Goal: Information Seeking & Learning: Find specific fact

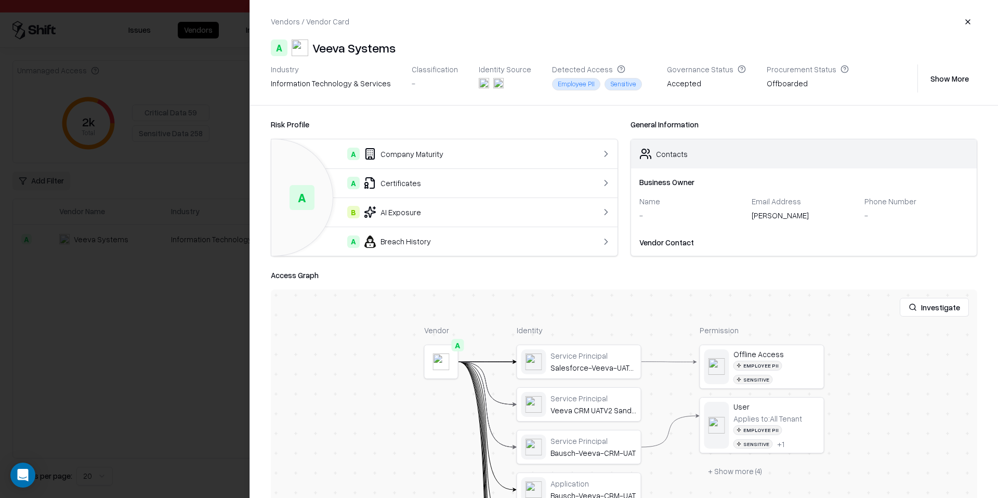
click at [965, 19] on button "button" at bounding box center [967, 21] width 19 height 19
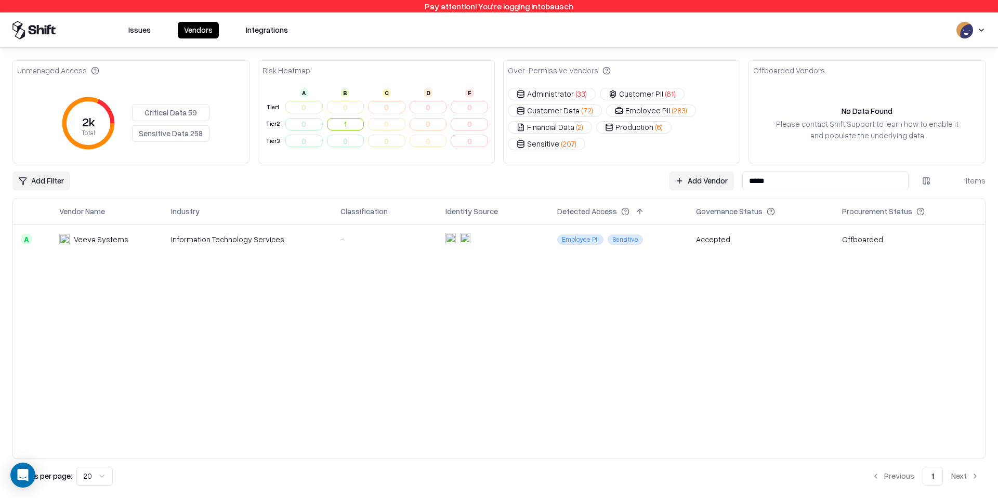
click at [797, 185] on input "*****" at bounding box center [825, 180] width 166 height 19
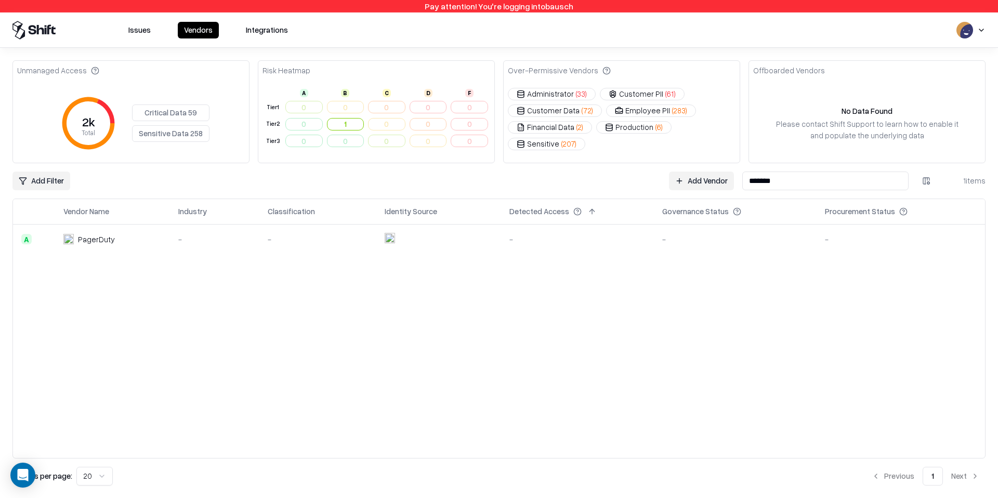
click at [664, 240] on div "-" at bounding box center [735, 239] width 146 height 11
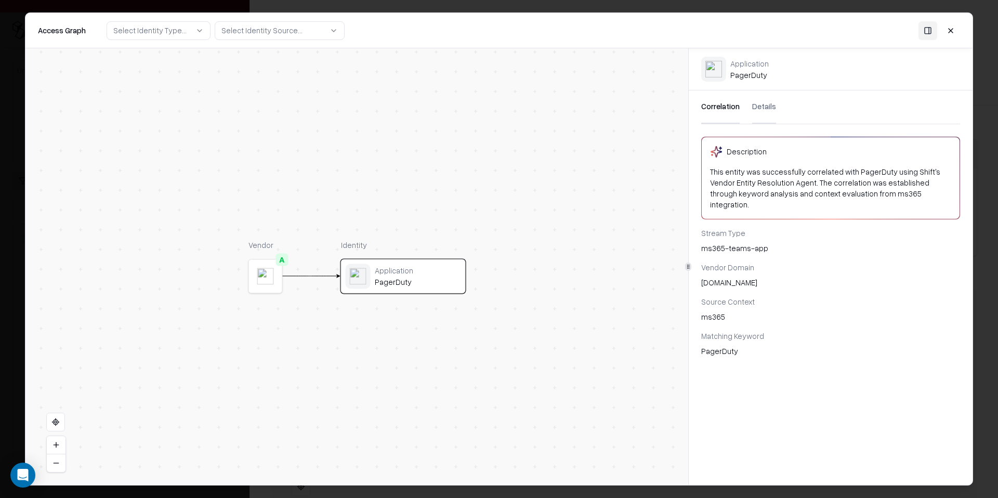
click at [765, 105] on button "Details" at bounding box center [764, 106] width 24 height 33
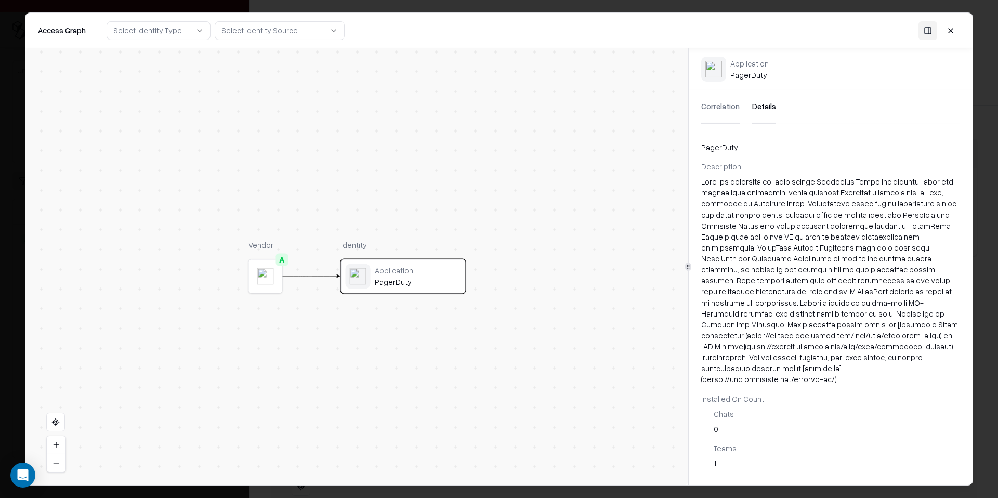
scroll to position [141, 0]
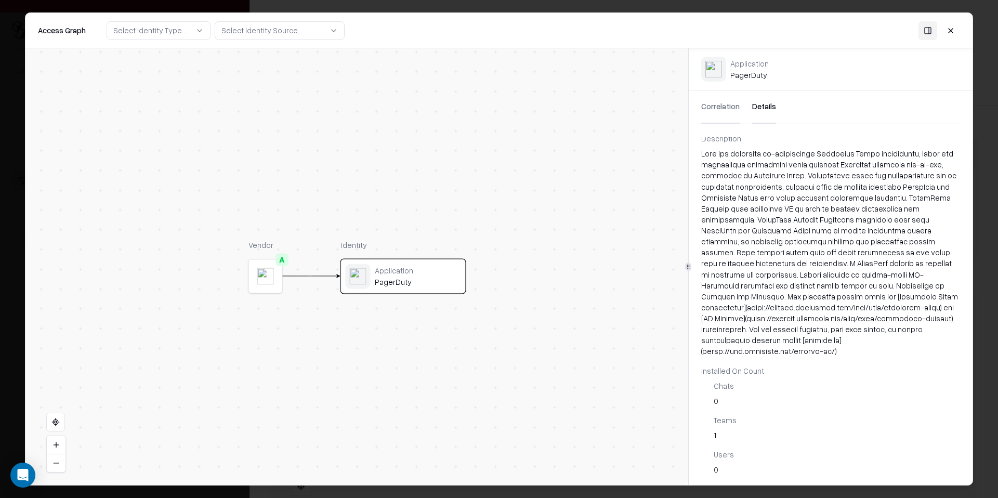
click at [955, 31] on button at bounding box center [950, 30] width 19 height 19
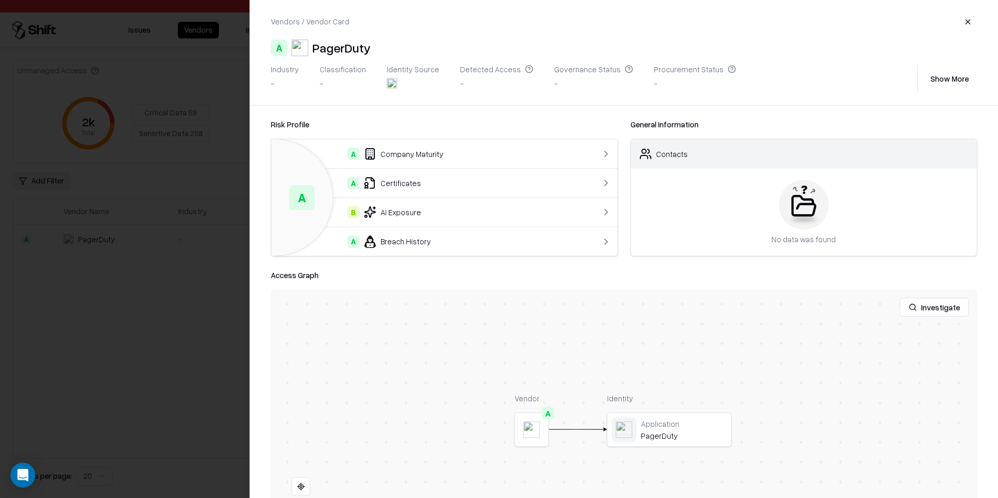
click at [971, 20] on button "button" at bounding box center [967, 21] width 19 height 19
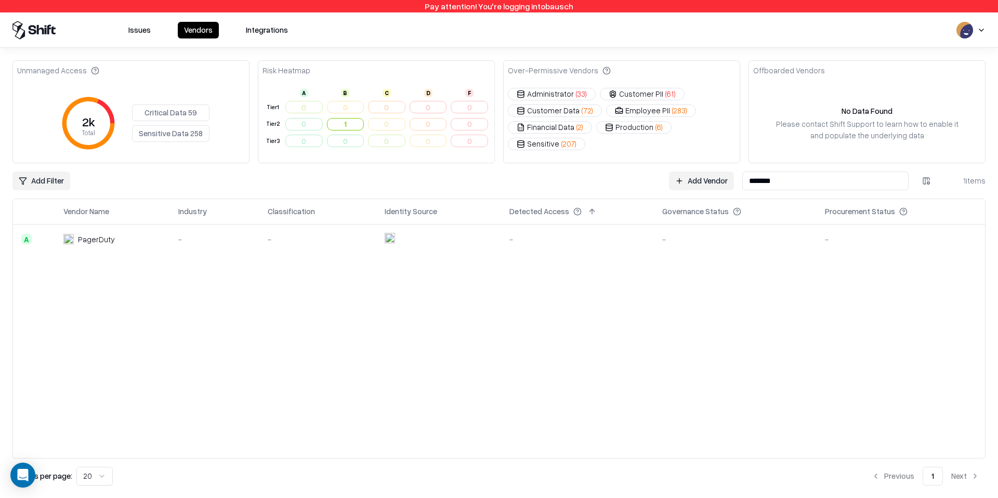
click at [822, 181] on input "*******" at bounding box center [825, 180] width 166 height 19
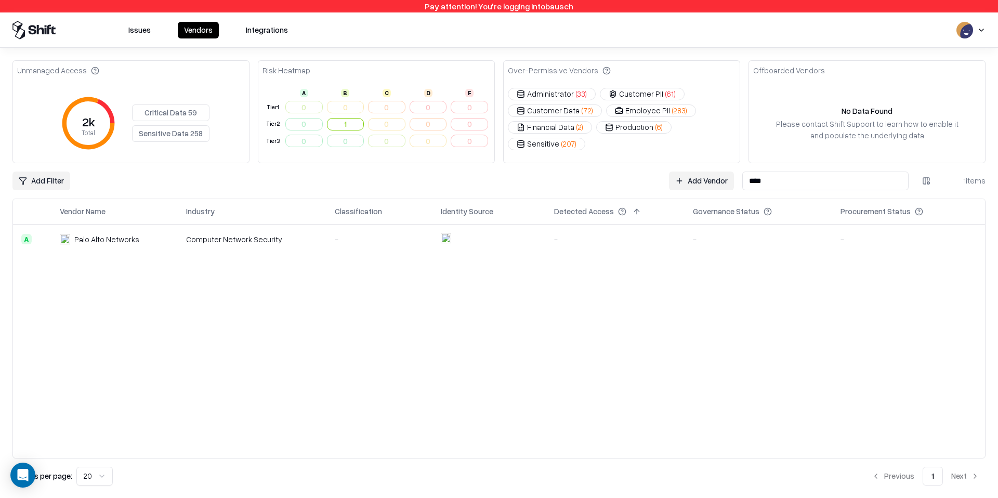
type input "****"
click at [593, 247] on td "-" at bounding box center [615, 239] width 139 height 30
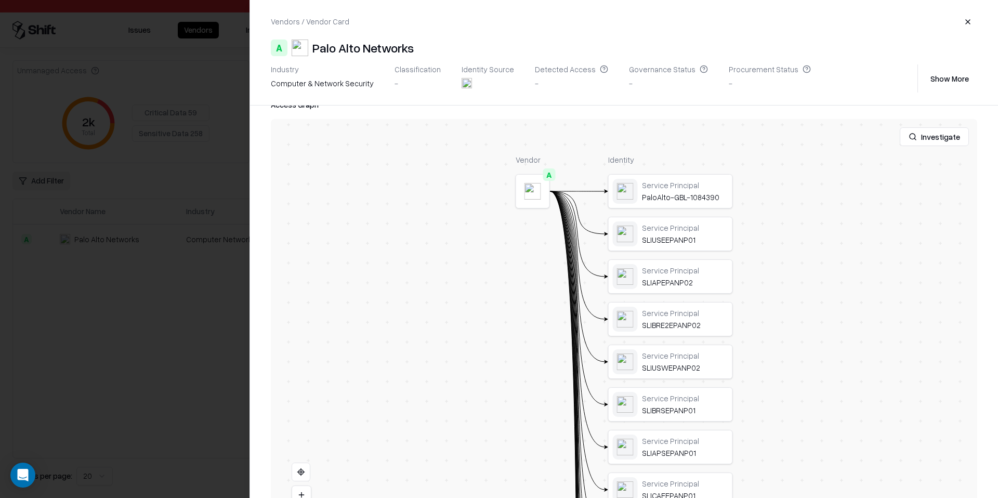
scroll to position [220, 0]
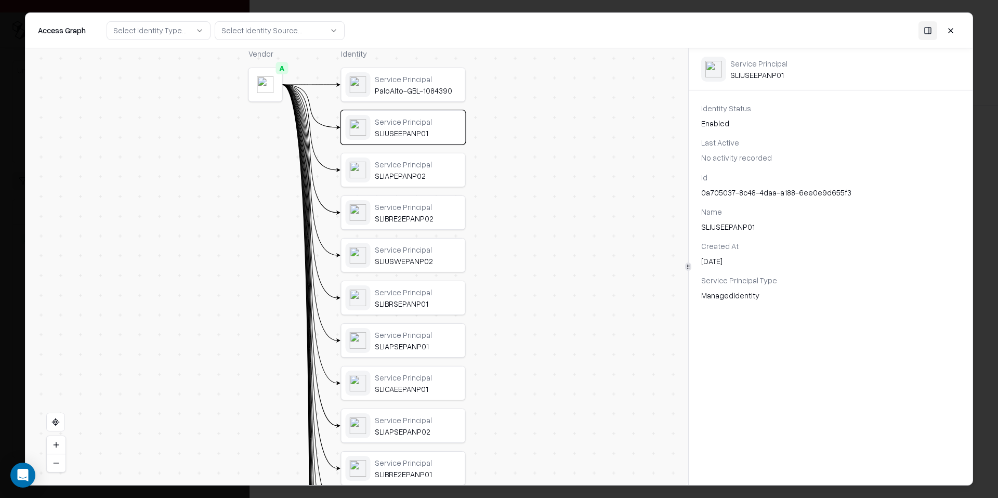
click at [953, 33] on button at bounding box center [950, 30] width 19 height 19
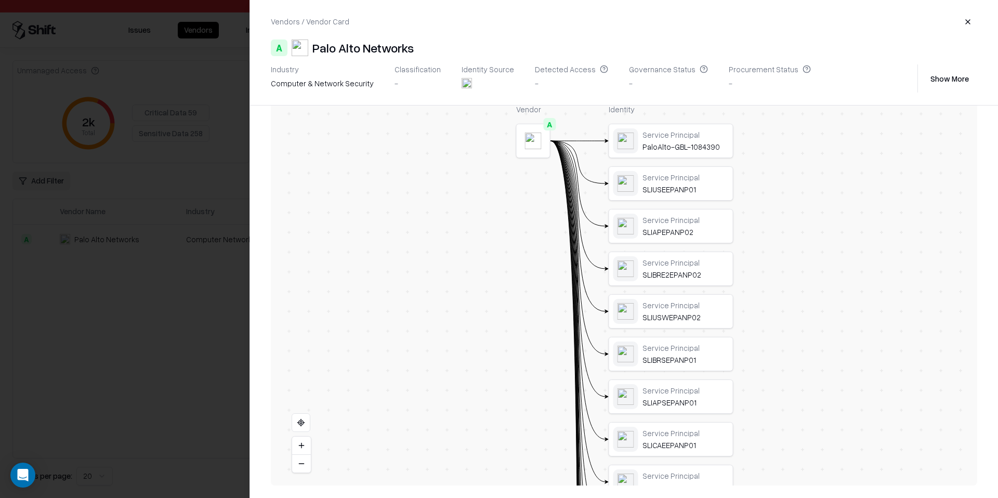
click at [969, 25] on button "button" at bounding box center [967, 21] width 19 height 19
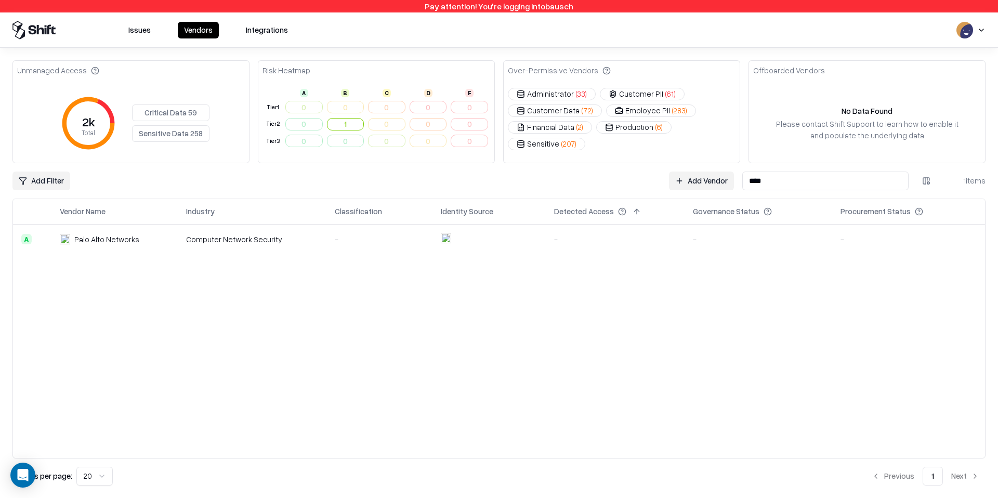
click at [761, 185] on input "****" at bounding box center [825, 180] width 166 height 19
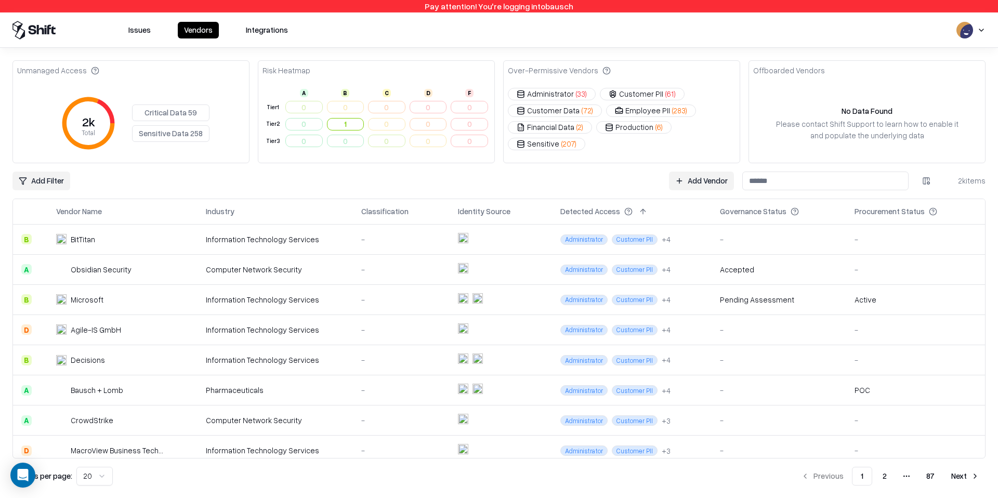
click at [63, 185] on html "Pay attention! You're logging into bausch Issues Vendors Integrations Unmanaged…" at bounding box center [499, 249] width 998 height 498
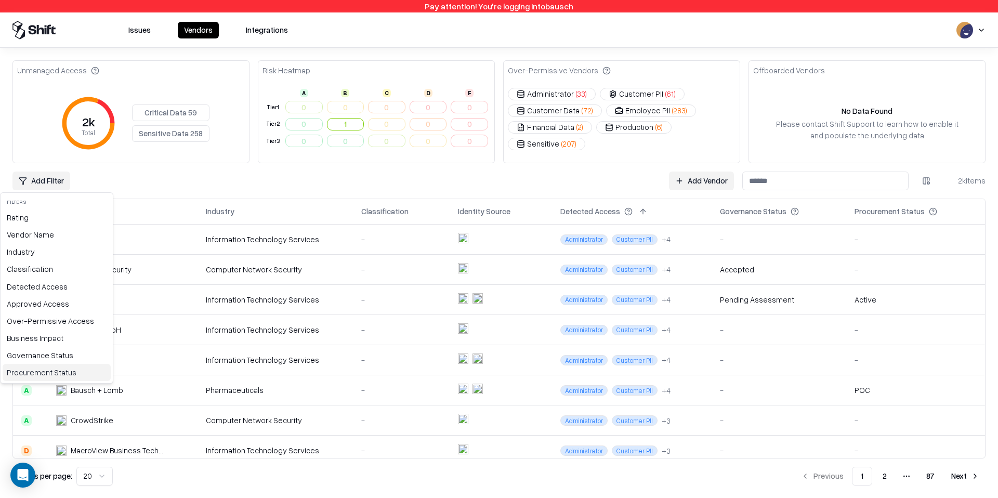
click at [55, 373] on div "Procurement Status" at bounding box center [57, 372] width 108 height 17
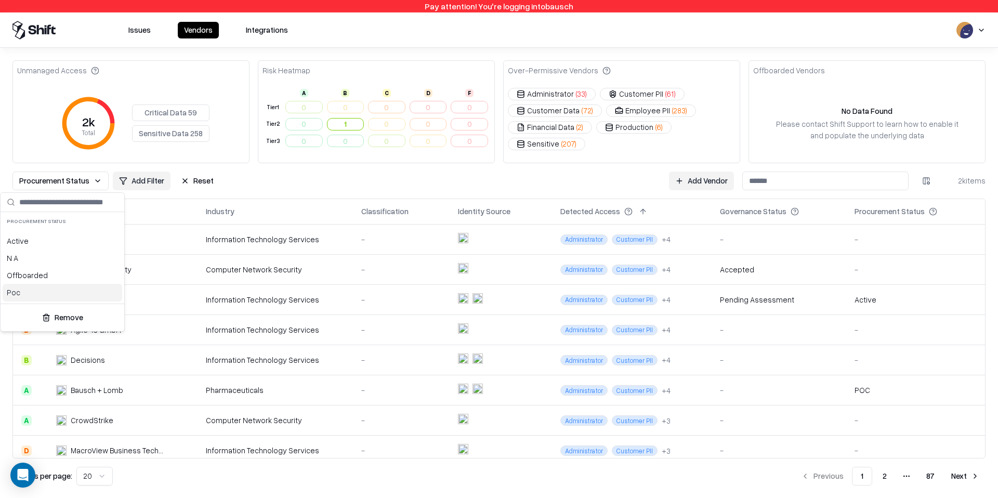
click at [58, 296] on div "Poc" at bounding box center [63, 292] width 120 height 17
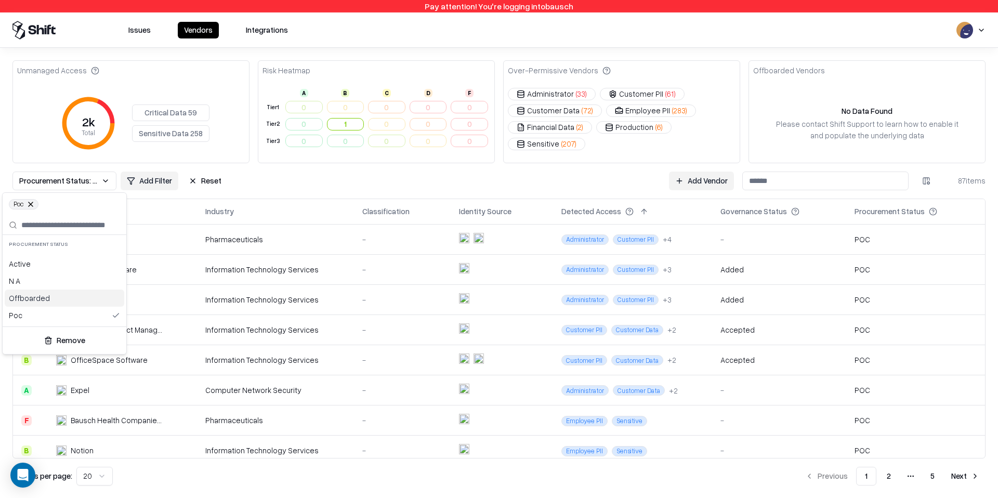
click at [58, 296] on div "Offboarded" at bounding box center [65, 297] width 120 height 17
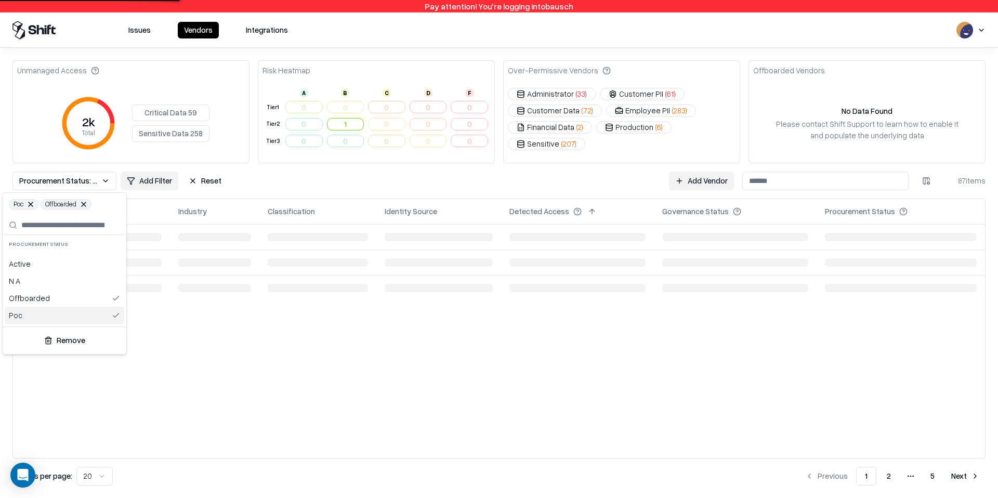
click at [59, 310] on div "Poc" at bounding box center [65, 315] width 120 height 17
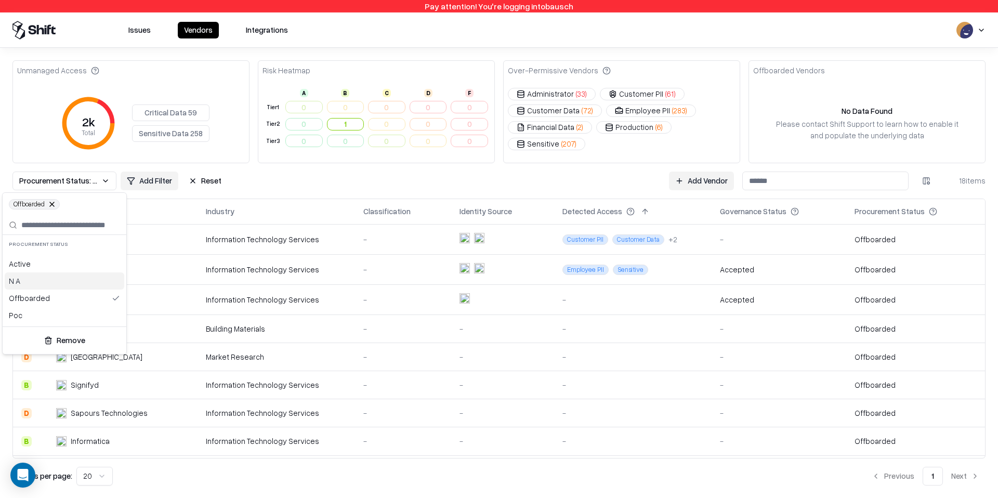
click at [312, 182] on html "Pay attention! You're logging into bausch Issues Vendors Integrations Unmanaged…" at bounding box center [499, 249] width 998 height 498
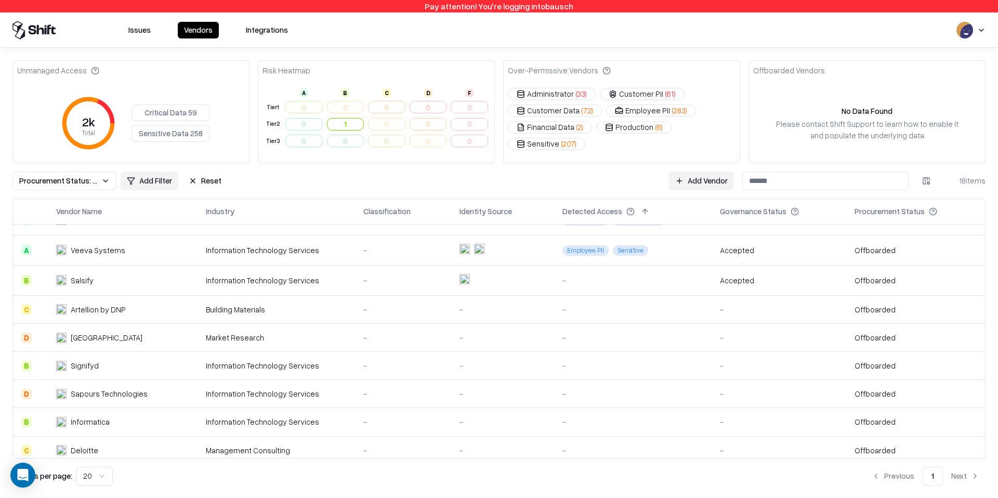
scroll to position [15, 0]
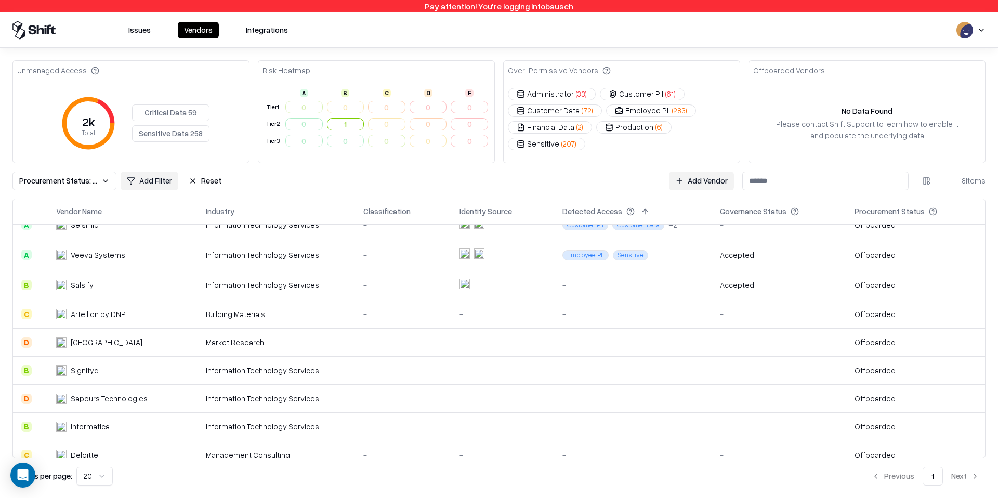
click at [104, 325] on td "Artellion by DNP" at bounding box center [123, 314] width 150 height 28
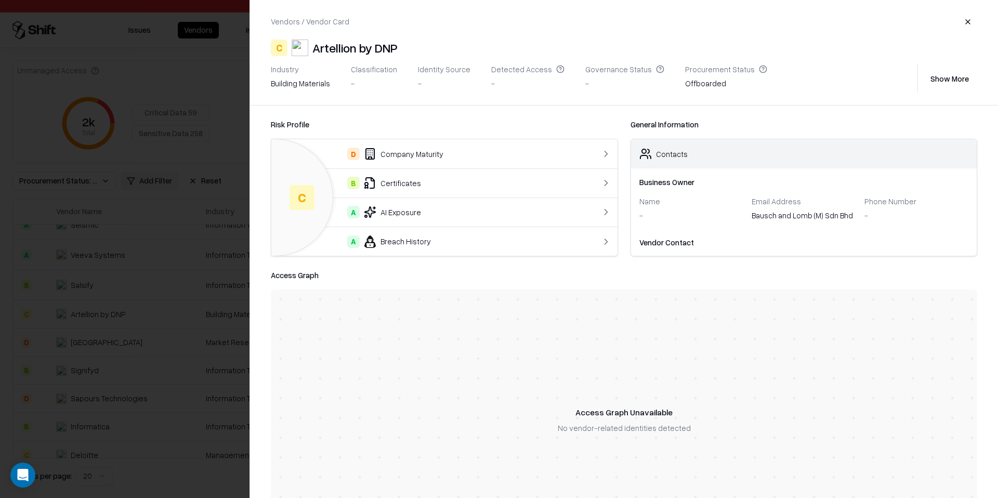
click at [338, 46] on div "Artellion by DNP" at bounding box center [354, 47] width 85 height 17
copy div "Artellion"
click at [325, 38] on div "Vendors / Vendor Card C Artellion by DNP Industry building materials Classifica…" at bounding box center [624, 52] width 748 height 105
drag, startPoint x: 313, startPoint y: 47, endPoint x: 451, endPoint y: 45, distance: 137.7
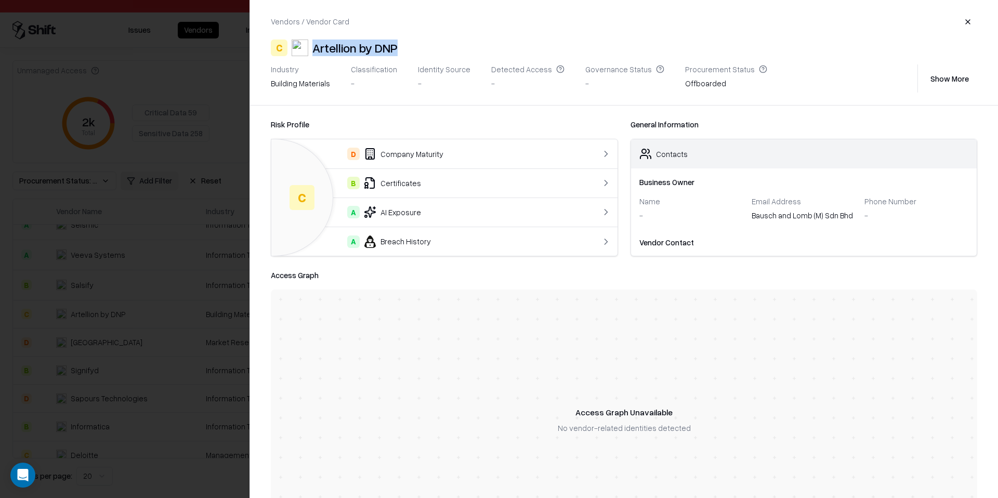
click at [451, 45] on div "C Artellion by DNP" at bounding box center [624, 47] width 706 height 17
copy div "Artellion by DNP"
click at [940, 88] on div "Industry building materials Classification - Identity Source - Detected Access …" at bounding box center [624, 78] width 706 height 28
click at [939, 83] on button "Show More" at bounding box center [949, 78] width 55 height 19
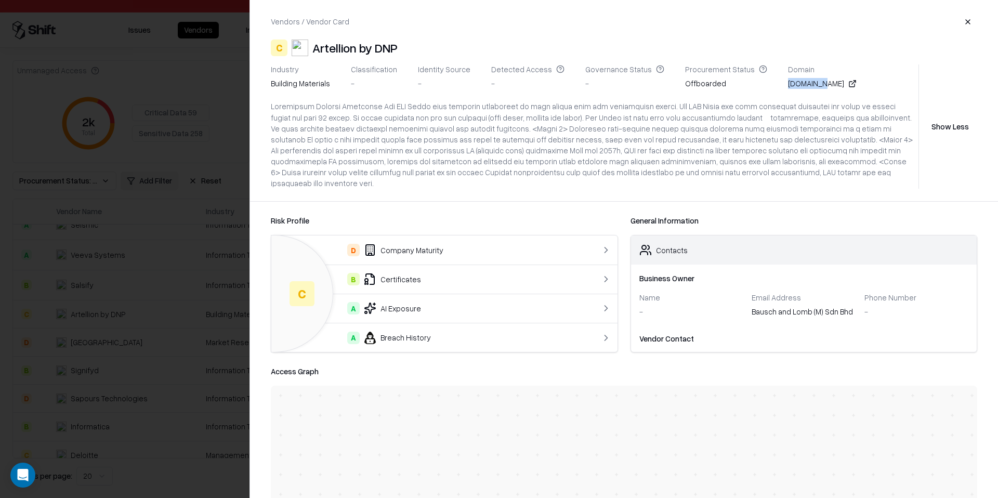
drag, startPoint x: 762, startPoint y: 82, endPoint x: 793, endPoint y: 84, distance: 31.2
click at [793, 84] on div "dnp.co.jp" at bounding box center [822, 83] width 69 height 11
copy div "dnp.co.jp"
click at [971, 19] on button "button" at bounding box center [967, 21] width 19 height 19
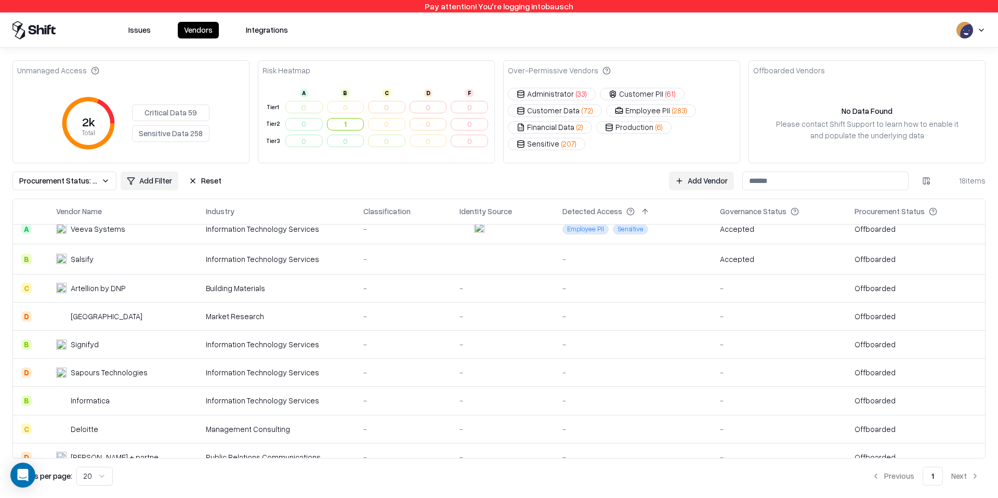
scroll to position [41, 0]
click at [306, 321] on td "Market Research" at bounding box center [275, 316] width 157 height 28
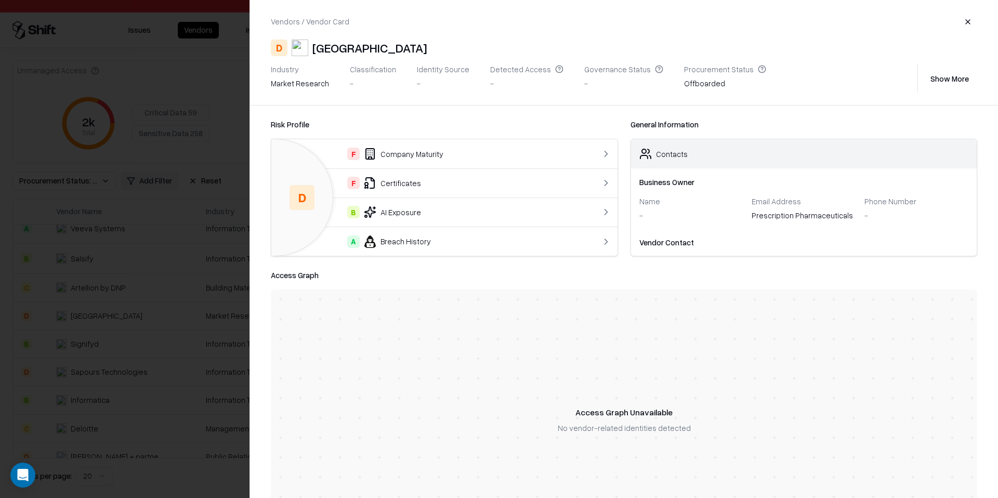
click at [967, 23] on button "button" at bounding box center [967, 21] width 19 height 19
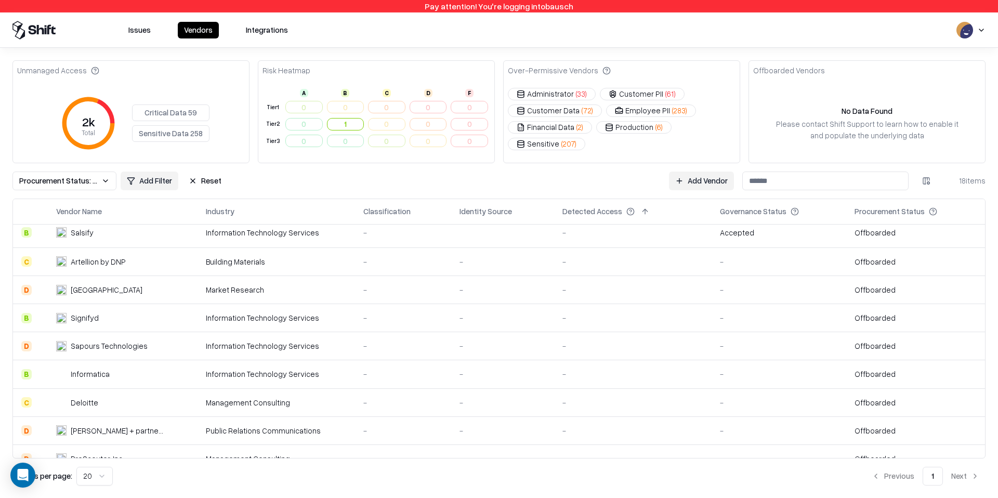
scroll to position [68, 0]
click at [369, 316] on div "-" at bounding box center [403, 317] width 80 height 11
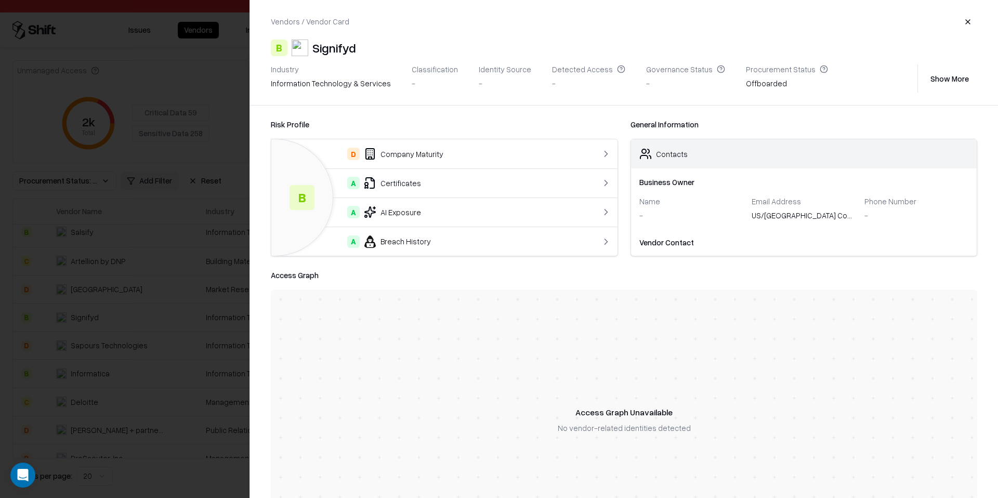
click at [342, 46] on div "Signifyd" at bounding box center [334, 47] width 44 height 17
copy div "Signifyd"
click at [966, 20] on button "button" at bounding box center [967, 21] width 19 height 19
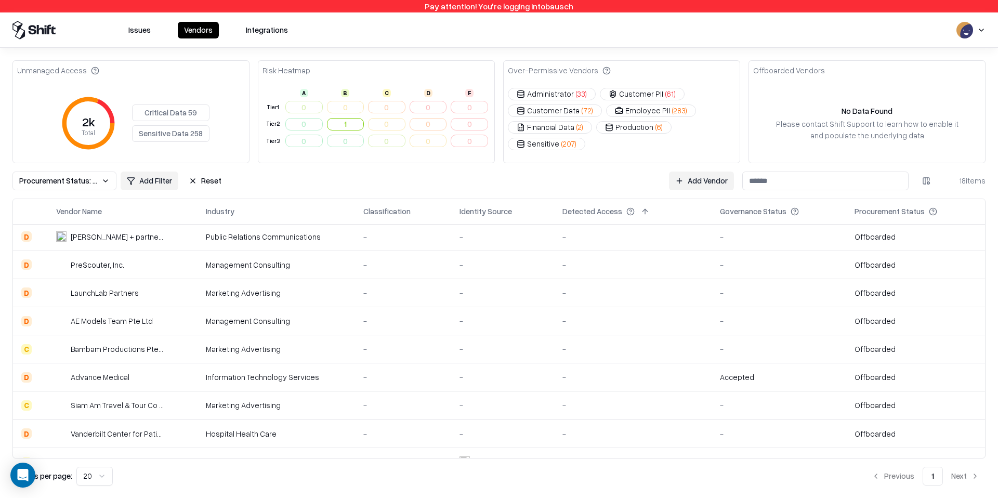
scroll to position [281, 0]
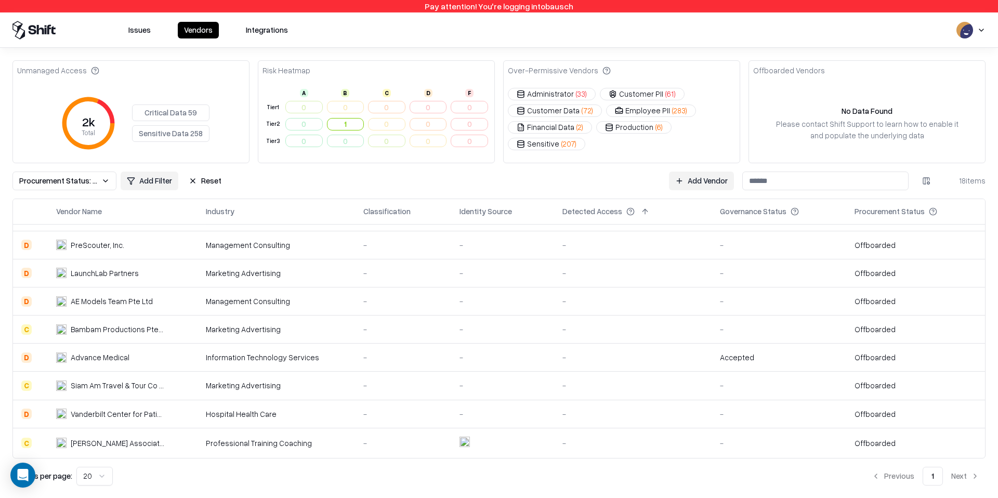
click at [523, 354] on div "-" at bounding box center [502, 357] width 86 height 11
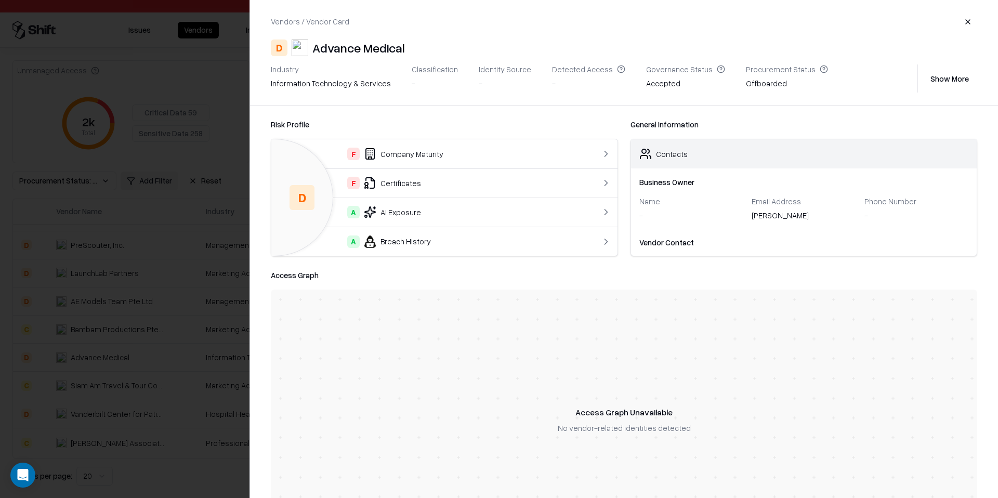
click at [363, 52] on div "Advance Medical" at bounding box center [358, 47] width 92 height 17
copy div "Advance Medical"
click at [941, 77] on button "Show More" at bounding box center [949, 78] width 55 height 19
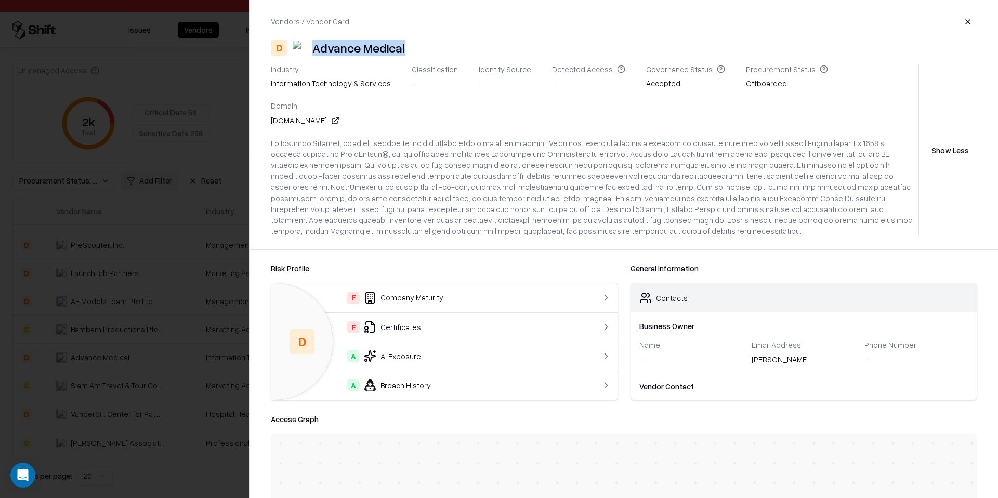
drag, startPoint x: 816, startPoint y: 85, endPoint x: 882, endPoint y: 85, distance: 66.0
click at [882, 85] on div "Industry information technology & services Classification - Identity Source - D…" at bounding box center [592, 96] width 643 height 65
copy div "advancemedical.eu"
click at [967, 19] on button "button" at bounding box center [967, 21] width 19 height 19
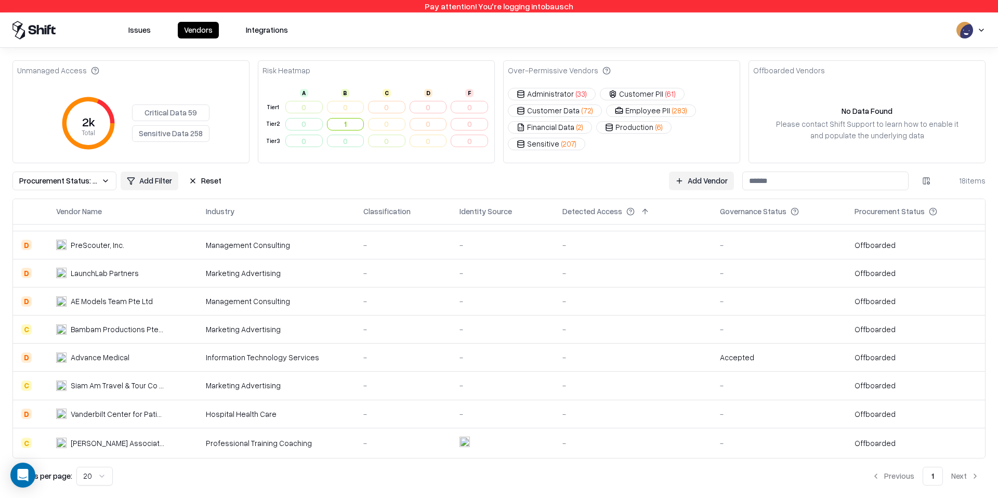
click at [384, 440] on div "-" at bounding box center [403, 443] width 80 height 11
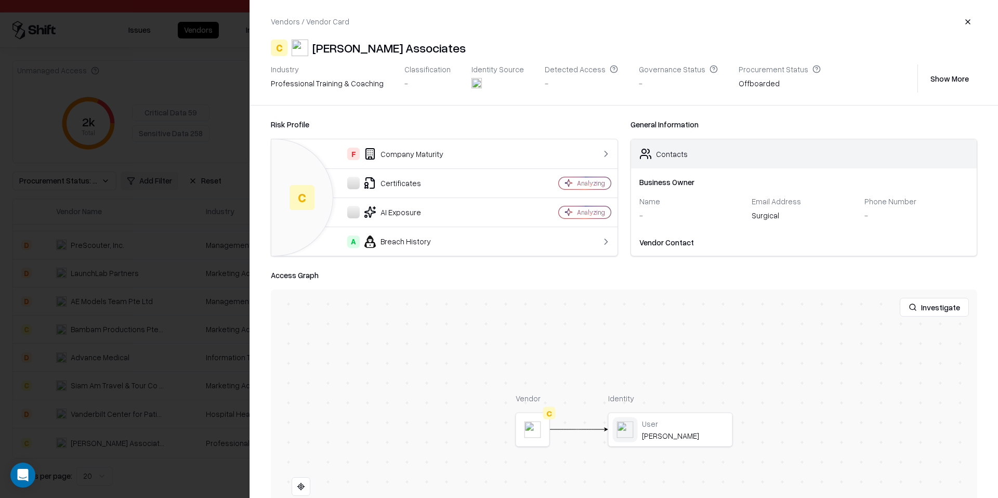
click at [967, 21] on button "button" at bounding box center [967, 21] width 19 height 19
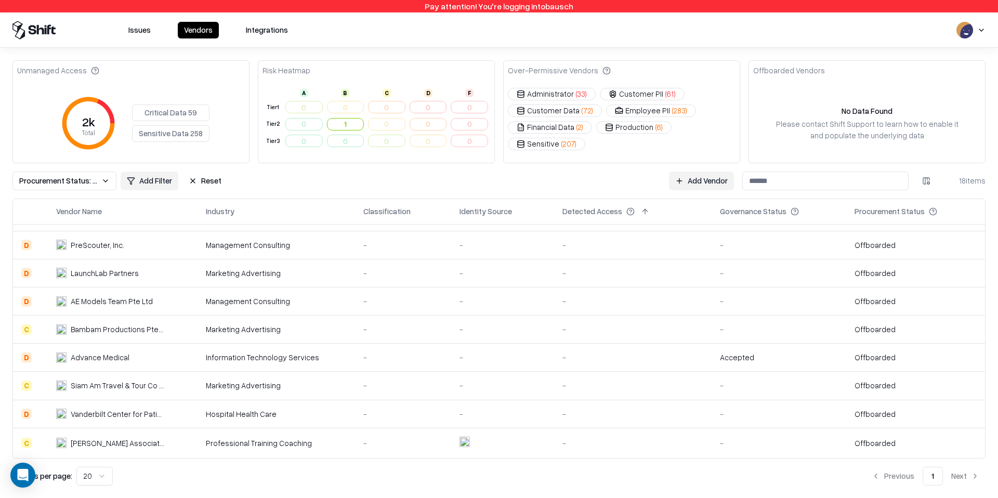
click at [101, 186] on button "Procurement Status: Offboarded" at bounding box center [64, 180] width 104 height 19
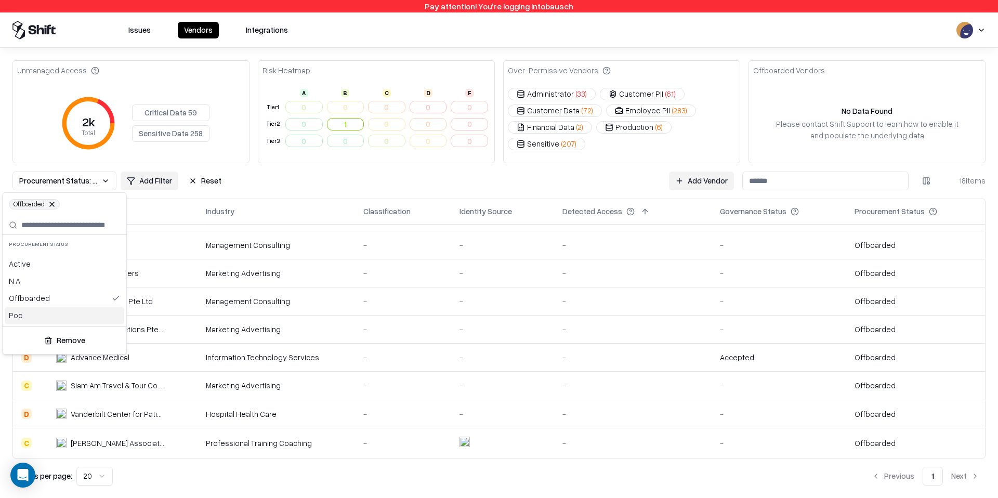
click at [65, 312] on div "Poc" at bounding box center [65, 315] width 120 height 17
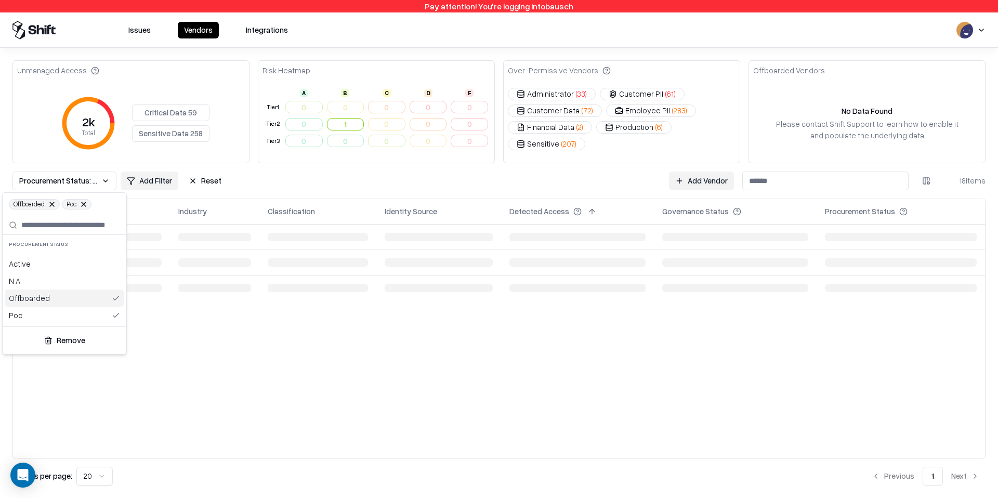
scroll to position [0, 0]
click at [95, 301] on div "Offboarded" at bounding box center [65, 297] width 120 height 17
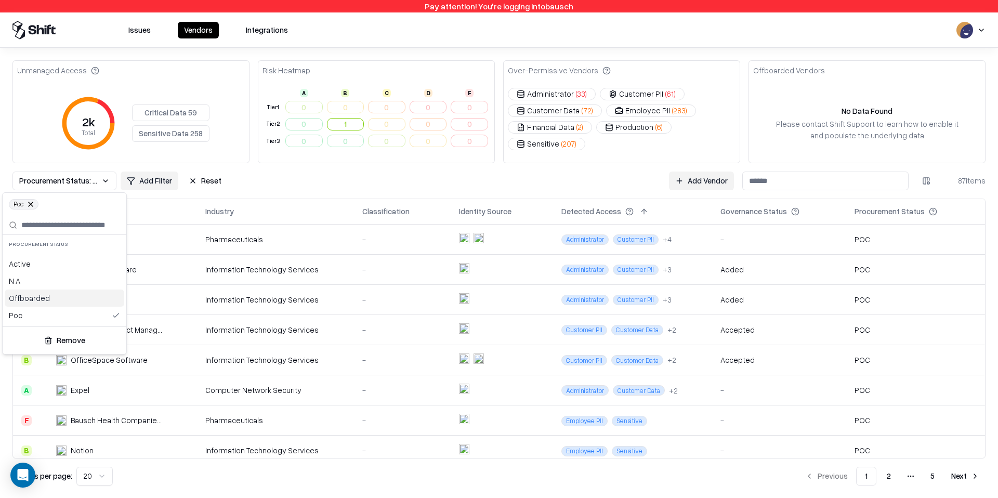
click at [542, 174] on html "Pay attention! You're logging into bausch Issues Vendors Integrations Unmanaged…" at bounding box center [499, 249] width 998 height 498
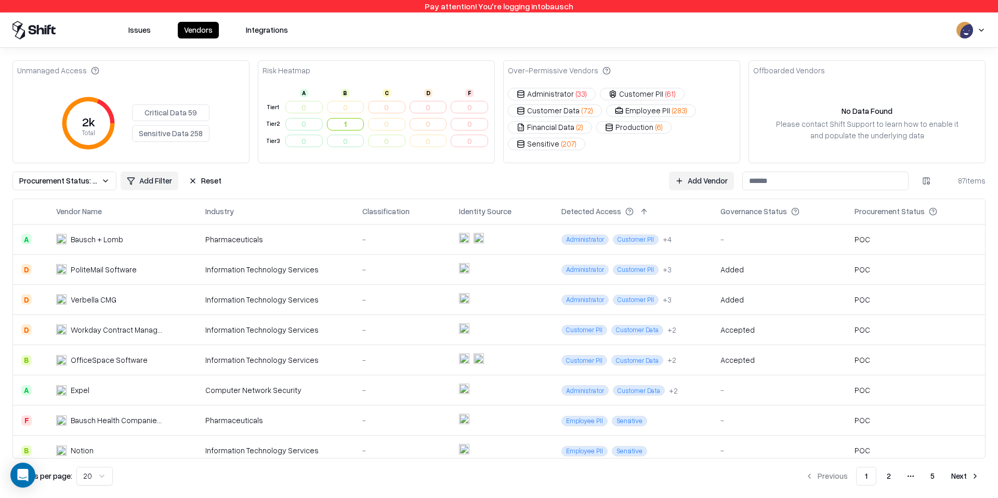
click at [513, 245] on td at bounding box center [501, 239] width 102 height 30
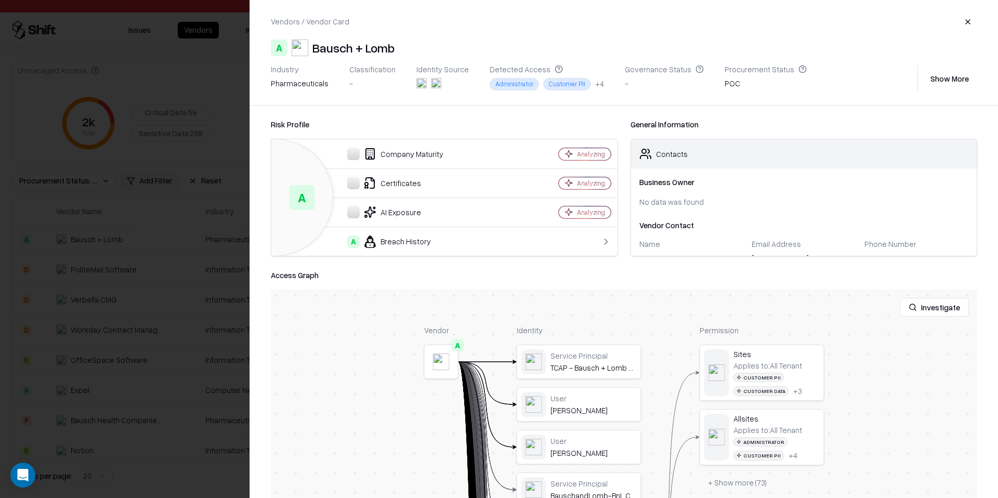
click at [971, 26] on button "button" at bounding box center [967, 21] width 19 height 19
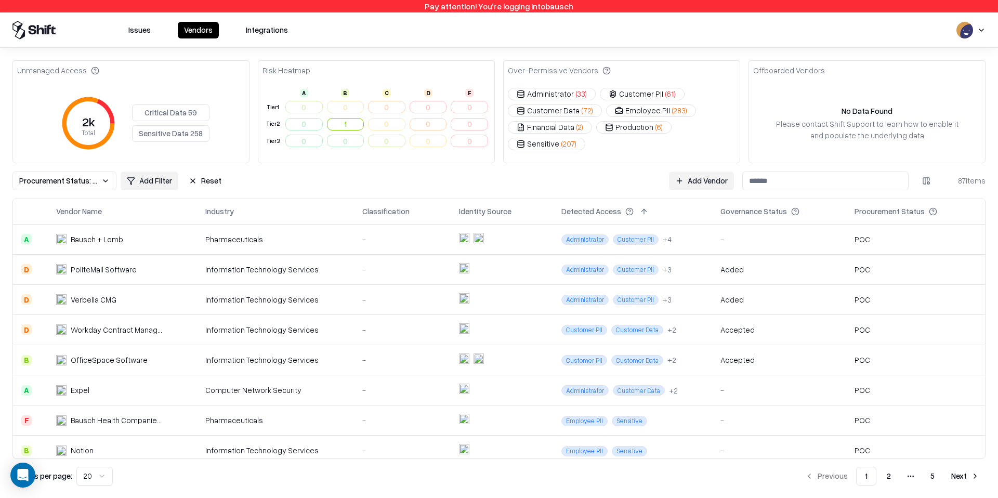
click at [122, 274] on div "PoliteMail Software" at bounding box center [104, 269] width 66 height 11
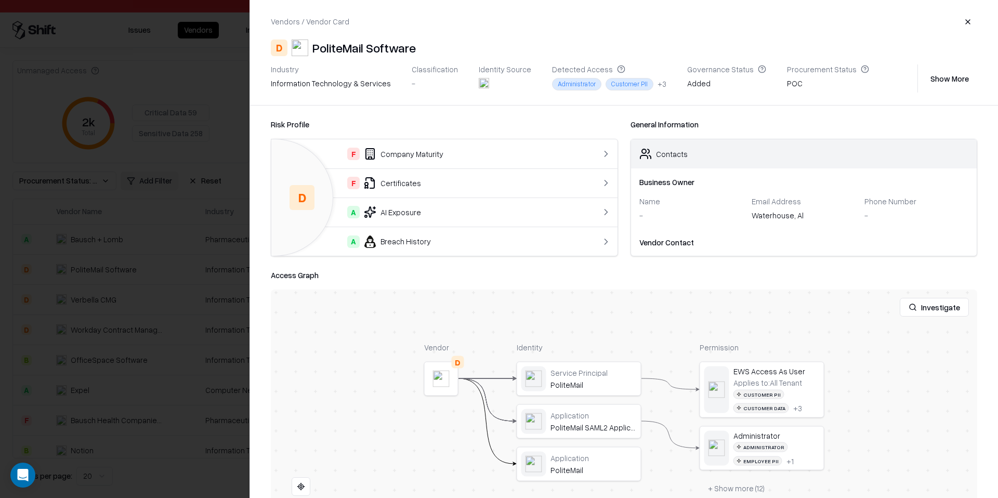
click at [956, 82] on button "Show More" at bounding box center [949, 78] width 55 height 19
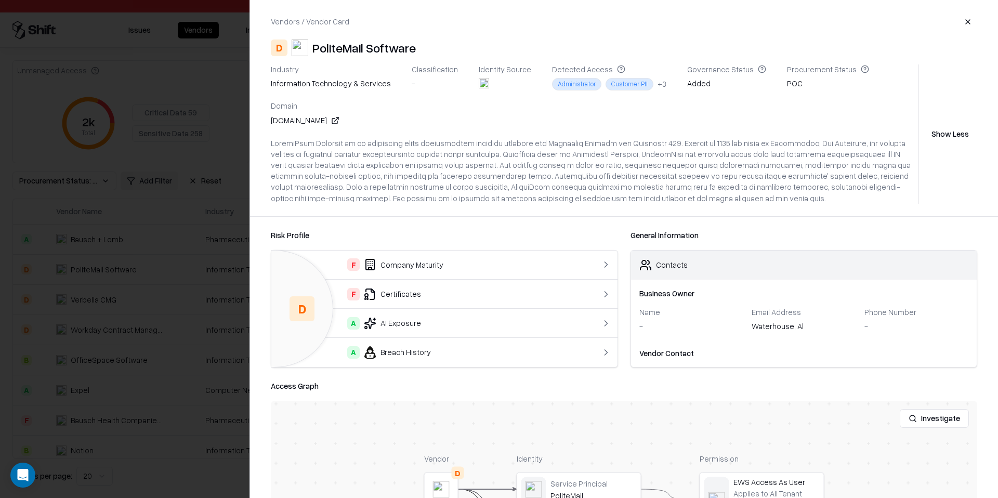
click at [967, 26] on button "button" at bounding box center [967, 21] width 19 height 19
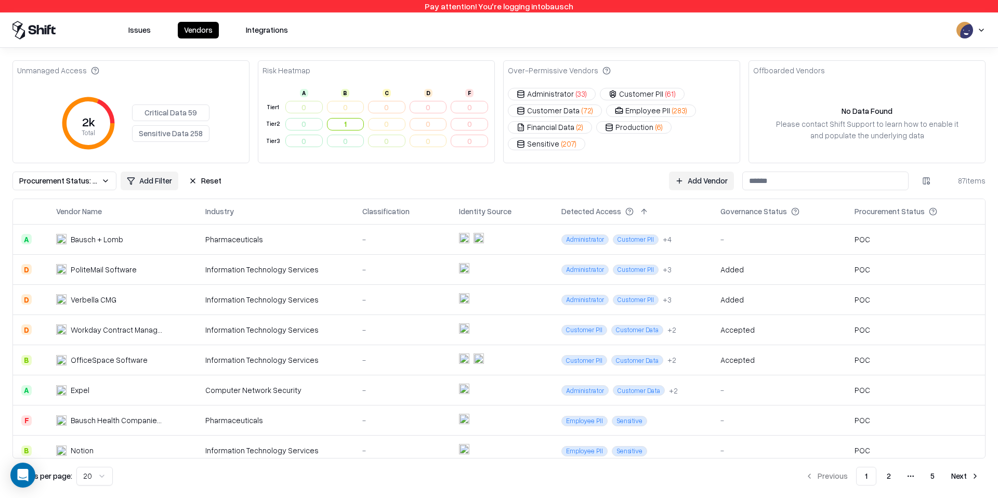
click at [419, 300] on div "-" at bounding box center [401, 299] width 79 height 11
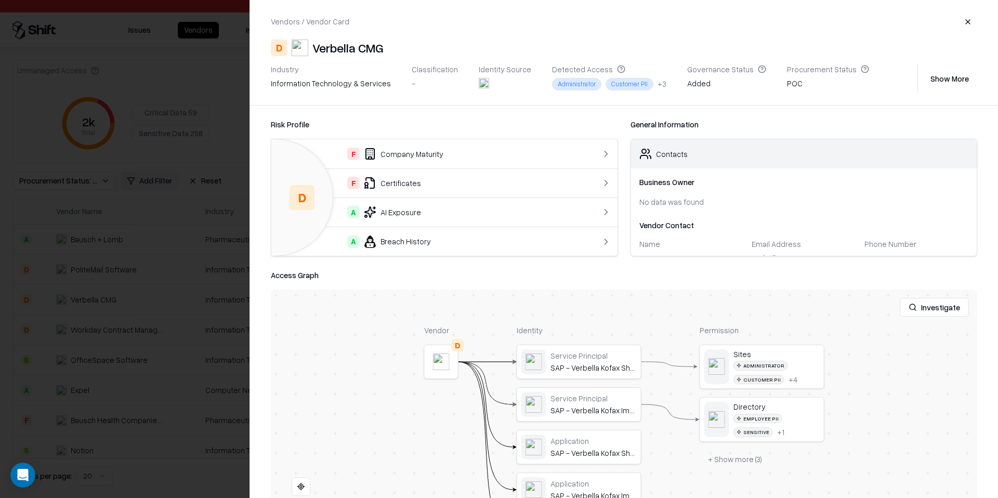
click at [974, 21] on button "button" at bounding box center [967, 21] width 19 height 19
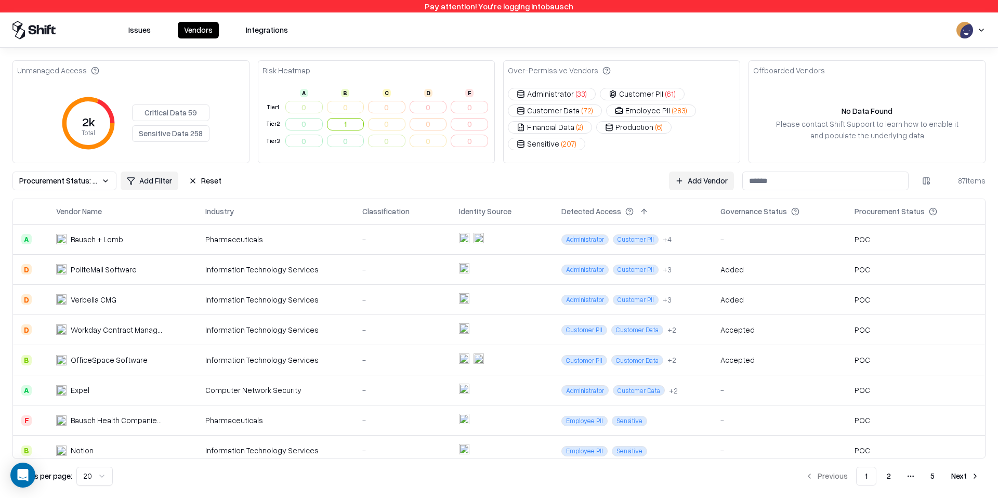
click at [264, 336] on td "Information Technology Services" at bounding box center [275, 329] width 157 height 30
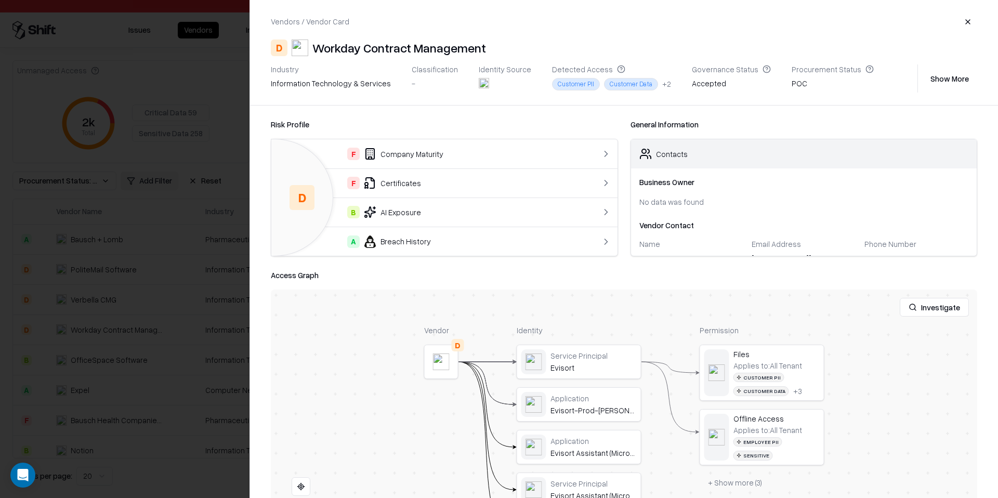
click at [937, 79] on button "Show More" at bounding box center [949, 78] width 55 height 19
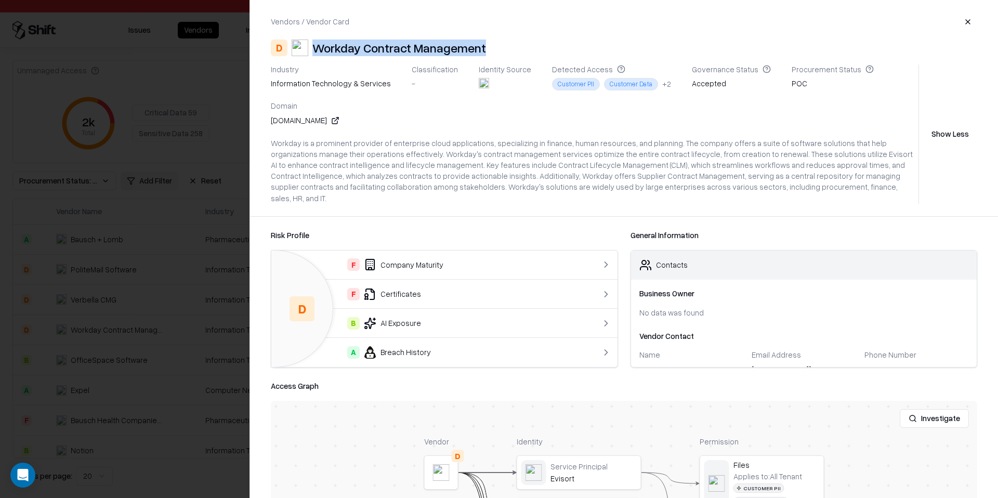
drag, startPoint x: 503, startPoint y: 48, endPoint x: 311, endPoint y: 48, distance: 191.7
click at [311, 48] on div "D Workday Contract Management" at bounding box center [624, 47] width 706 height 17
copy div "Workday Contract Management"
click at [965, 15] on button "button" at bounding box center [967, 21] width 19 height 19
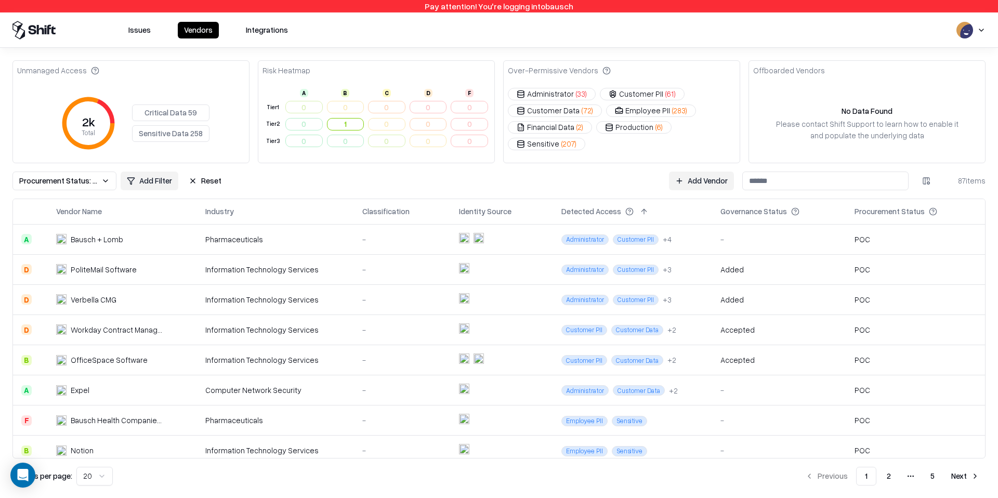
click at [790, 179] on input at bounding box center [825, 180] width 166 height 19
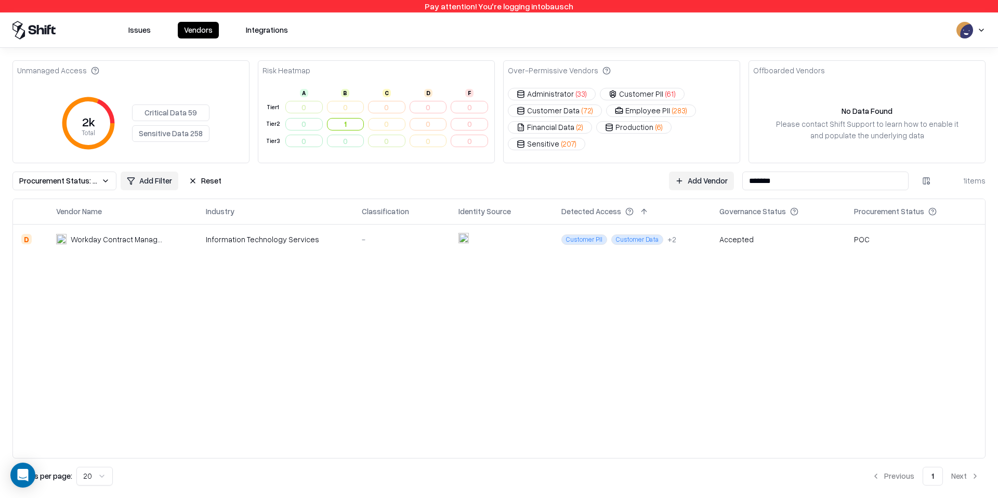
click at [869, 187] on input "*******" at bounding box center [825, 180] width 166 height 19
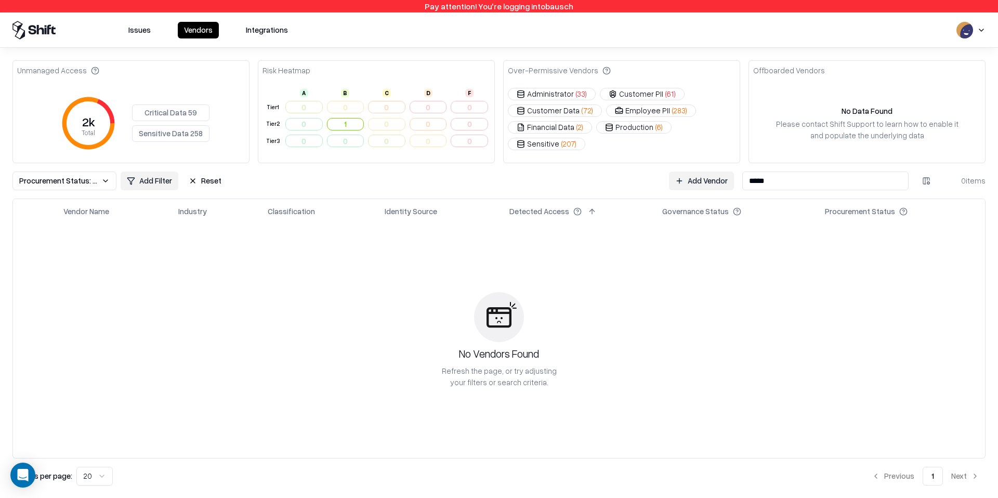
click at [839, 182] on input "*****" at bounding box center [825, 180] width 166 height 19
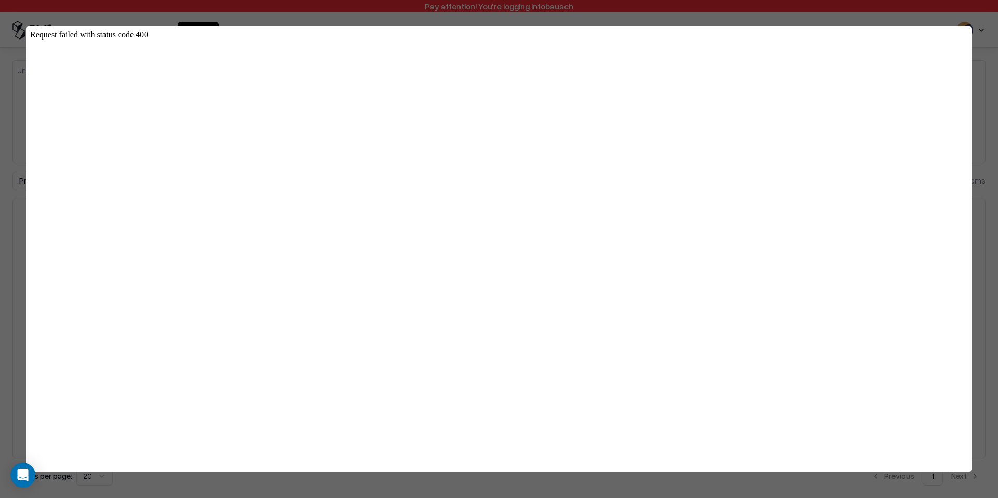
type input "*****"
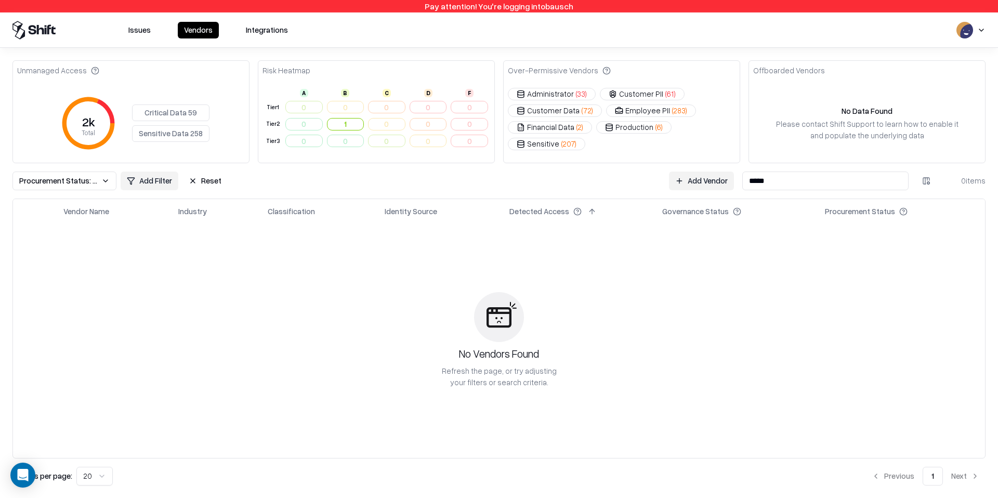
click at [804, 182] on input "*****" at bounding box center [825, 180] width 166 height 19
click at [762, 184] on input "*******" at bounding box center [825, 180] width 166 height 19
type input "*"
click at [73, 180] on span "Procurement Status: Poc" at bounding box center [58, 180] width 78 height 11
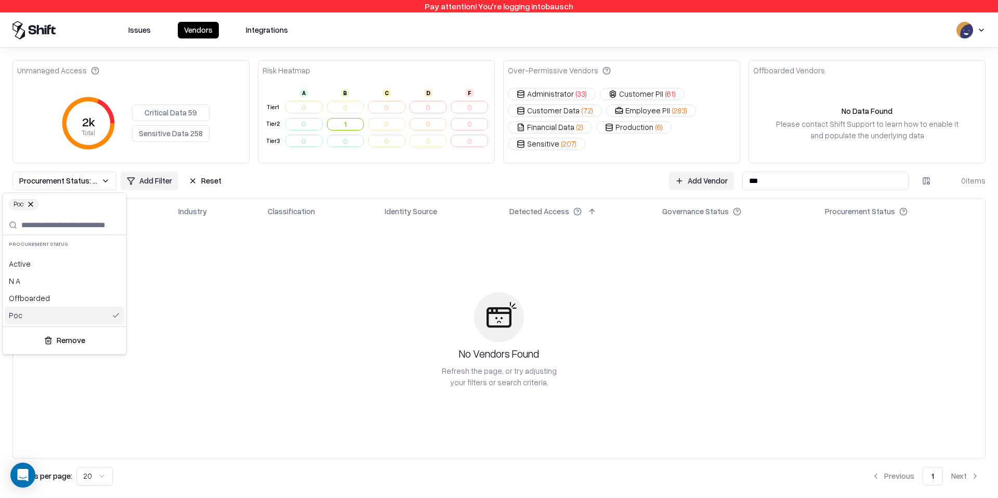
click at [55, 344] on button "Remove" at bounding box center [64, 340] width 115 height 19
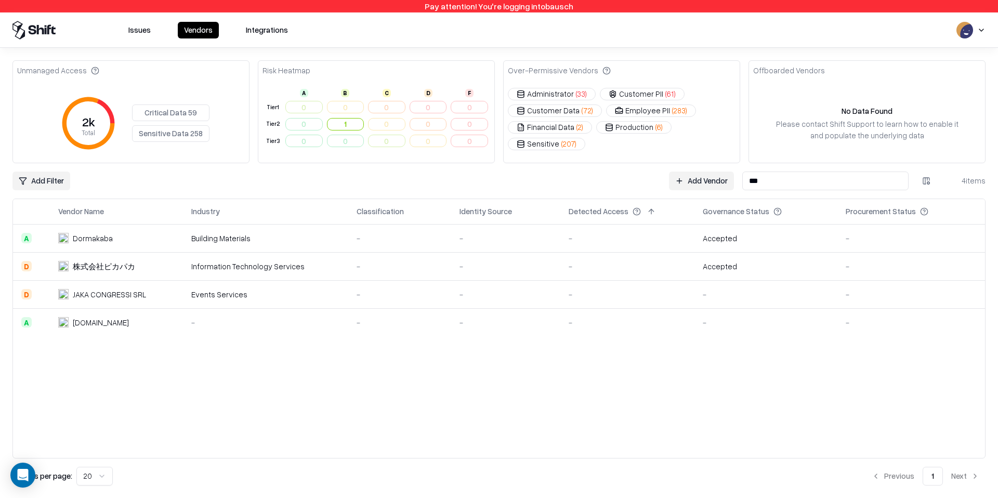
click at [784, 180] on input "***" at bounding box center [825, 180] width 166 height 19
click at [784, 179] on input "***" at bounding box center [825, 180] width 166 height 19
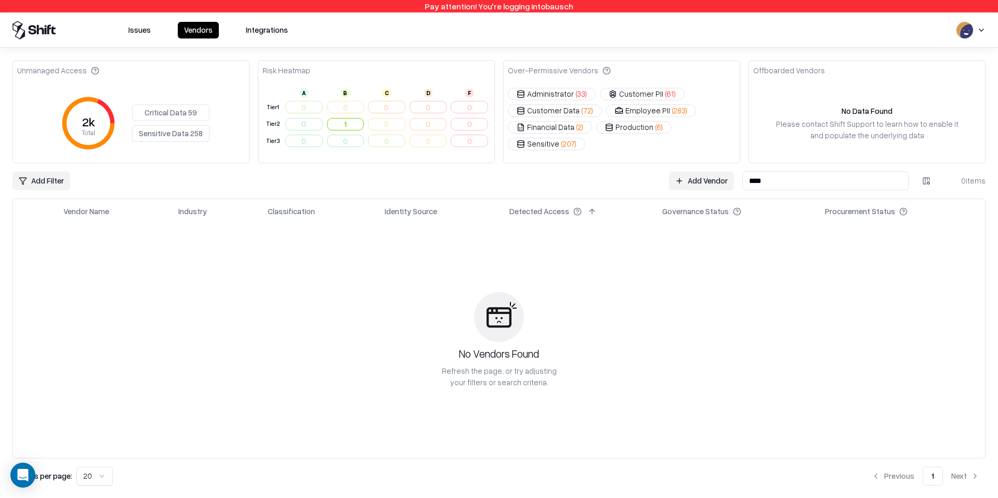
click at [784, 180] on input "****" at bounding box center [825, 180] width 166 height 19
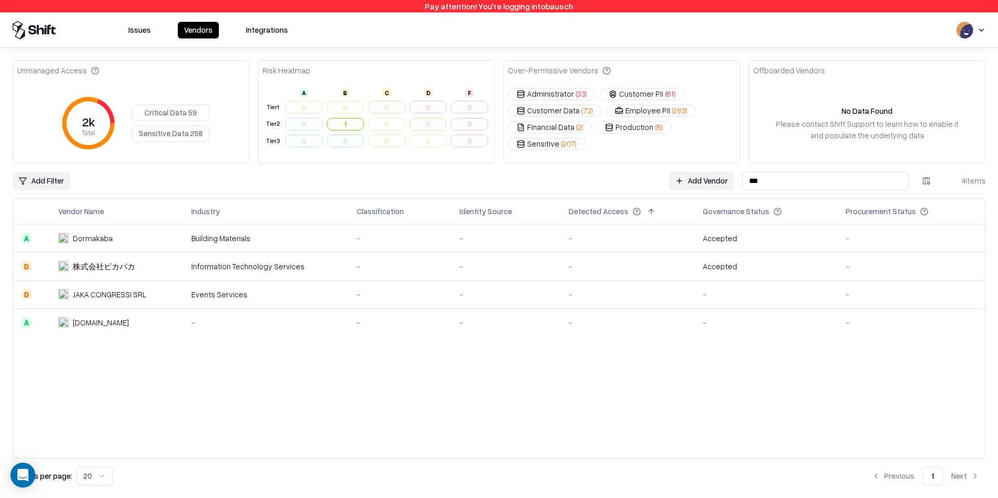
click at [790, 176] on input "***" at bounding box center [825, 180] width 166 height 19
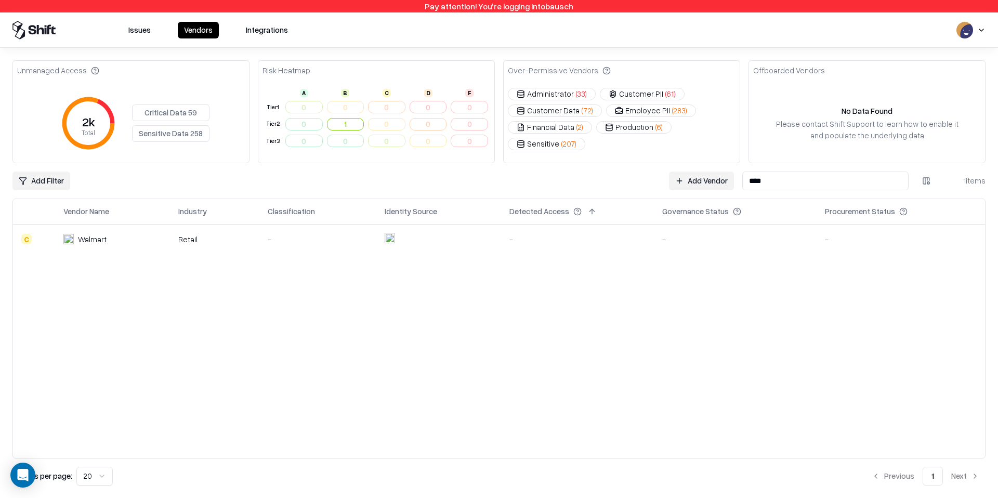
click at [691, 244] on div "-" at bounding box center [735, 239] width 146 height 11
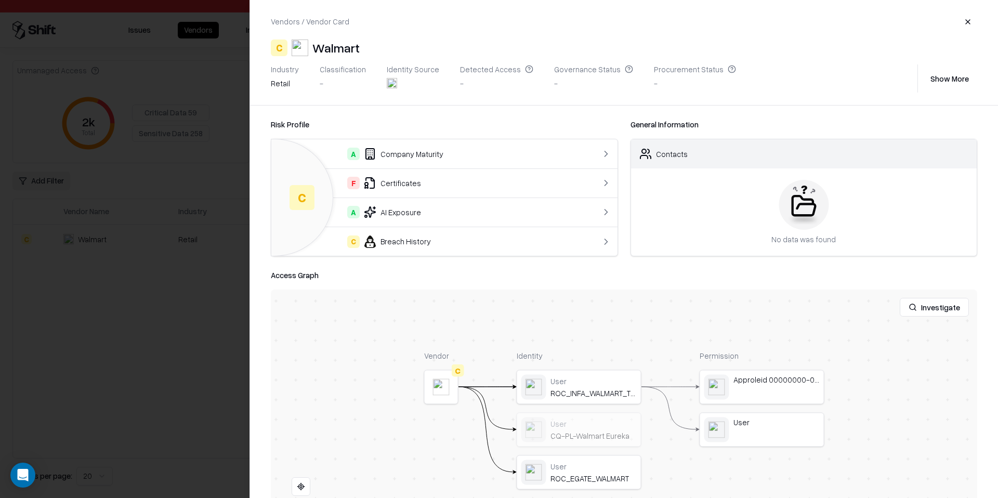
click at [0, 0] on button at bounding box center [0, 0] width 0 height 0
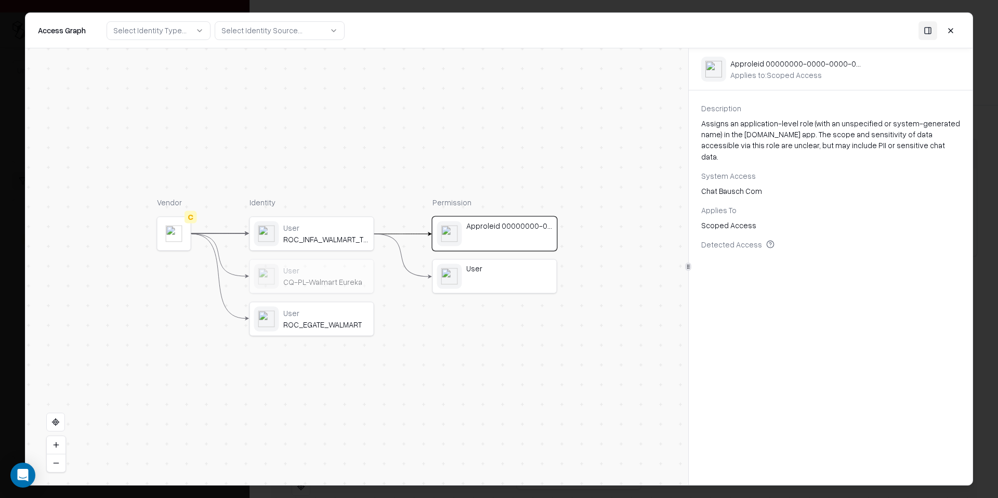
click at [956, 29] on button at bounding box center [950, 30] width 19 height 19
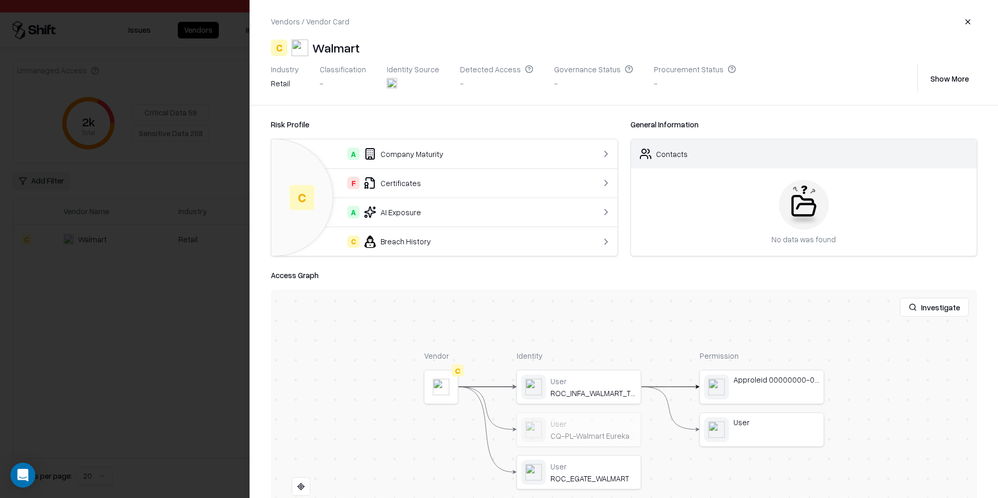
click at [963, 27] on button "button" at bounding box center [967, 21] width 19 height 19
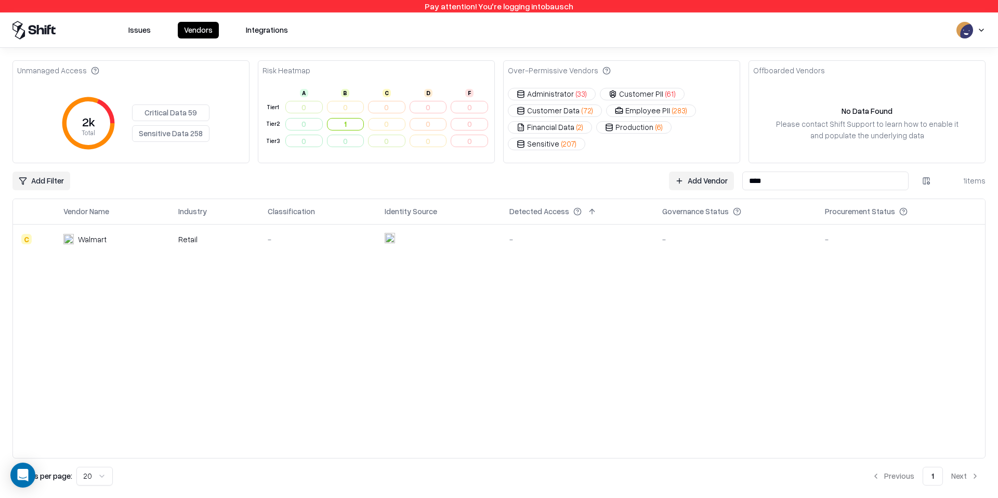
click at [823, 188] on input "****" at bounding box center [825, 180] width 166 height 19
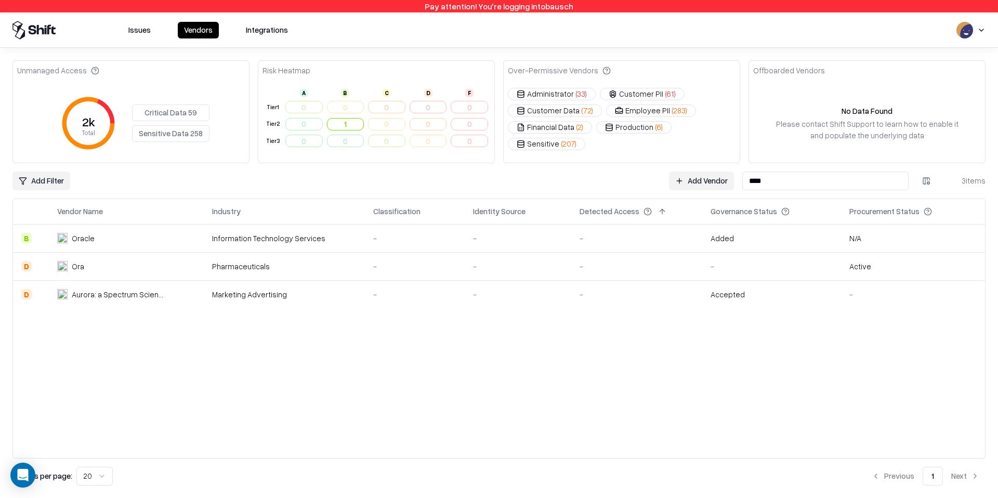
click at [798, 231] on td "Added" at bounding box center [771, 238] width 139 height 28
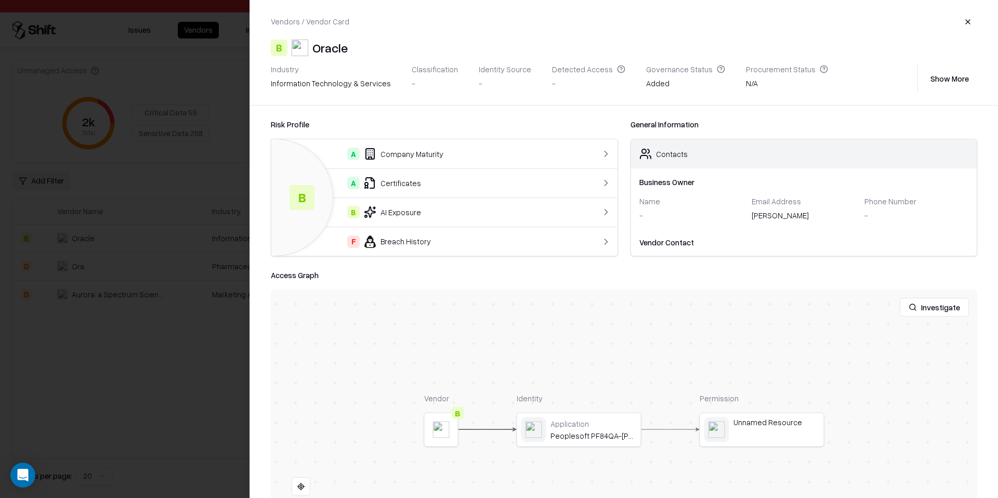
click at [0, 0] on div at bounding box center [0, 0] width 0 height 0
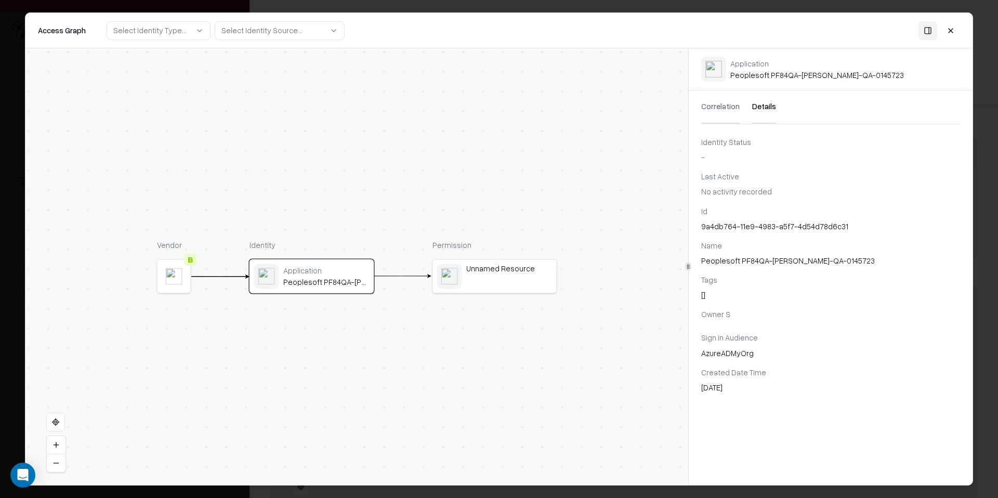
click at [756, 111] on button "Details" at bounding box center [764, 106] width 24 height 33
click at [953, 33] on button at bounding box center [950, 30] width 19 height 19
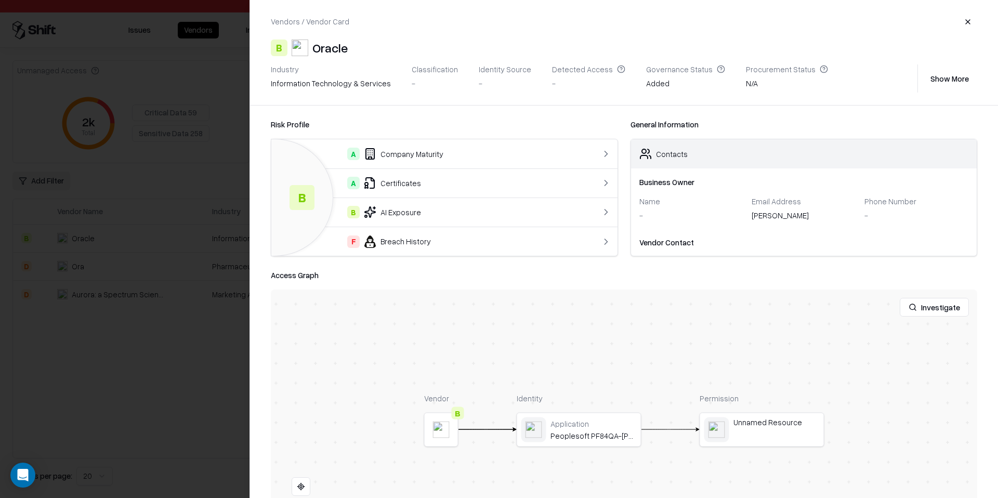
click at [971, 15] on button "button" at bounding box center [967, 21] width 19 height 19
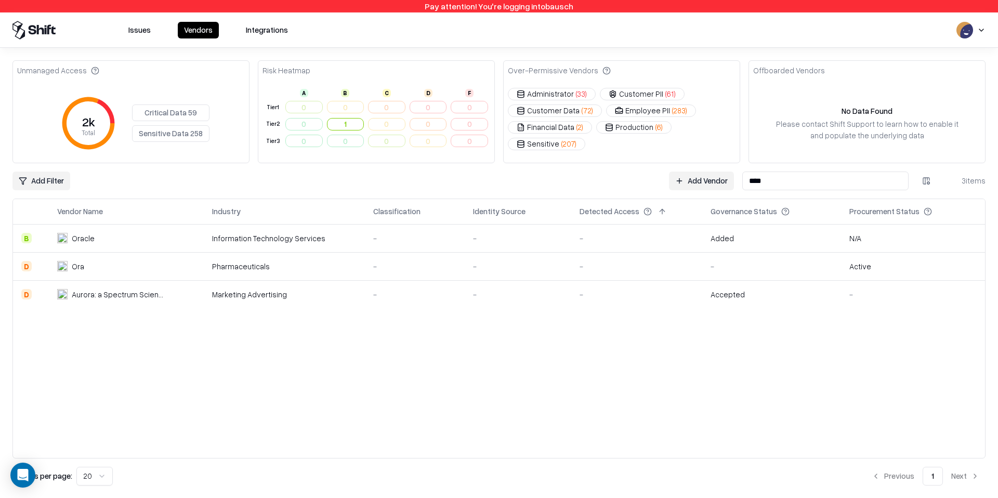
click at [816, 180] on input "****" at bounding box center [825, 180] width 166 height 19
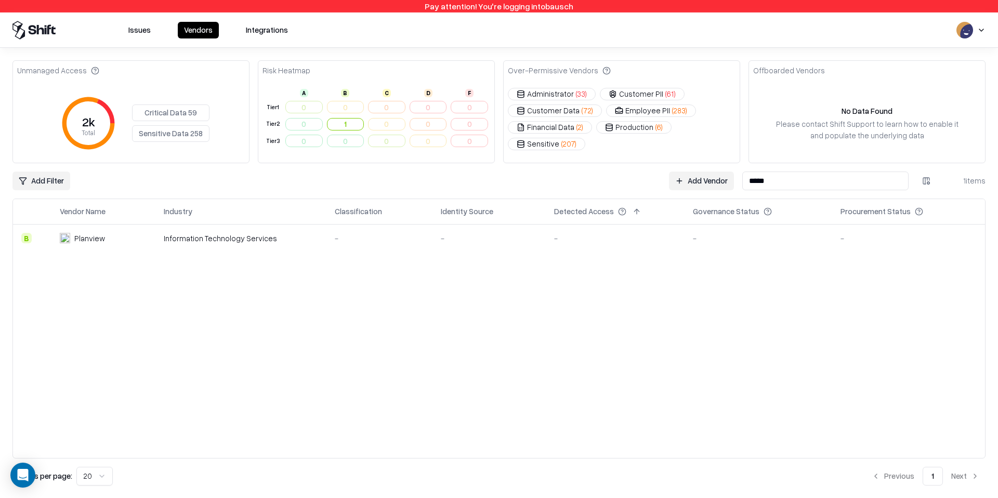
type input "*****"
click at [752, 237] on div "-" at bounding box center [758, 238] width 131 height 11
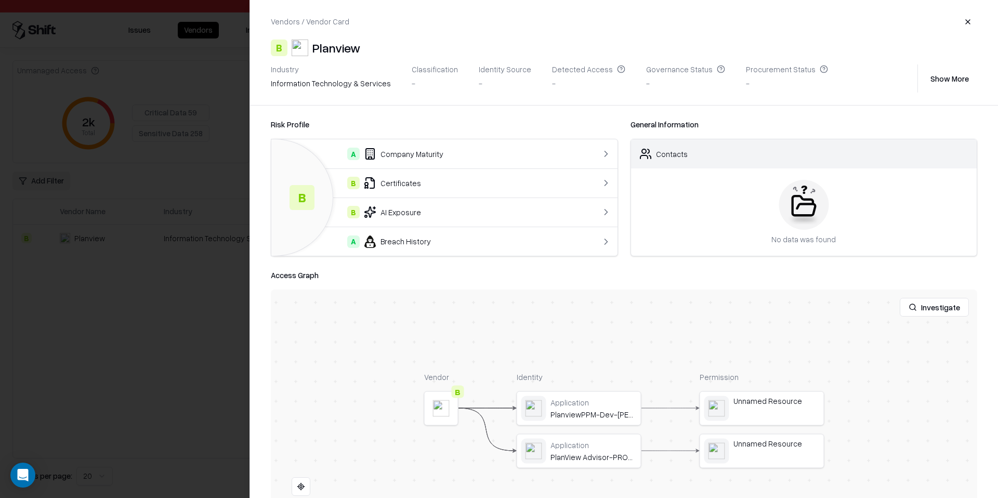
click at [965, 21] on button "button" at bounding box center [967, 21] width 19 height 19
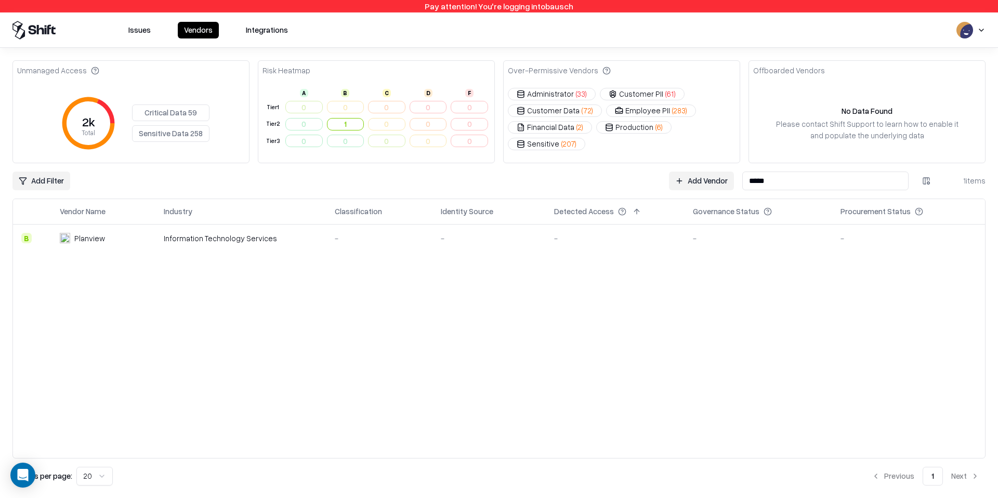
click at [849, 185] on input "*****" at bounding box center [825, 180] width 166 height 19
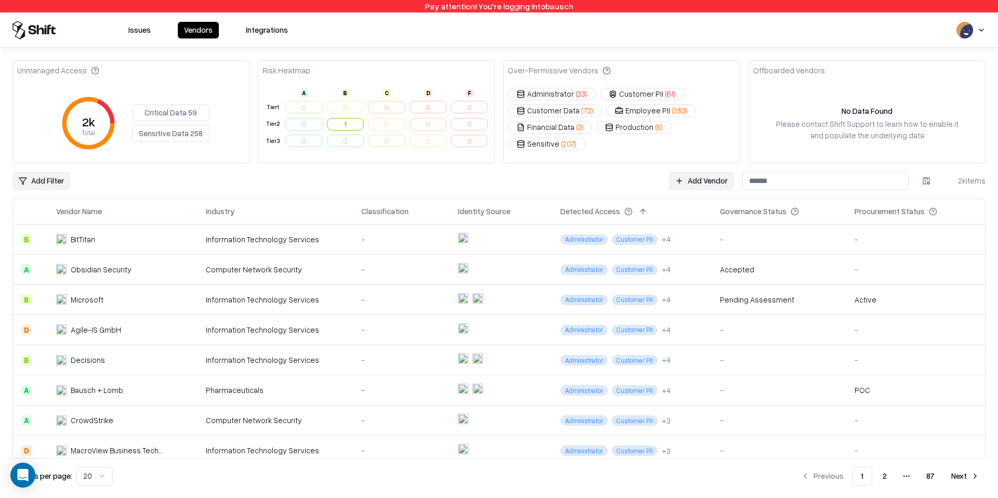
click at [41, 186] on html "Pay attention! You're logging into bausch Issues Vendors Integrations Unmanaged…" at bounding box center [499, 249] width 998 height 498
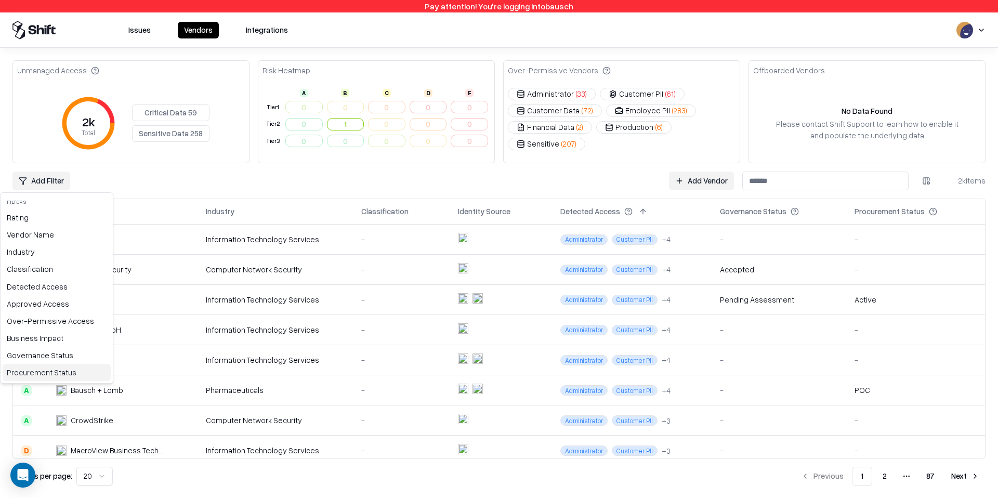
click at [49, 366] on div "Procurement Status" at bounding box center [57, 372] width 108 height 17
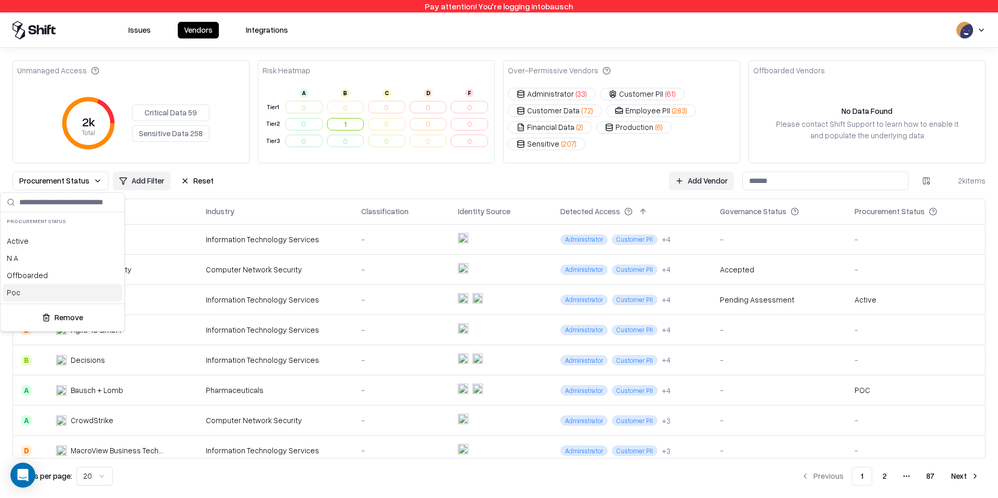
click at [29, 290] on div "Poc" at bounding box center [63, 292] width 120 height 17
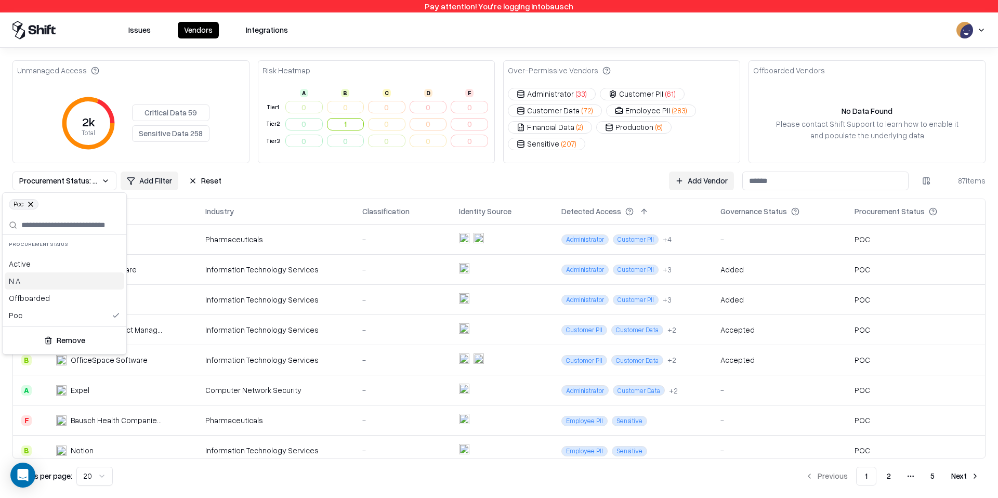
click at [303, 184] on html "Pay attention! You're logging into bausch Issues Vendors Integrations Unmanaged…" at bounding box center [499, 249] width 998 height 498
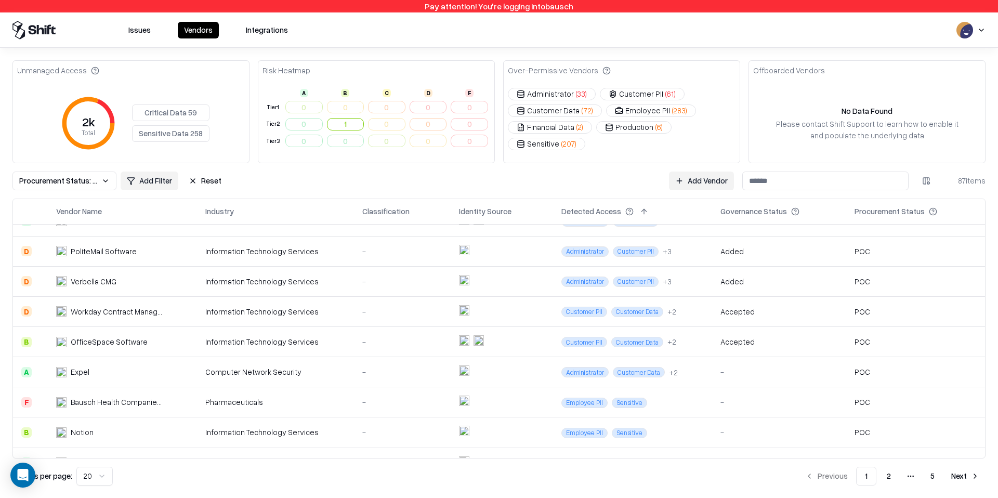
scroll to position [21, 0]
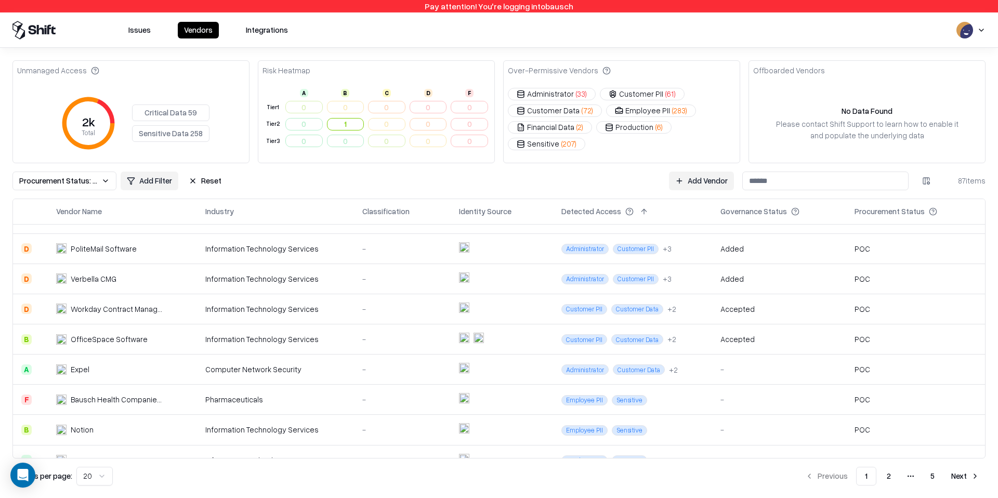
click at [225, 328] on td "Information Technology Services" at bounding box center [275, 339] width 157 height 30
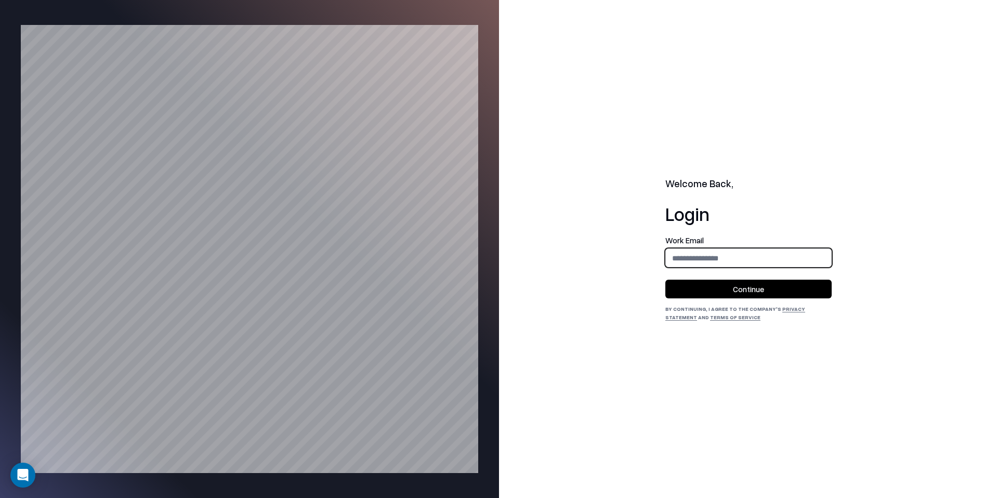
click at [695, 257] on input "email" at bounding box center [748, 257] width 165 height 19
type input "**********"
click at [723, 293] on button "Continue" at bounding box center [748, 289] width 166 height 19
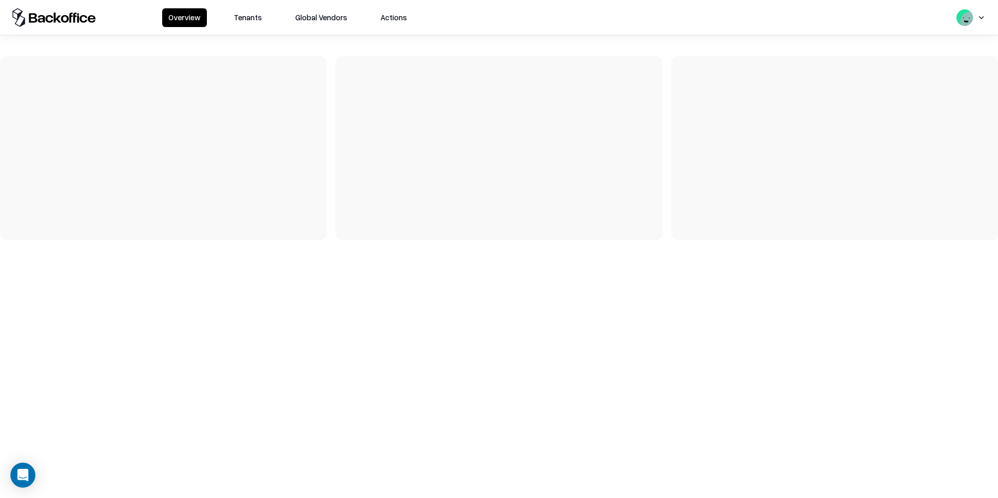
click at [259, 23] on button "Tenants" at bounding box center [248, 17] width 41 height 19
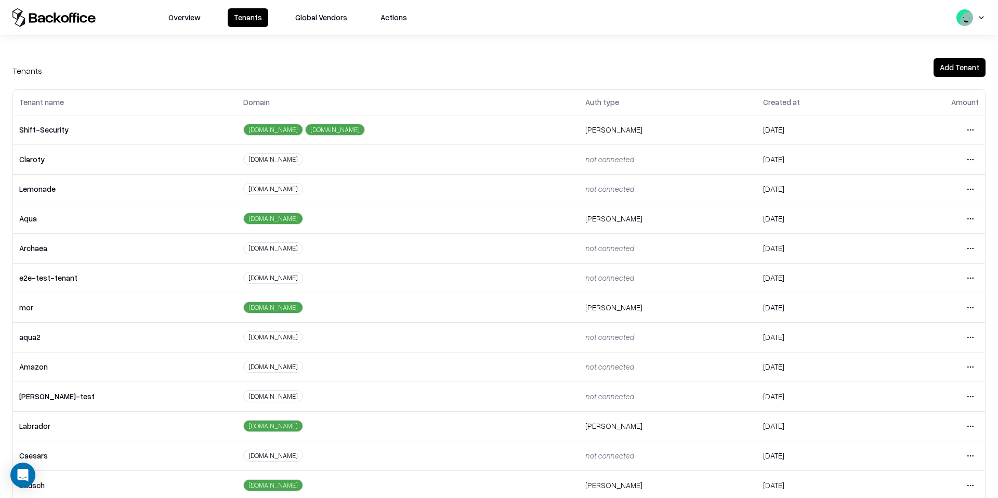
scroll to position [45, 0]
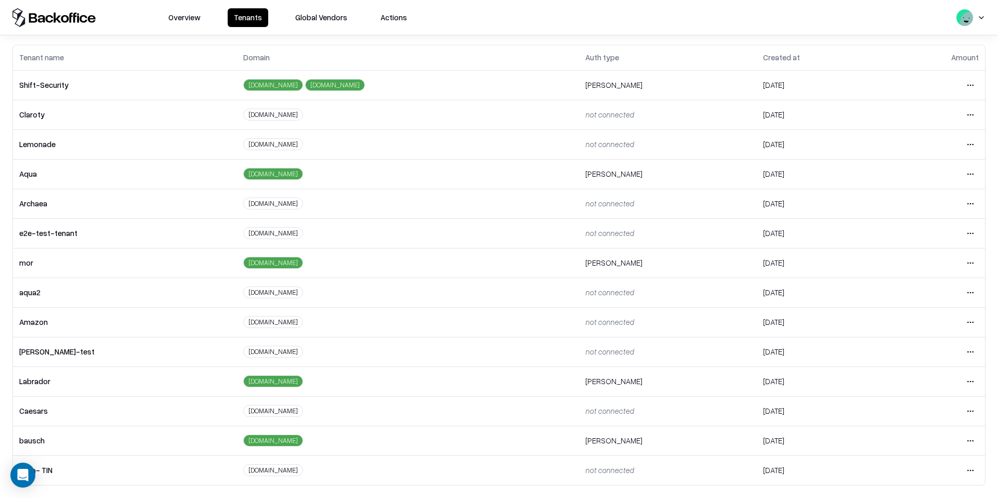
click at [971, 441] on html "Overview Tenants Global Vendors Actions Tenants Add Tenant Tenant name Domain A…" at bounding box center [499, 249] width 998 height 498
click at [917, 401] on div "Login to tenant" at bounding box center [926, 396] width 112 height 21
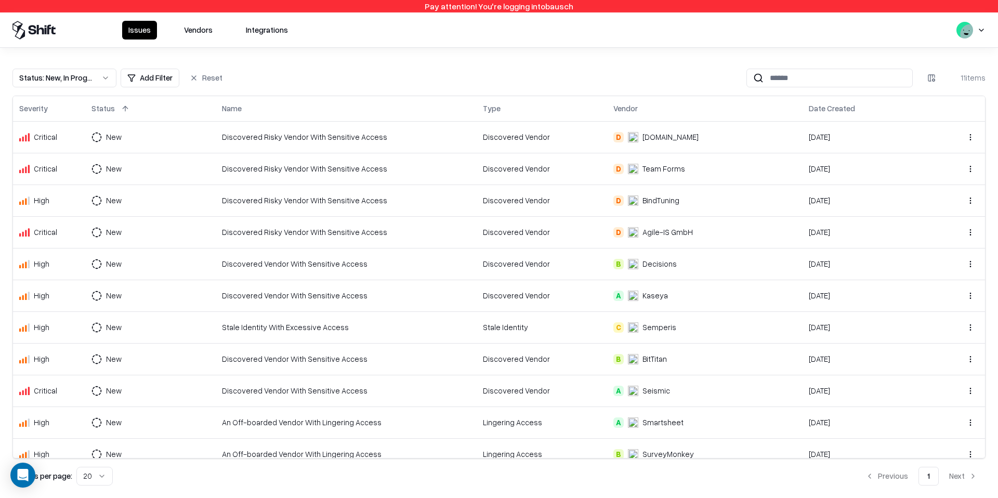
click at [217, 24] on button "Vendors" at bounding box center [198, 30] width 41 height 19
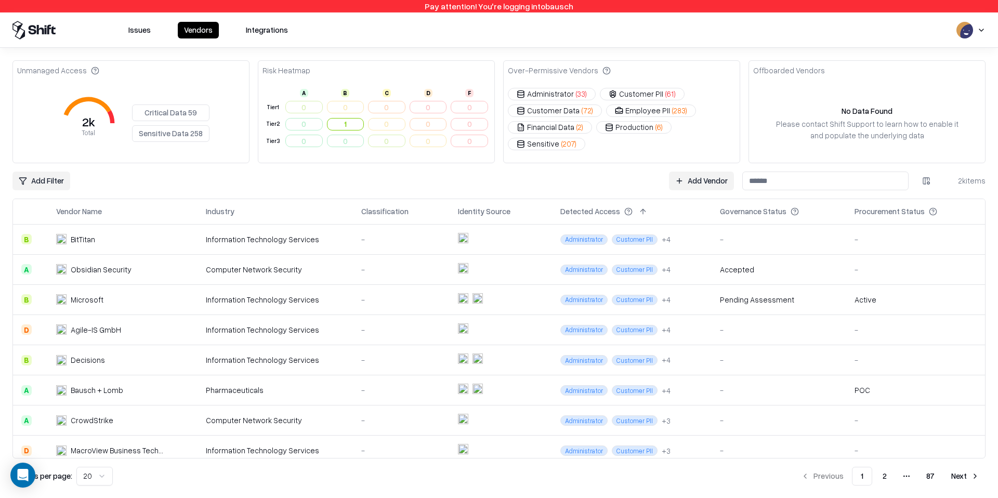
click at [801, 190] on div "Unmanaged Access 2k Total Critical Data 59 Sensitive Data 258 Risk Heatmap A B …" at bounding box center [498, 272] width 973 height 425
click at [801, 185] on input at bounding box center [825, 180] width 166 height 19
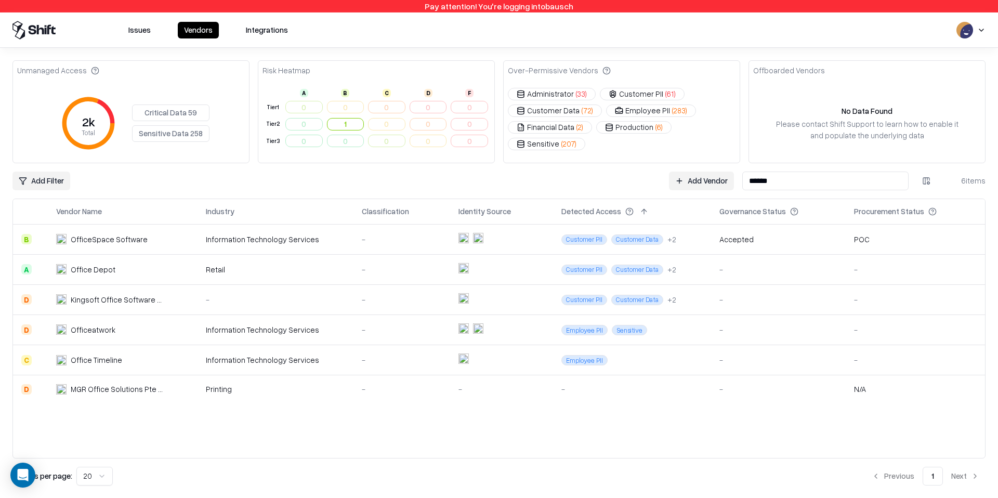
type input "******"
click at [677, 232] on td "Customer PII Customer Data + 2" at bounding box center [632, 239] width 158 height 30
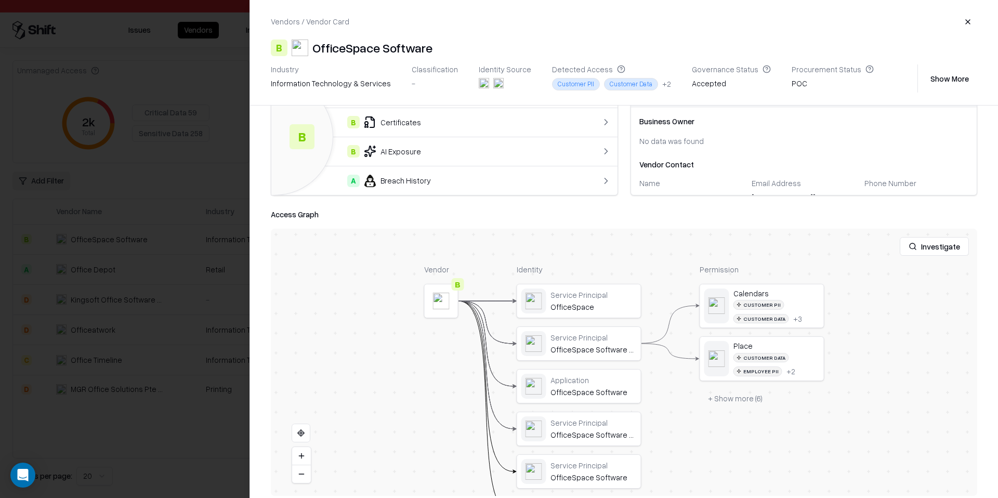
scroll to position [69, 0]
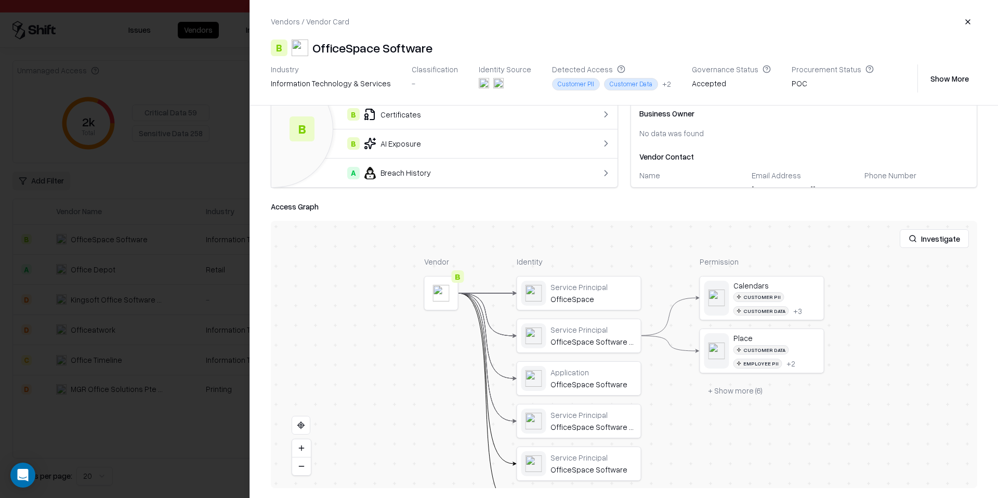
click at [748, 397] on button "+ Show more ( 6 )" at bounding box center [734, 390] width 71 height 19
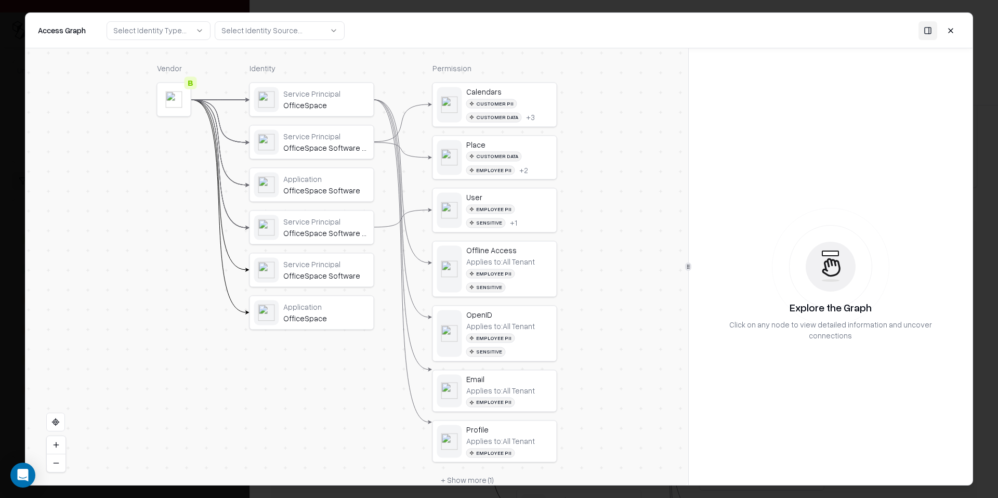
click at [311, 111] on div "Service Principal OfficeSpace" at bounding box center [311, 99] width 115 height 25
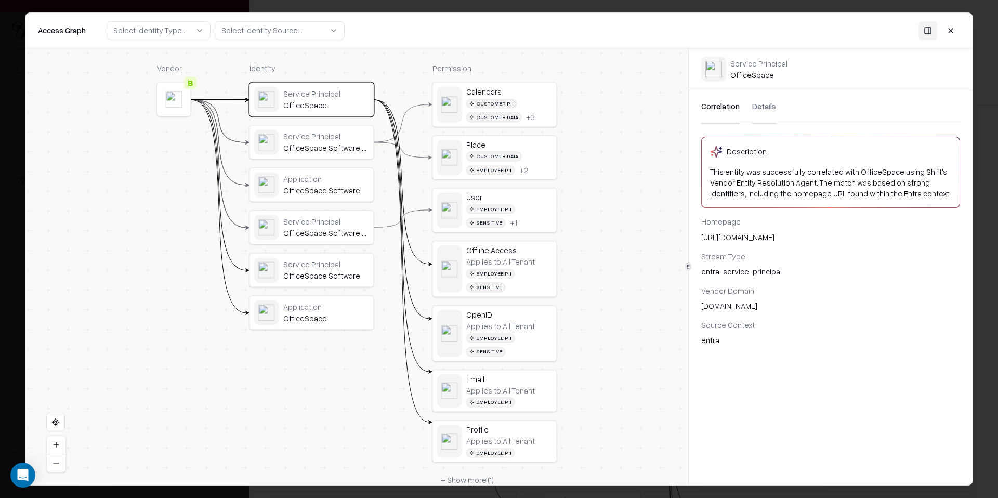
click at [309, 137] on div "Service Principal" at bounding box center [326, 135] width 86 height 9
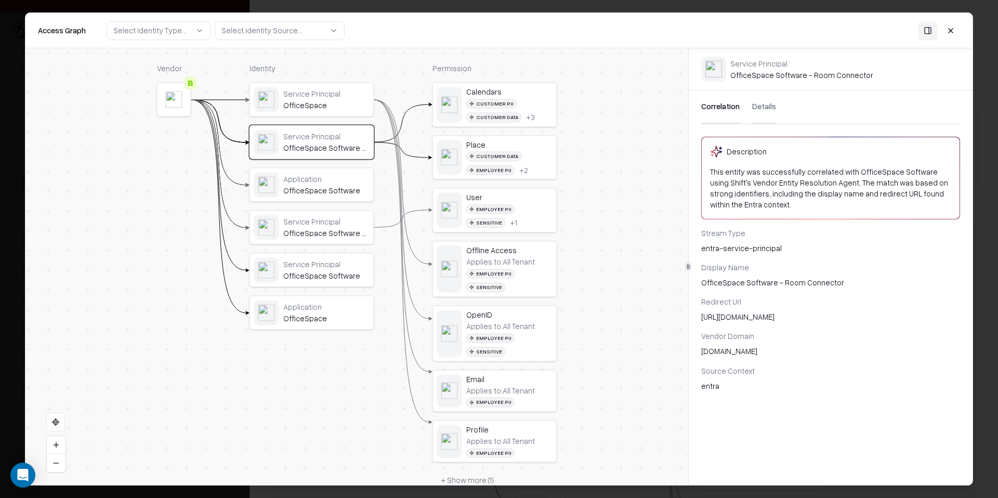
click at [302, 108] on div "OfficeSpace" at bounding box center [326, 105] width 86 height 9
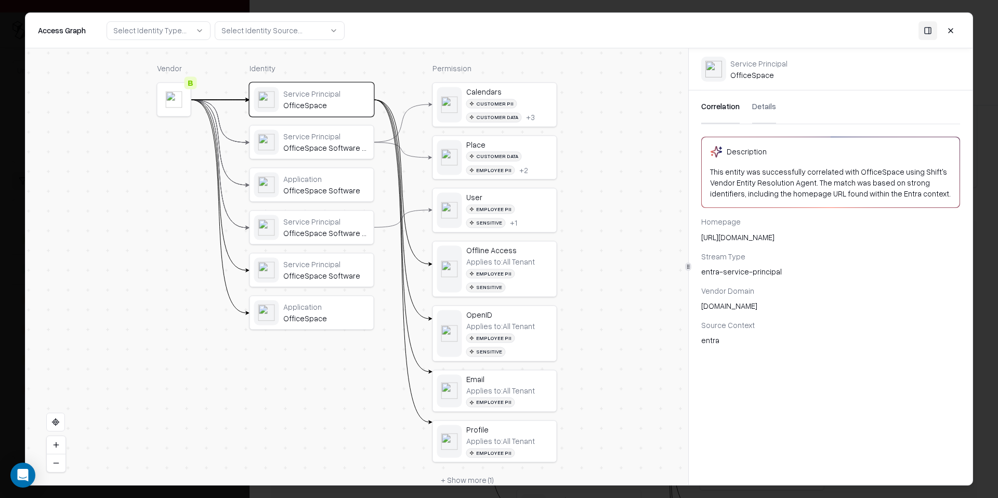
click at [767, 111] on button "Details" at bounding box center [764, 106] width 24 height 33
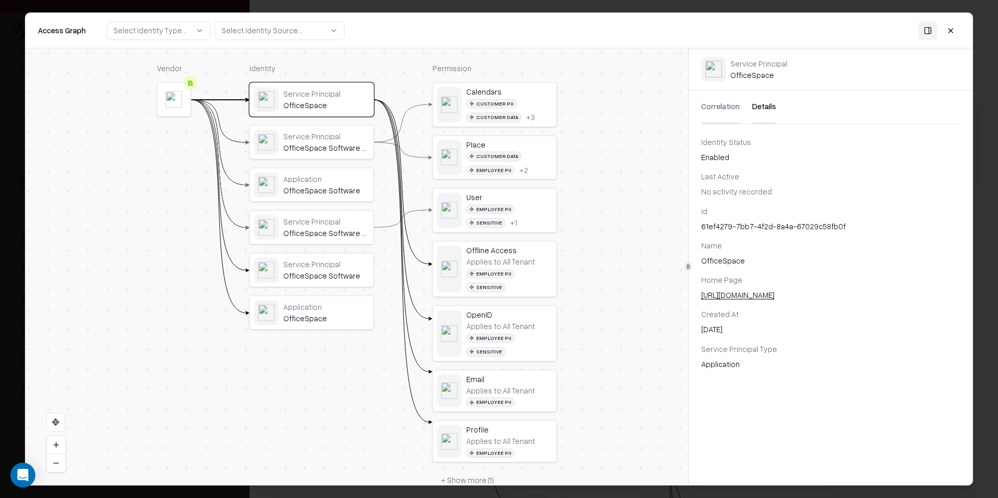
click at [765, 107] on button "Details" at bounding box center [764, 106] width 24 height 33
click at [343, 146] on div "OfficeSpace Software - Room Connector" at bounding box center [326, 147] width 86 height 9
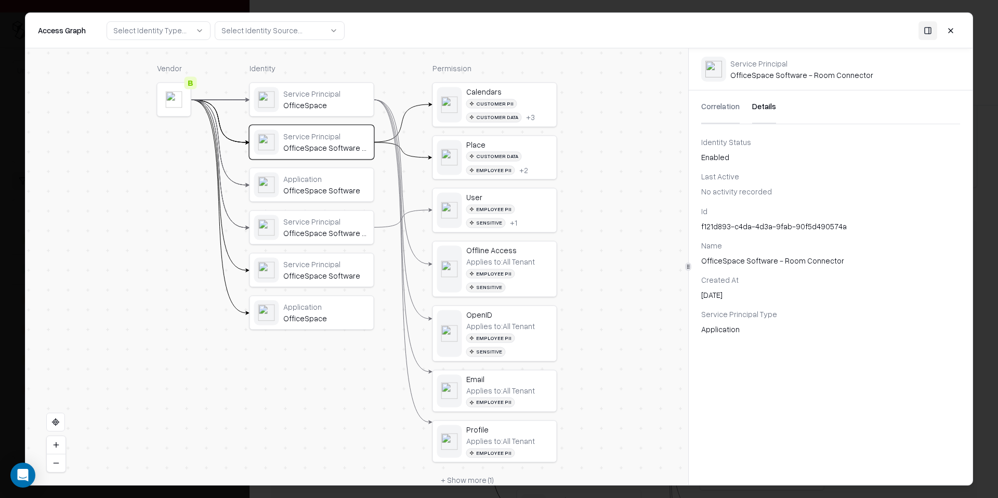
click at [333, 181] on div "Application" at bounding box center [326, 178] width 86 height 9
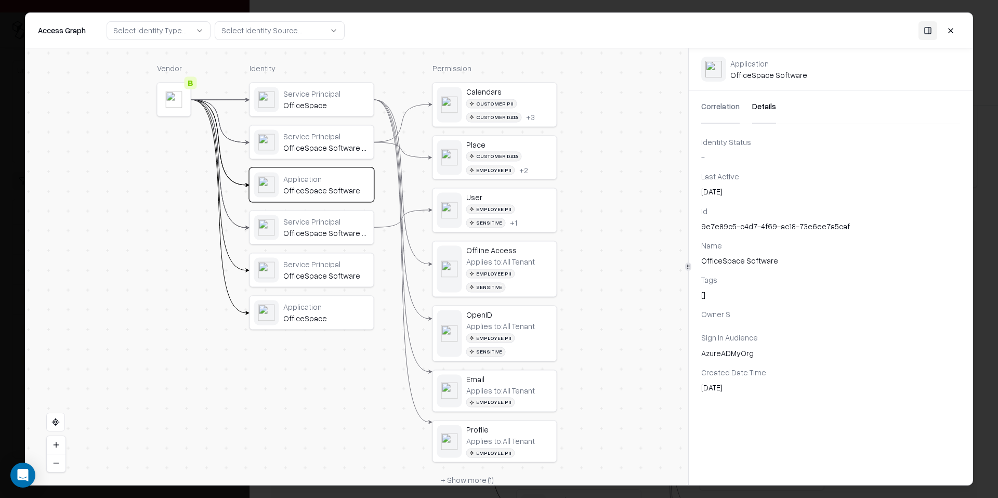
click at [317, 231] on div "OfficeSpace Software - Photo Sync" at bounding box center [326, 233] width 86 height 9
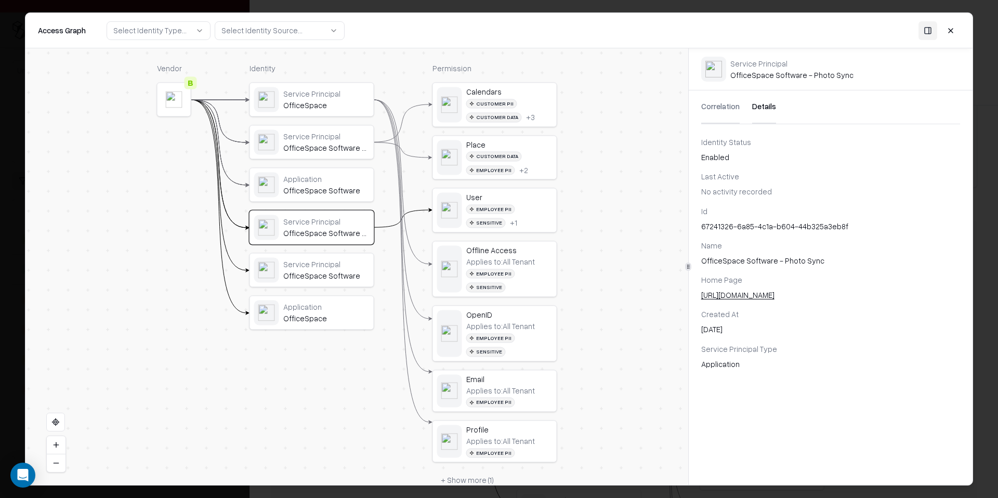
click at [317, 261] on div "Service Principal" at bounding box center [326, 263] width 86 height 9
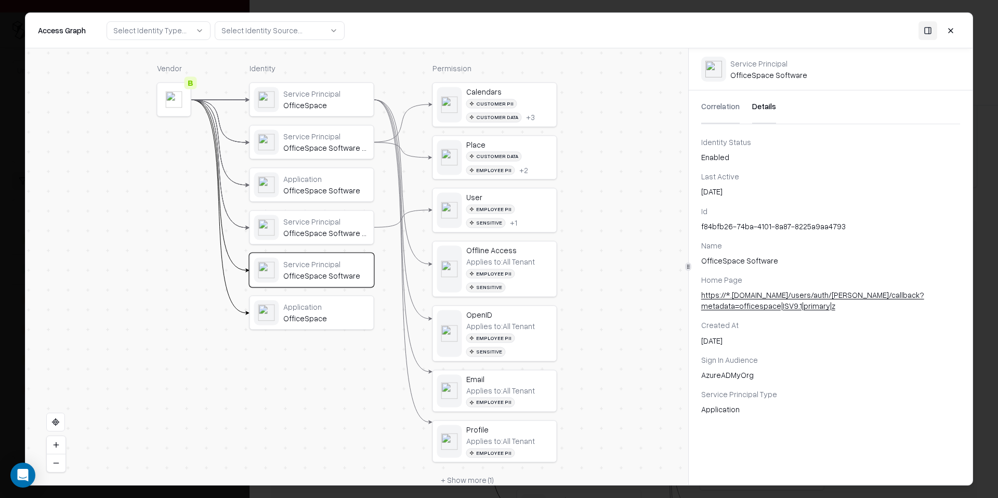
click at [317, 302] on div "Application" at bounding box center [326, 306] width 86 height 9
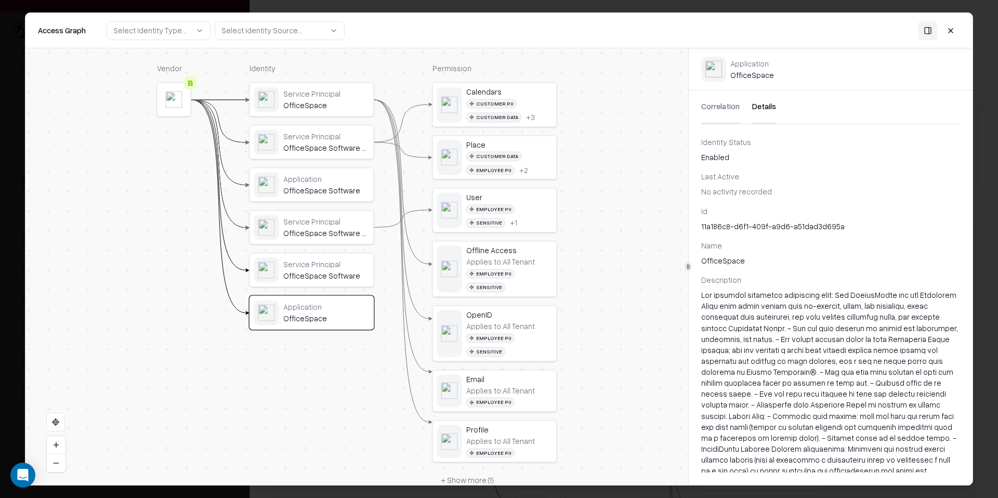
click at [949, 28] on button at bounding box center [950, 30] width 19 height 19
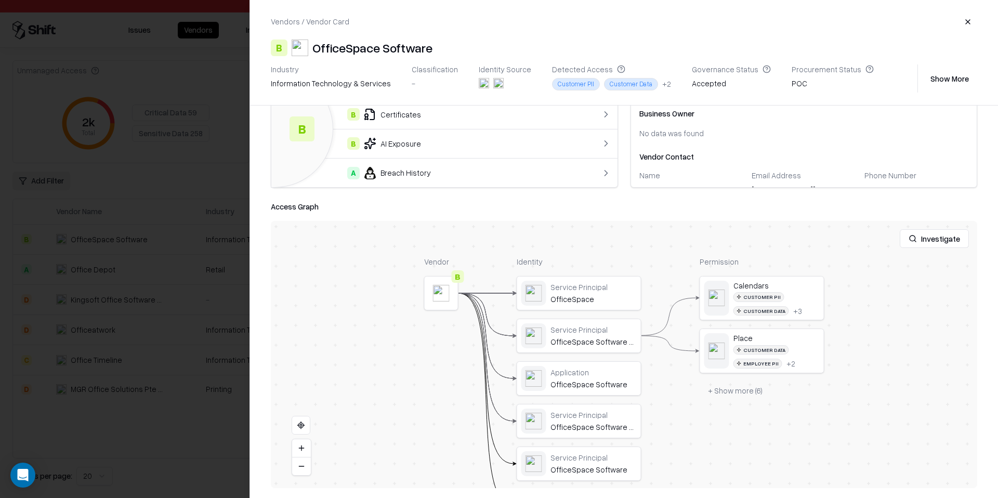
click at [949, 28] on div "Vendors / Vendor Card" at bounding box center [624, 21] width 706 height 19
click at [963, 21] on button "button" at bounding box center [967, 21] width 19 height 19
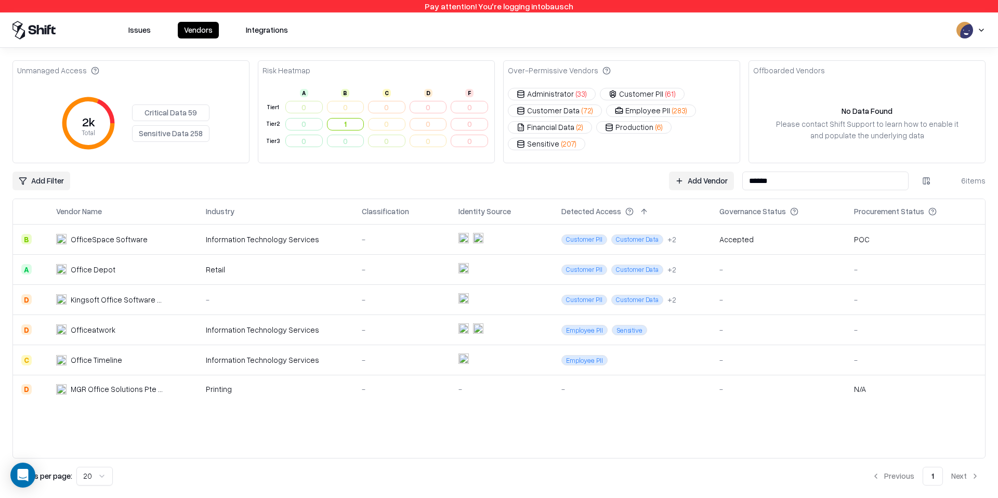
click at [803, 190] on input "******" at bounding box center [825, 180] width 166 height 19
click at [803, 189] on input "******" at bounding box center [825, 180] width 166 height 19
click at [798, 183] on input "******" at bounding box center [825, 180] width 166 height 19
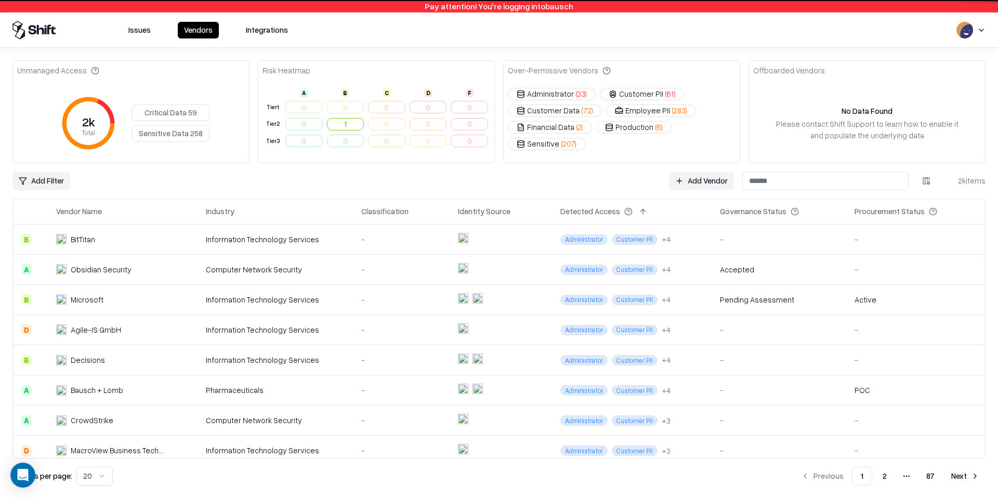
click at [50, 191] on div "Unmanaged Access 2k Total Critical Data 59 Sensitive Data 258 Risk Heatmap A B …" at bounding box center [498, 272] width 973 height 425
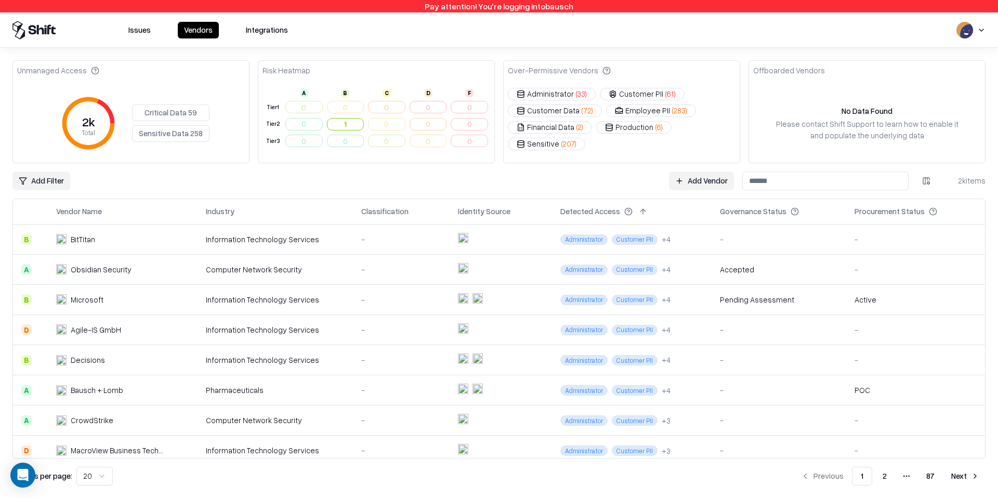
click at [50, 184] on html "Pay attention! You're logging into bausch Issues Vendors Integrations Unmanaged…" at bounding box center [499, 249] width 998 height 498
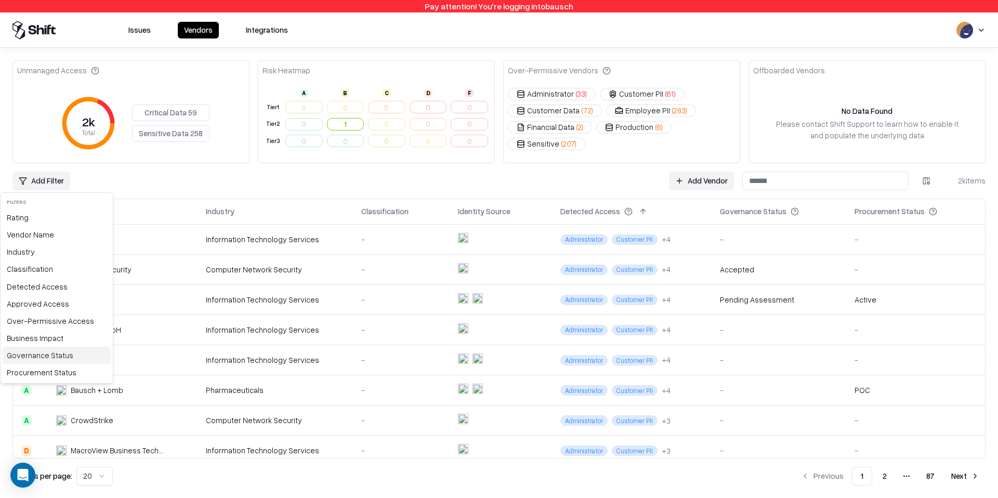
click at [72, 355] on div "Governance Status" at bounding box center [57, 355] width 108 height 17
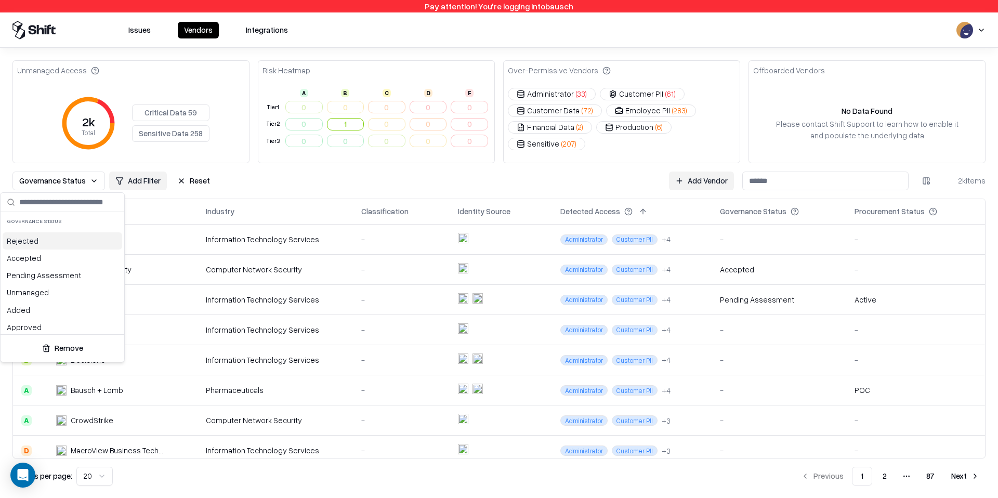
click at [67, 193] on input "text" at bounding box center [68, 202] width 99 height 21
click at [66, 188] on html "Pay attention! You're logging into bausch Issues Vendors Integrations Unmanaged…" at bounding box center [499, 249] width 998 height 498
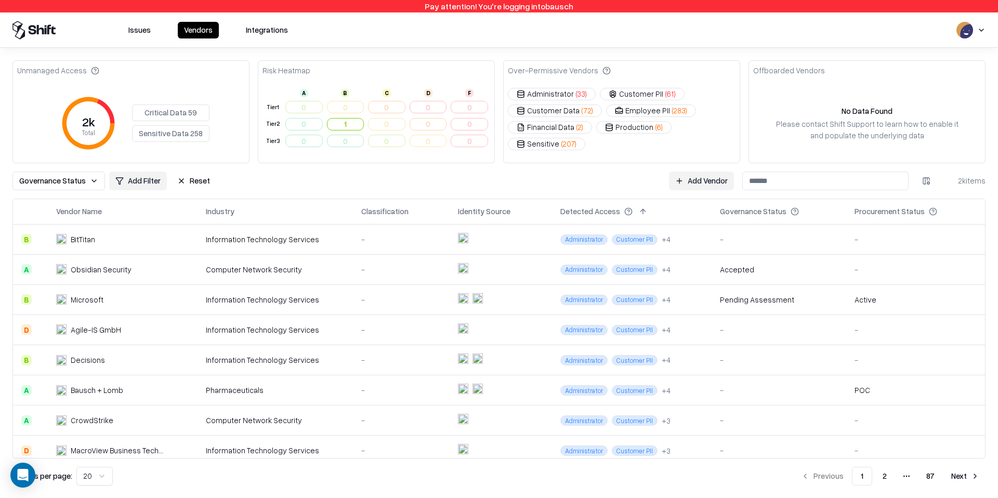
click at [66, 183] on span "Governance Status" at bounding box center [52, 180] width 67 height 11
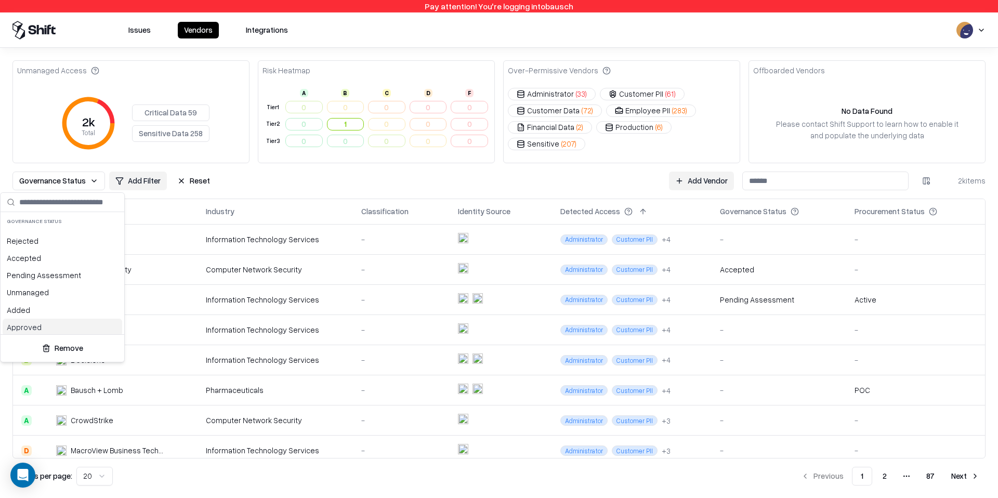
click at [71, 348] on button "Remove" at bounding box center [62, 348] width 115 height 19
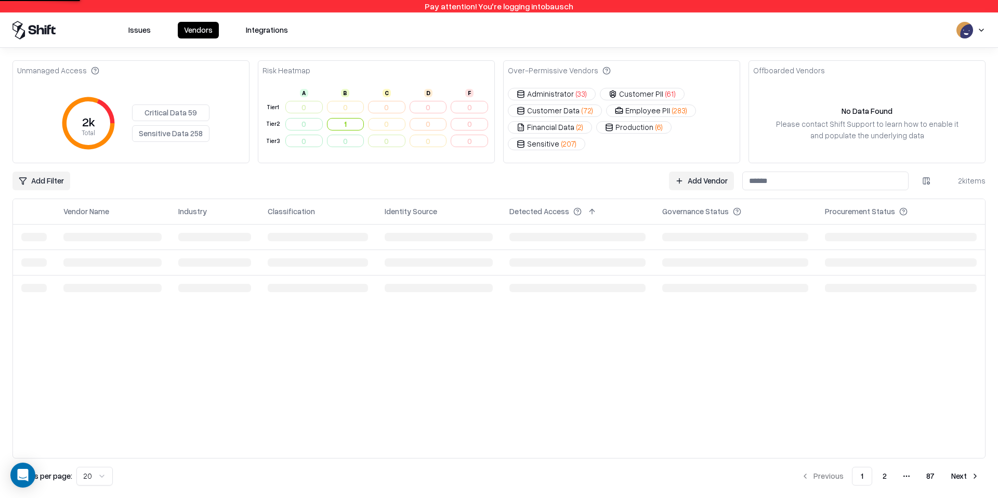
click at [52, 184] on html "Pay attention! You're logging into bausch Issues Vendors Integrations Unmanaged…" at bounding box center [499, 249] width 998 height 498
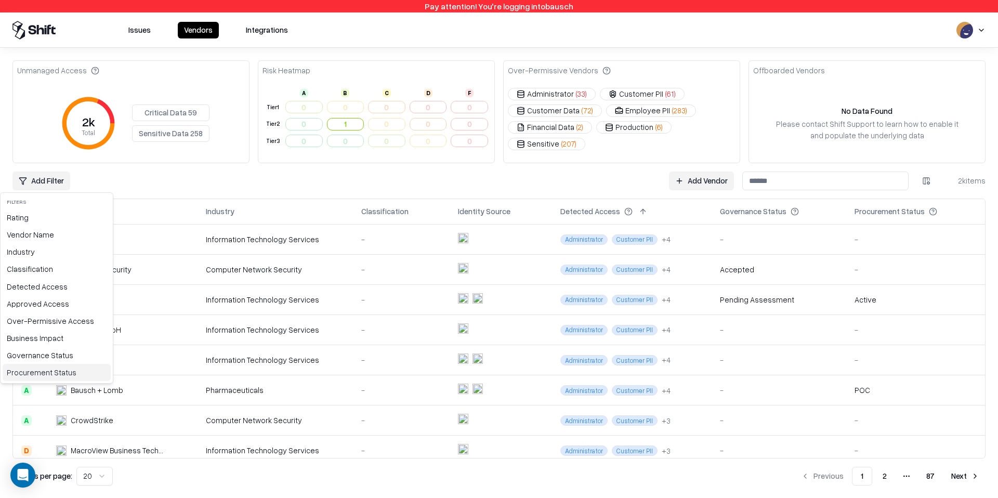
click at [60, 372] on div "Procurement Status" at bounding box center [57, 372] width 108 height 17
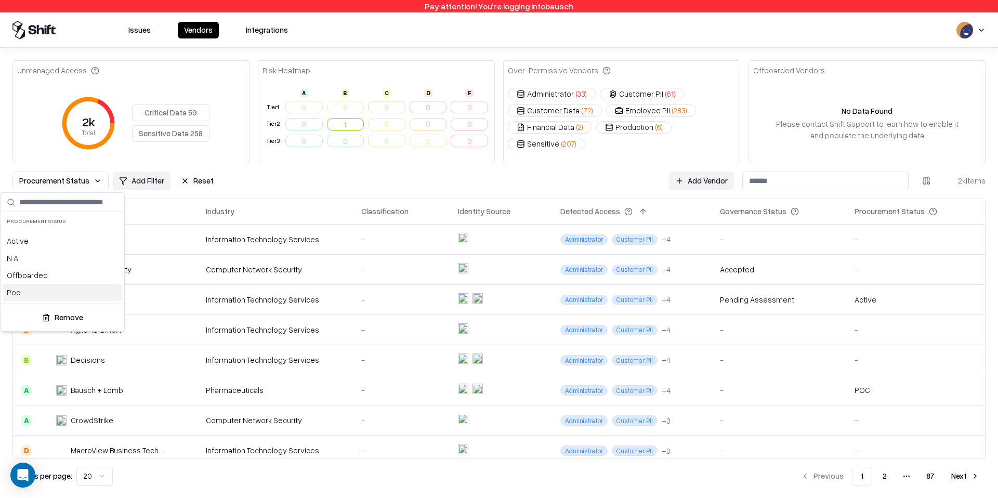
click at [50, 291] on div "Poc" at bounding box center [63, 292] width 120 height 17
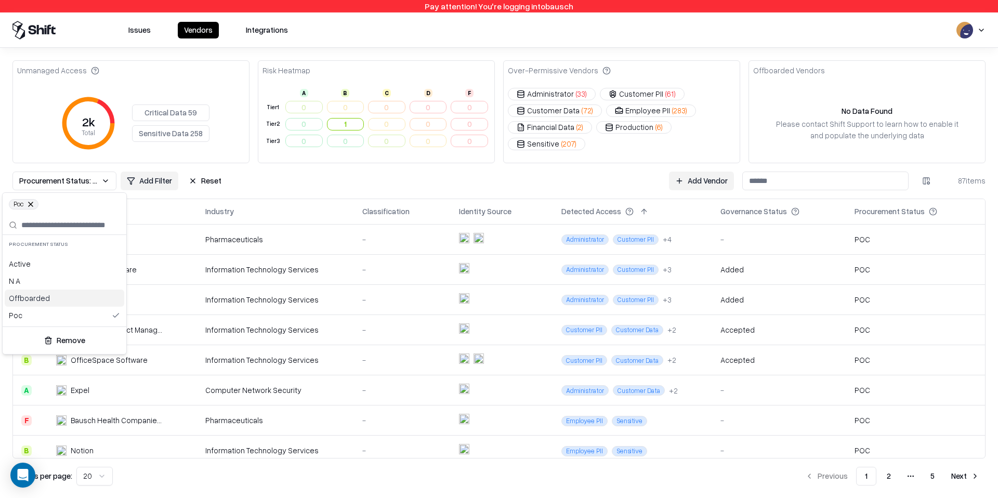
click at [259, 181] on html "Pay attention! You're logging into bausch Issues Vendors Integrations Unmanaged…" at bounding box center [499, 249] width 998 height 498
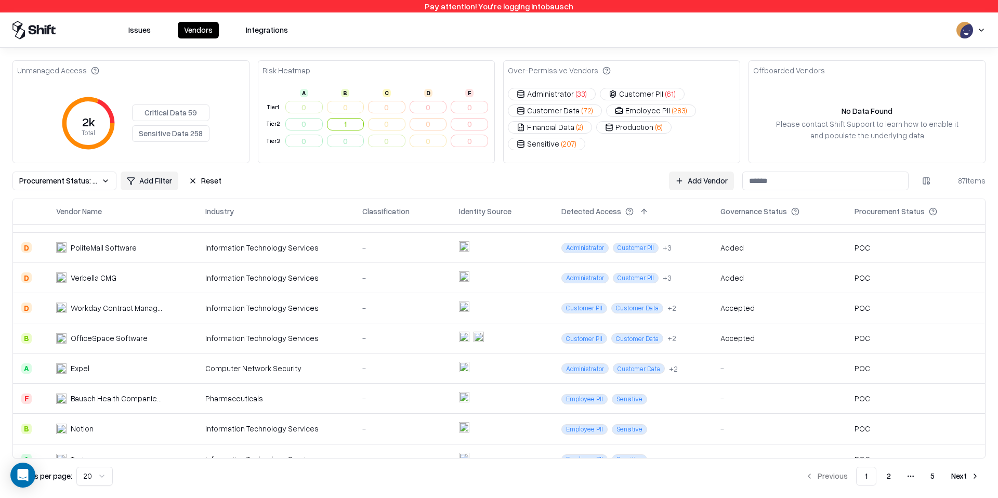
scroll to position [23, 0]
click at [108, 374] on td "Expel" at bounding box center [122, 367] width 149 height 30
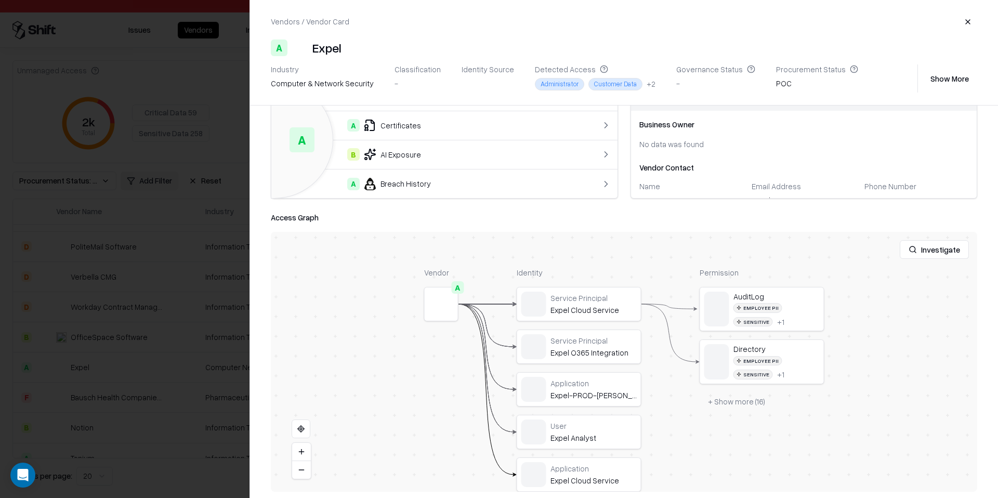
scroll to position [63, 0]
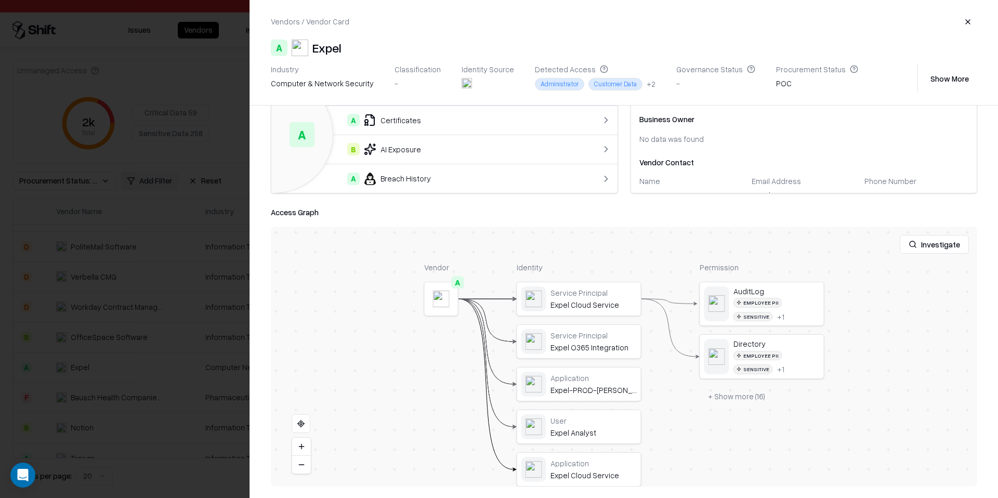
click at [730, 399] on button "+ Show more ( 16 )" at bounding box center [736, 396] width 74 height 19
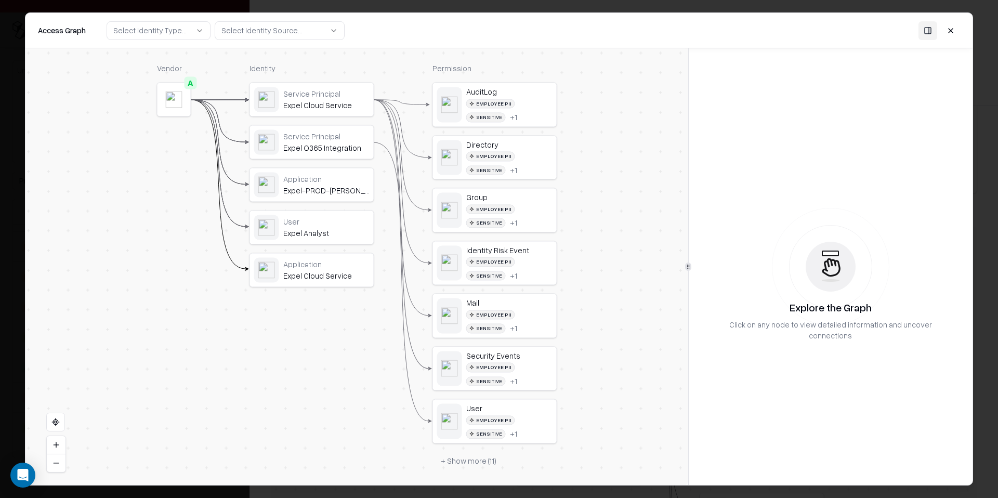
click at [321, 110] on div "Expel Cloud Service" at bounding box center [326, 105] width 86 height 9
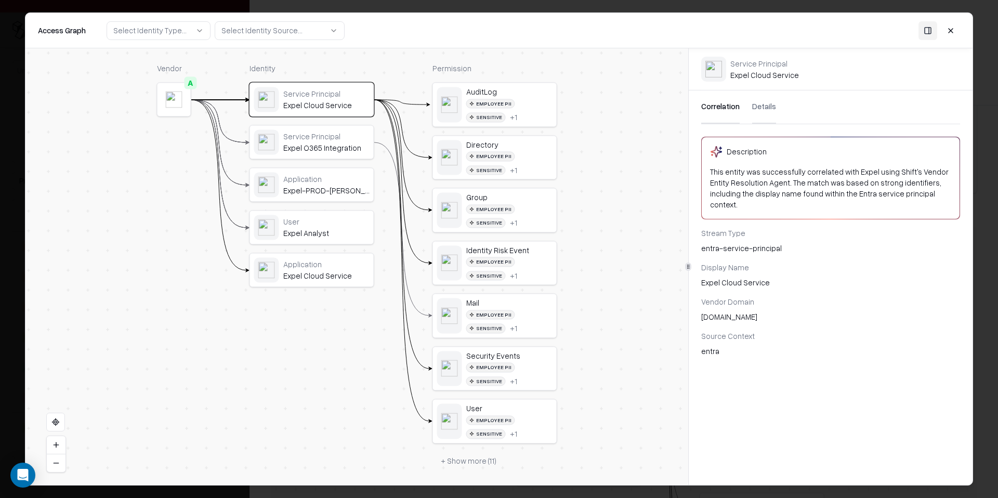
click at [757, 103] on button "Details" at bounding box center [764, 106] width 24 height 33
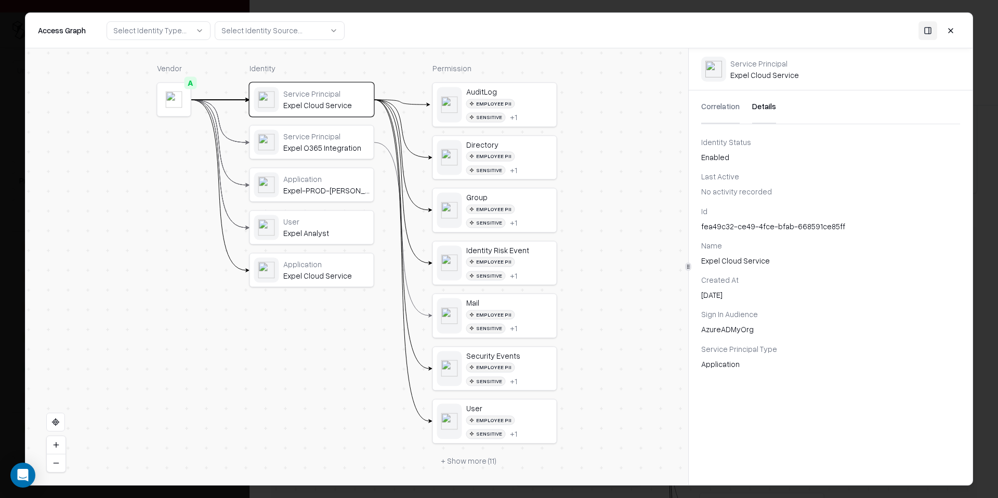
click at [316, 149] on div "Expel O365 Integration" at bounding box center [326, 147] width 86 height 9
click at [312, 179] on div "Application" at bounding box center [326, 178] width 86 height 9
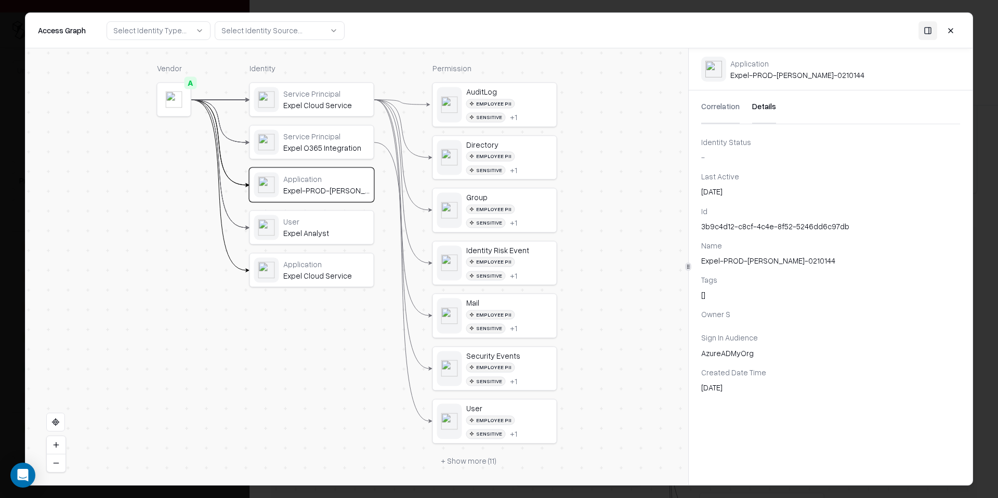
click at [302, 239] on div "User Expel Analyst" at bounding box center [311, 227] width 115 height 25
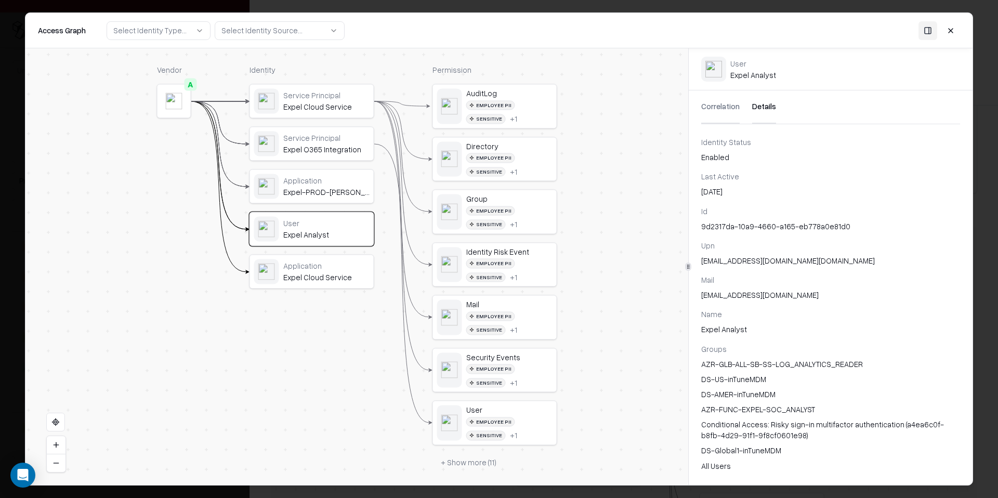
click at [298, 268] on div "Application" at bounding box center [326, 265] width 86 height 9
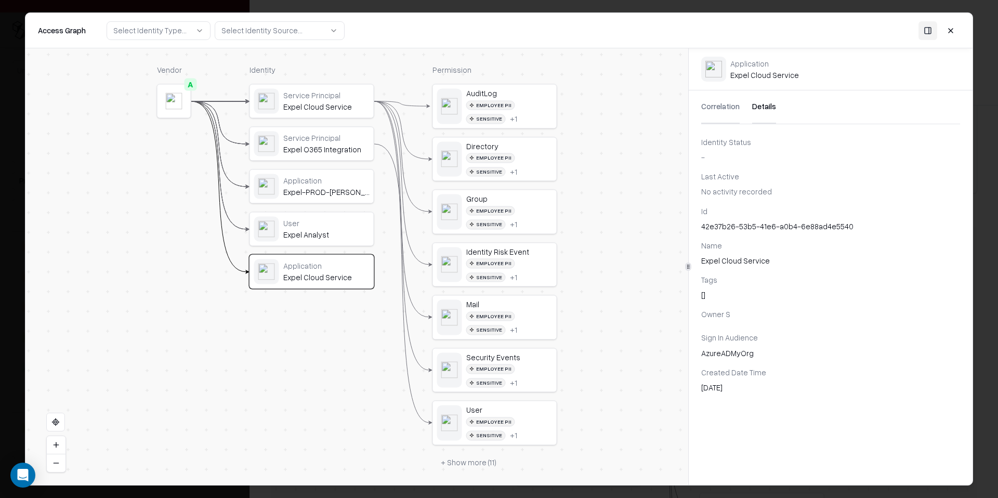
click at [949, 35] on button at bounding box center [950, 30] width 19 height 19
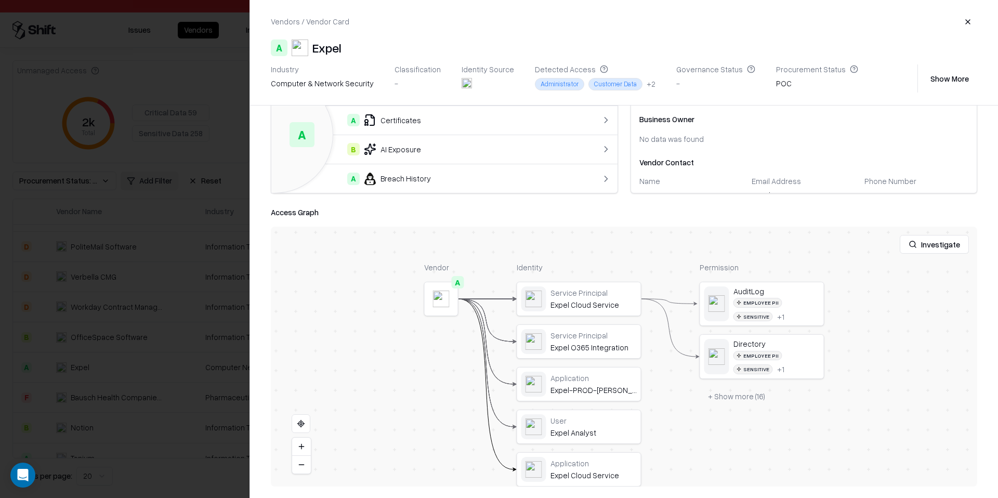
click at [962, 27] on button "button" at bounding box center [967, 21] width 19 height 19
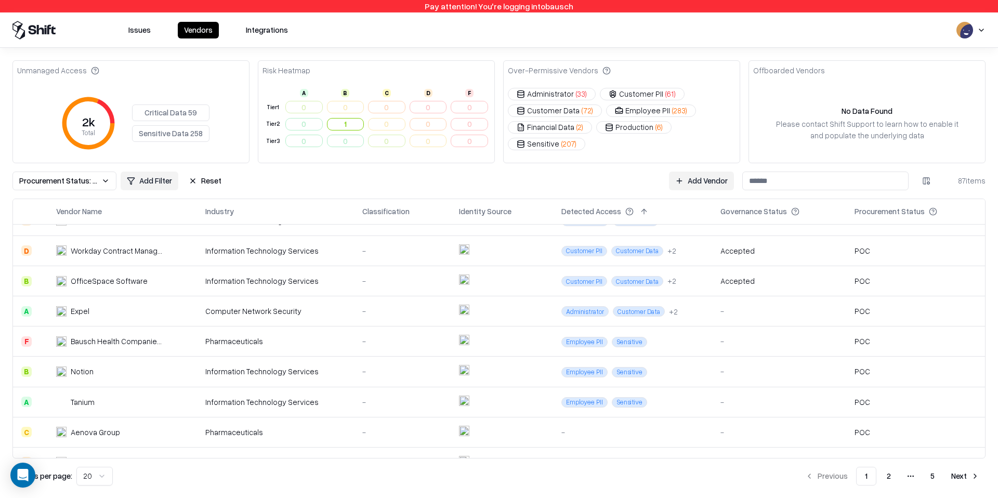
scroll to position [88, 0]
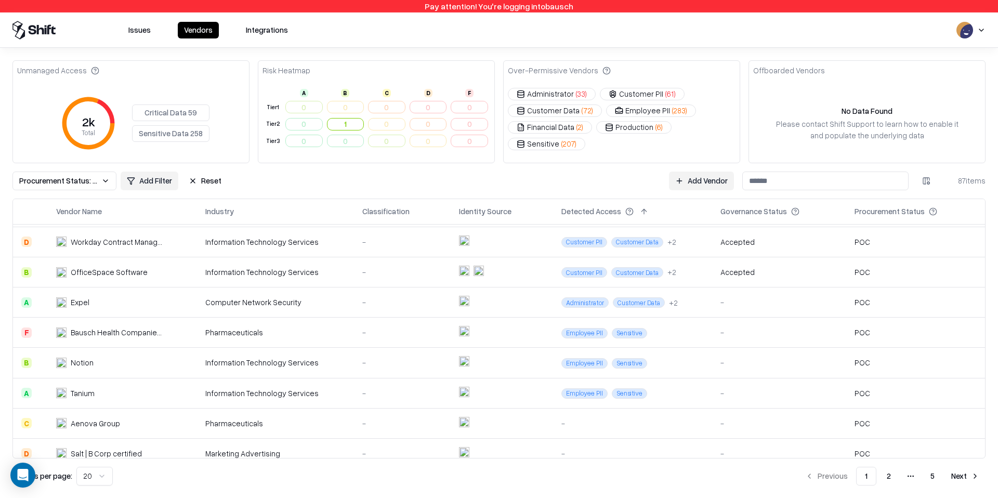
click at [326, 334] on div "Pharmaceuticals" at bounding box center [275, 332] width 141 height 11
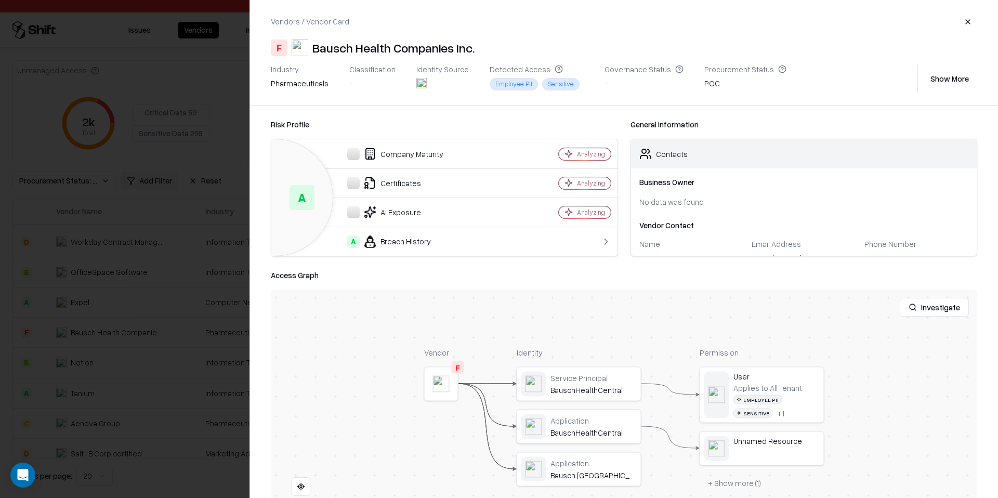
click at [190, 347] on div at bounding box center [499, 249] width 998 height 498
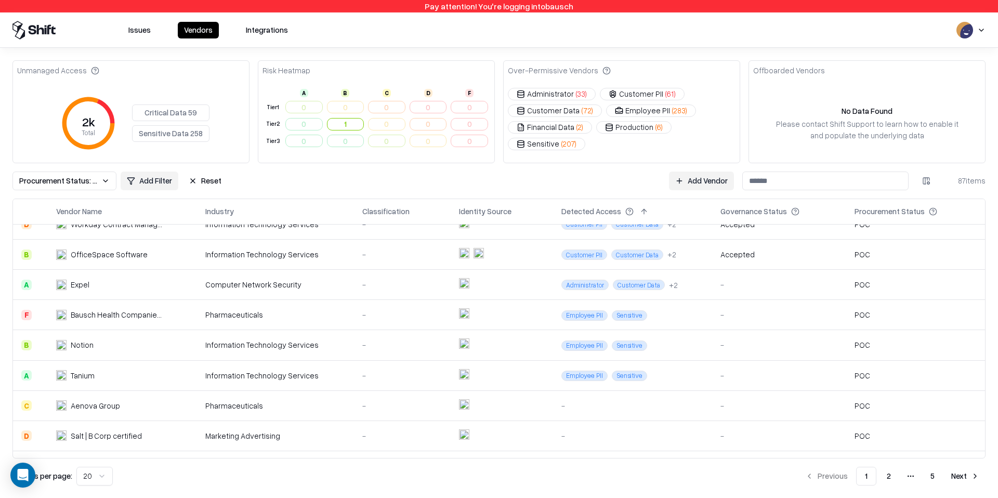
scroll to position [107, 0]
click at [234, 346] on div "Information Technology Services" at bounding box center [275, 343] width 141 height 11
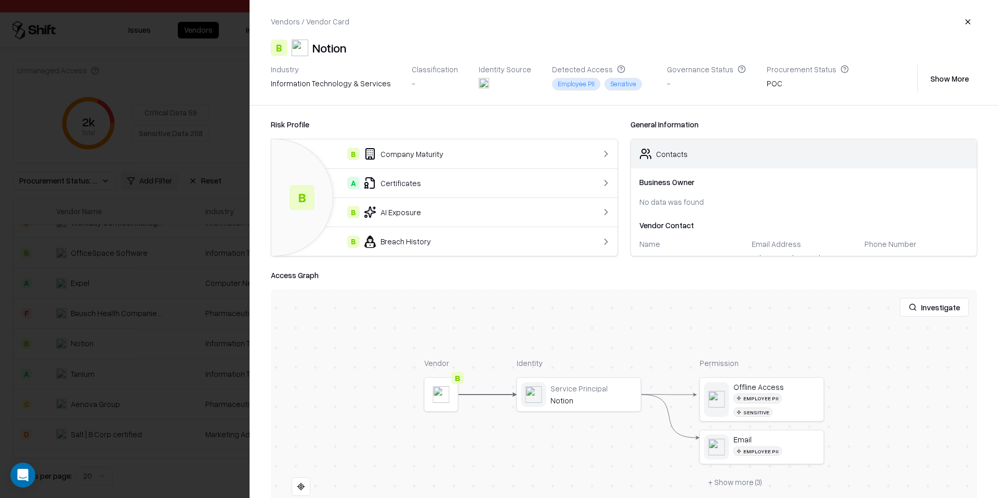
click at [942, 77] on button "Show More" at bounding box center [949, 78] width 55 height 19
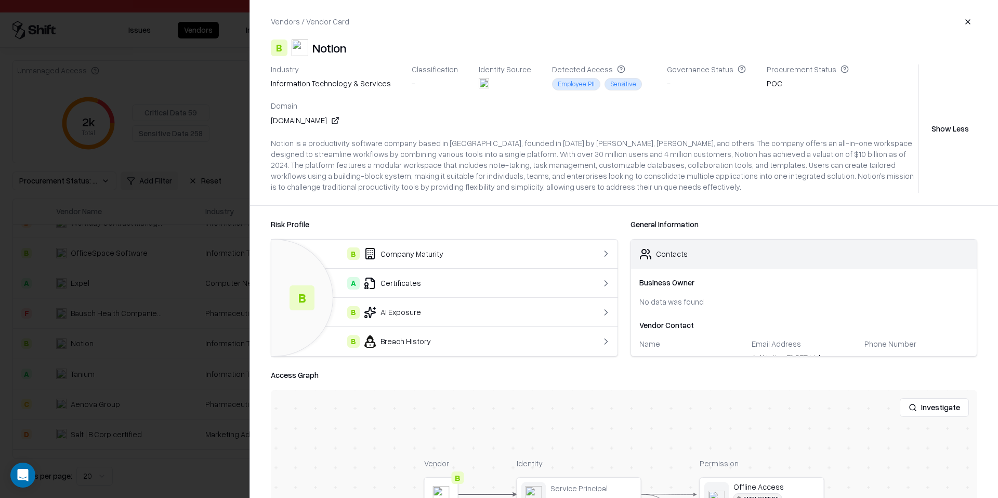
click at [965, 25] on button "button" at bounding box center [967, 21] width 19 height 19
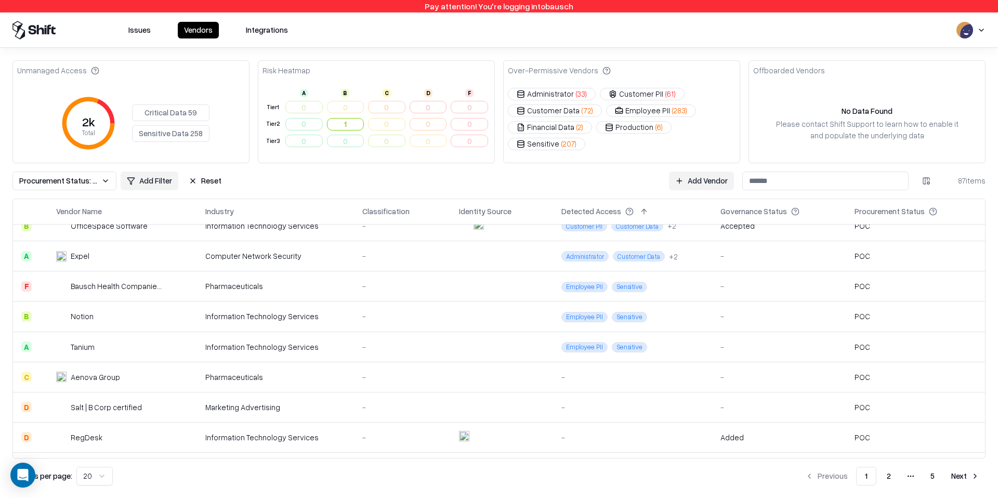
scroll to position [137, 0]
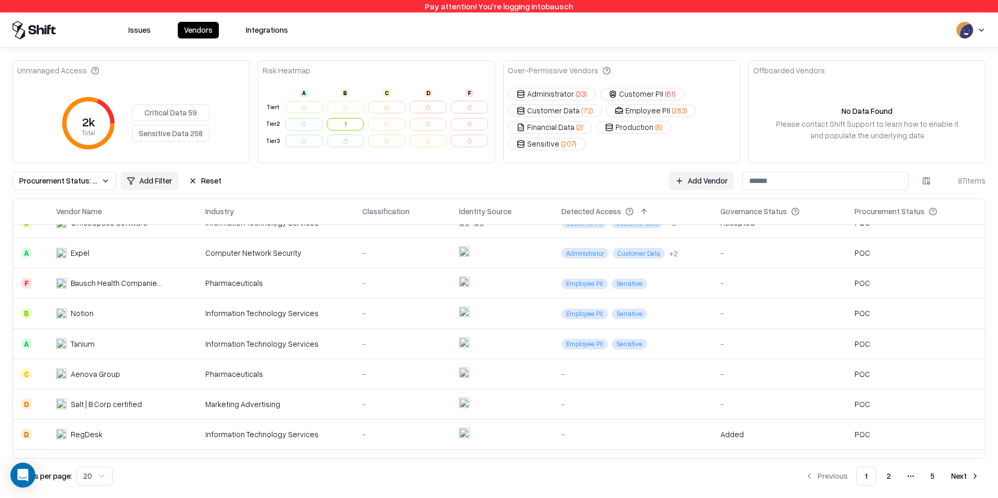
click at [379, 380] on td "-" at bounding box center [402, 374] width 96 height 30
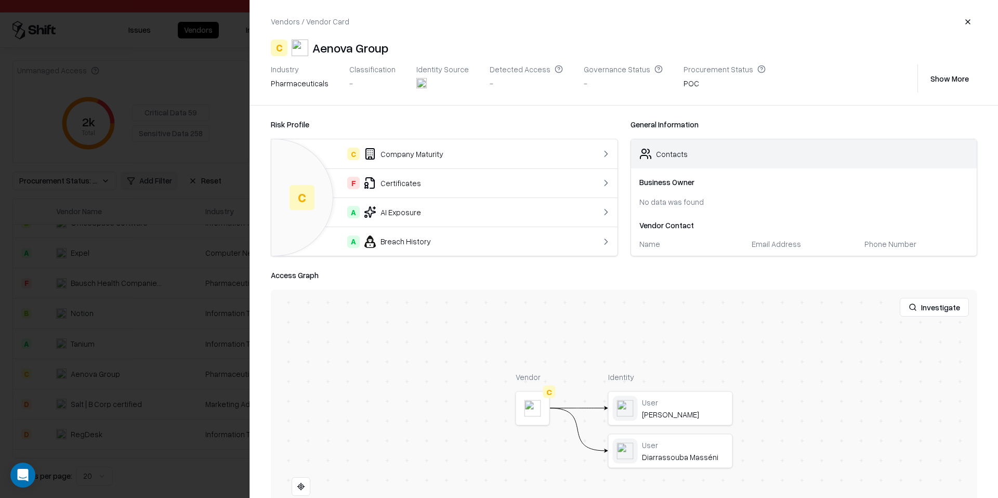
click at [228, 399] on div at bounding box center [499, 249] width 998 height 498
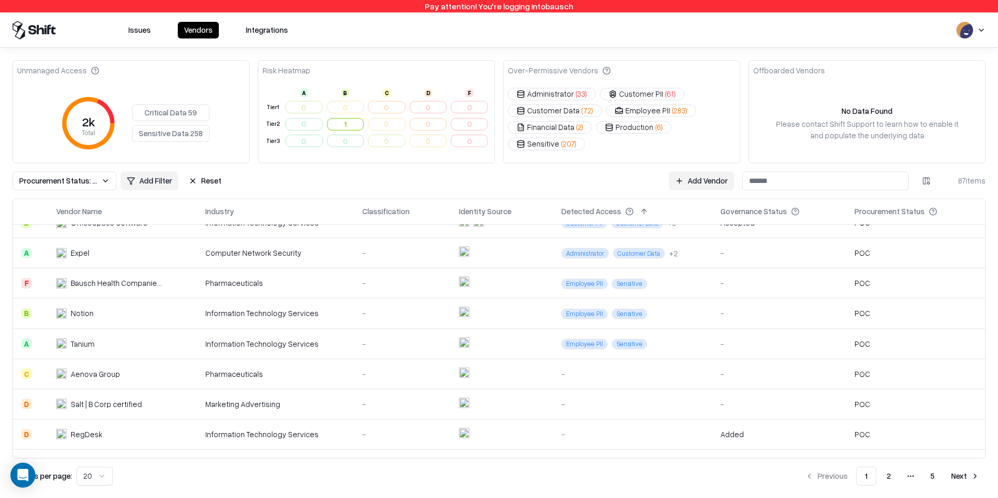
click at [228, 400] on div "Marketing Advertising" at bounding box center [275, 404] width 141 height 11
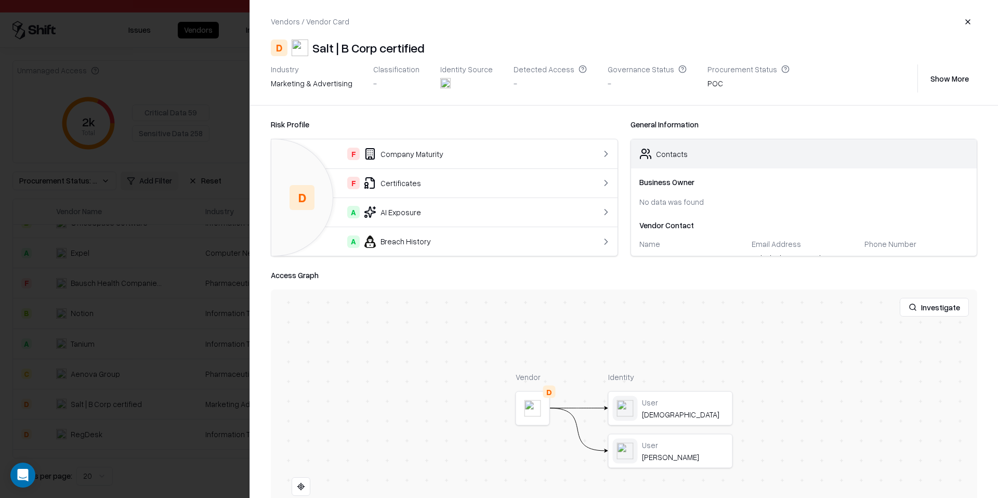
click at [228, 400] on div at bounding box center [499, 249] width 998 height 498
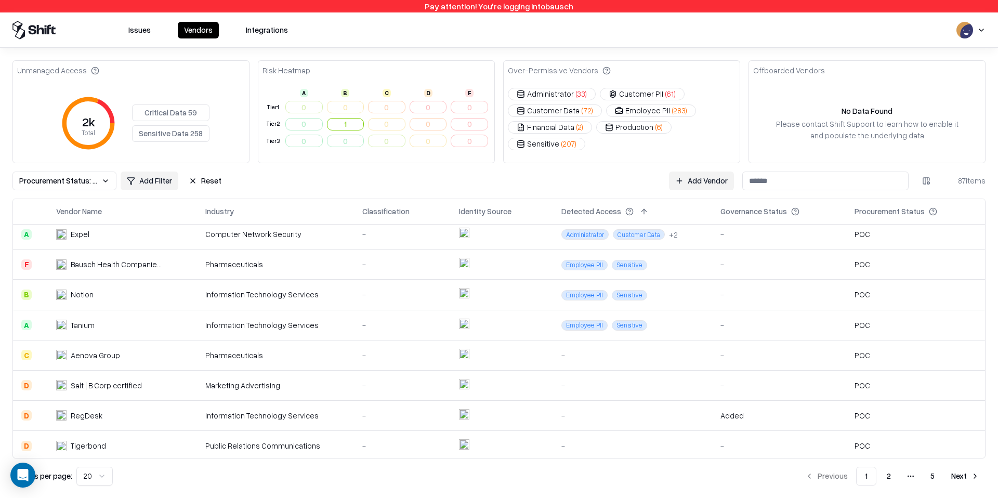
scroll to position [198, 0]
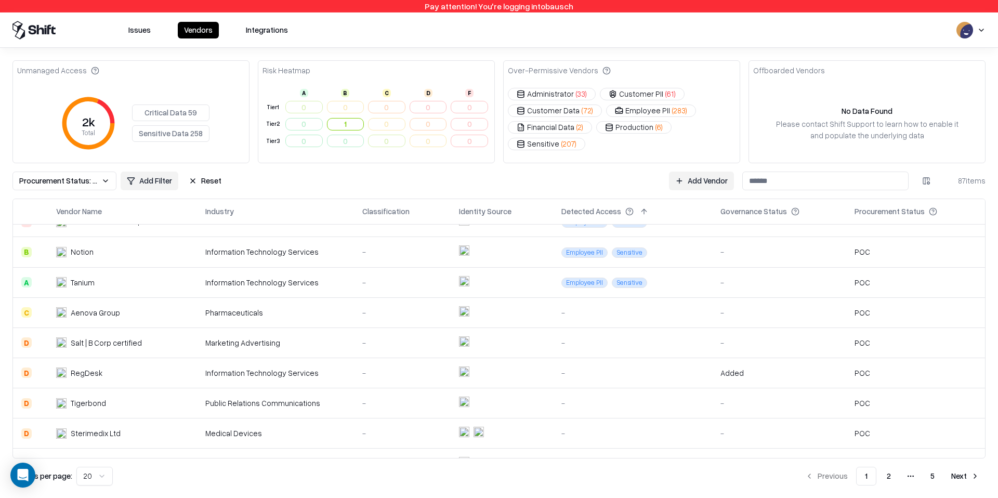
click at [951, 475] on button "Next" at bounding box center [965, 476] width 41 height 19
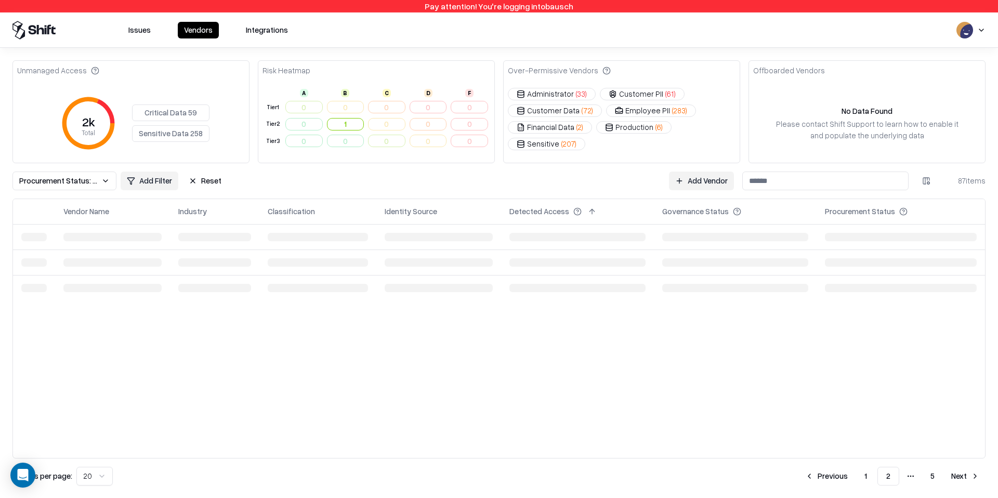
scroll to position [0, 0]
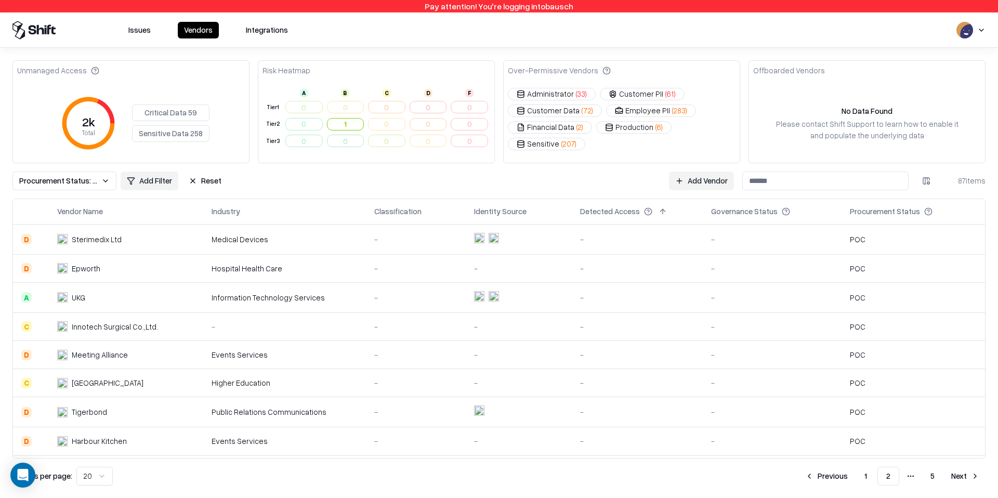
click at [951, 475] on button "Next" at bounding box center [965, 476] width 41 height 19
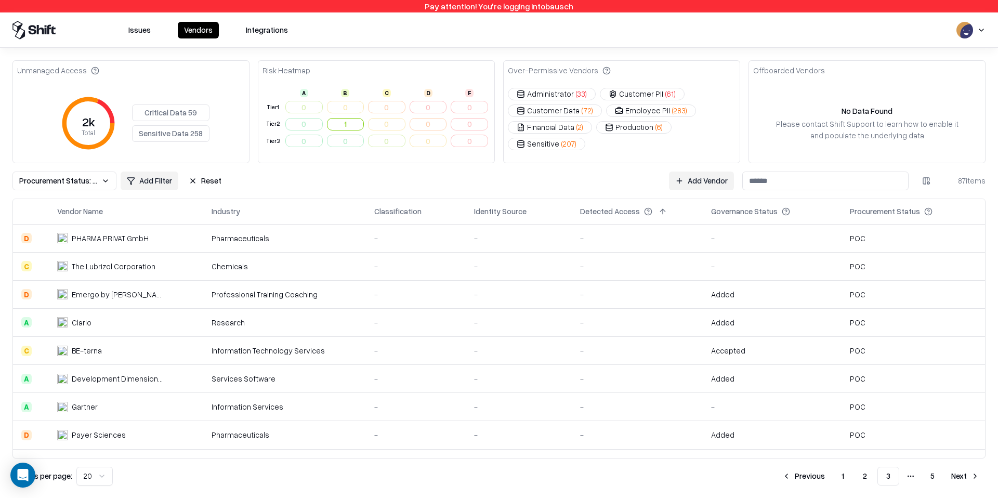
click at [749, 327] on div "Added" at bounding box center [772, 322] width 122 height 11
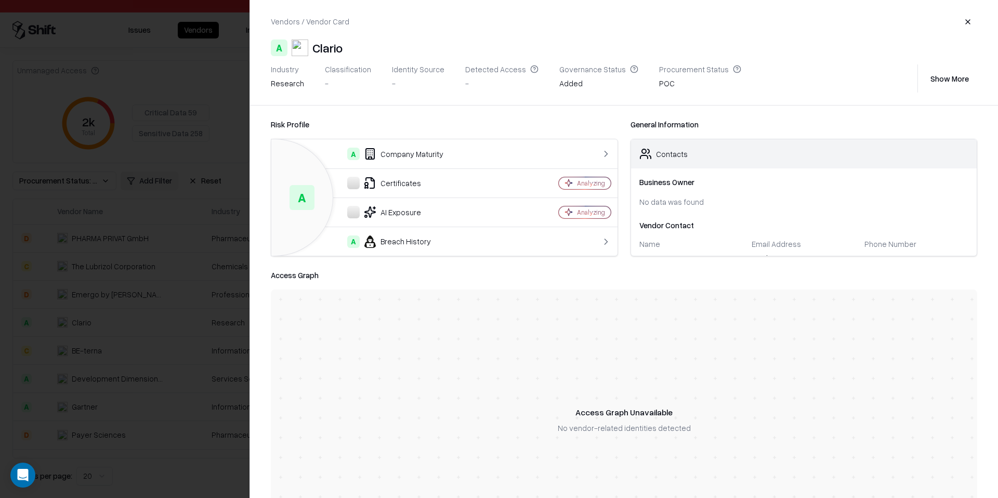
click at [179, 314] on div at bounding box center [499, 249] width 998 height 498
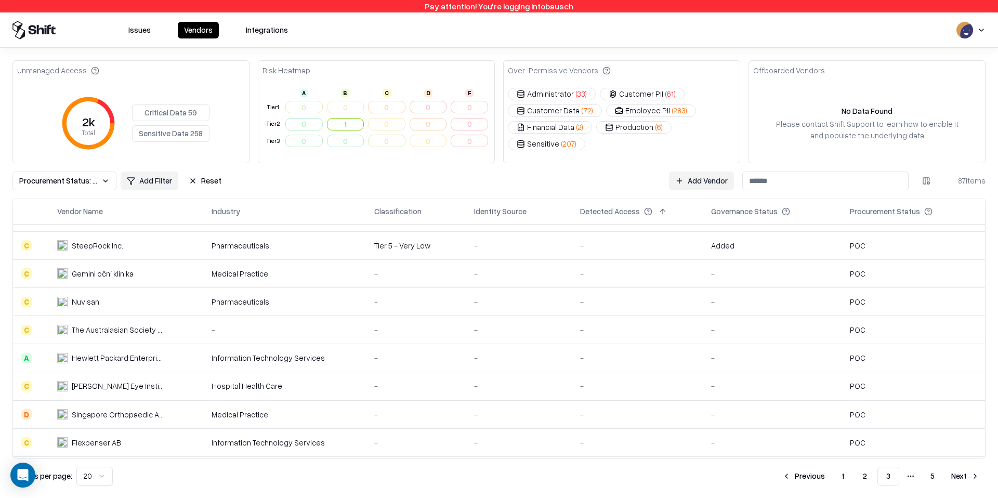
scroll to position [203, 0]
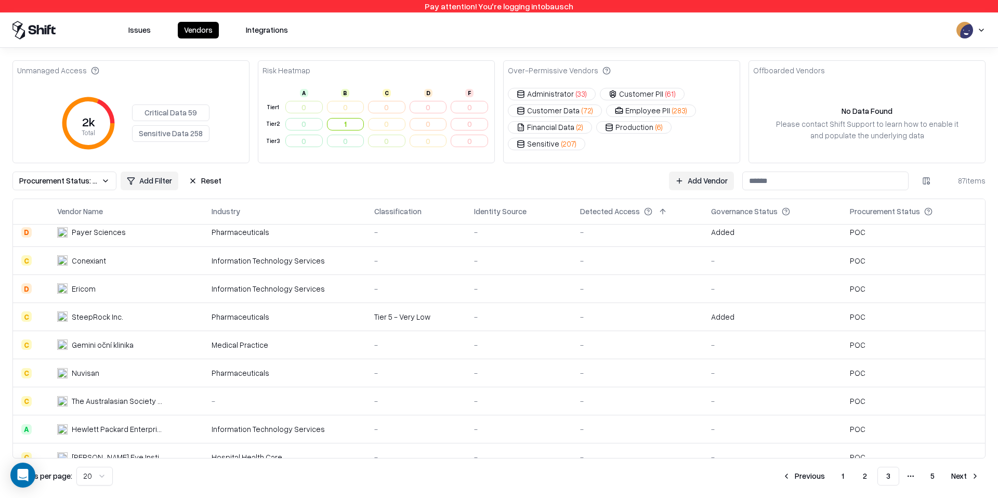
click at [179, 314] on td "SteepRock Inc." at bounding box center [126, 316] width 154 height 28
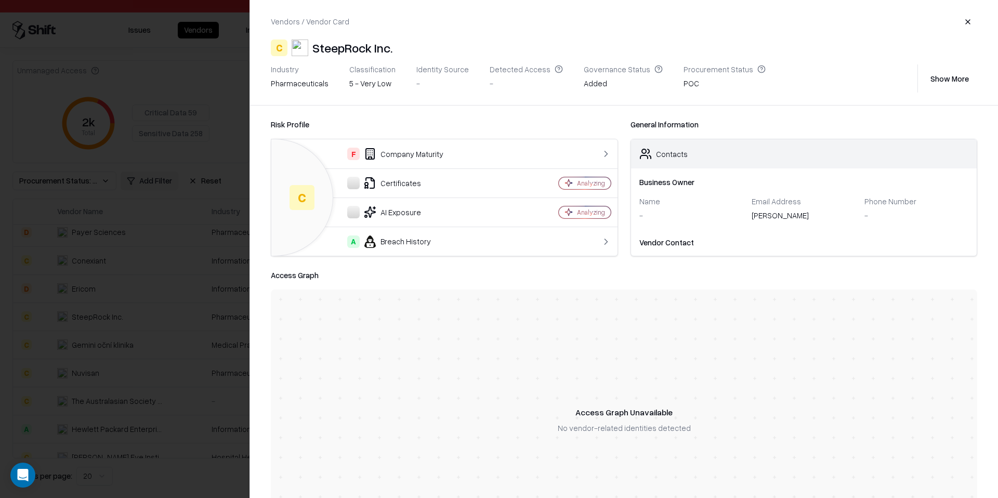
click at [962, 17] on button "button" at bounding box center [967, 21] width 19 height 19
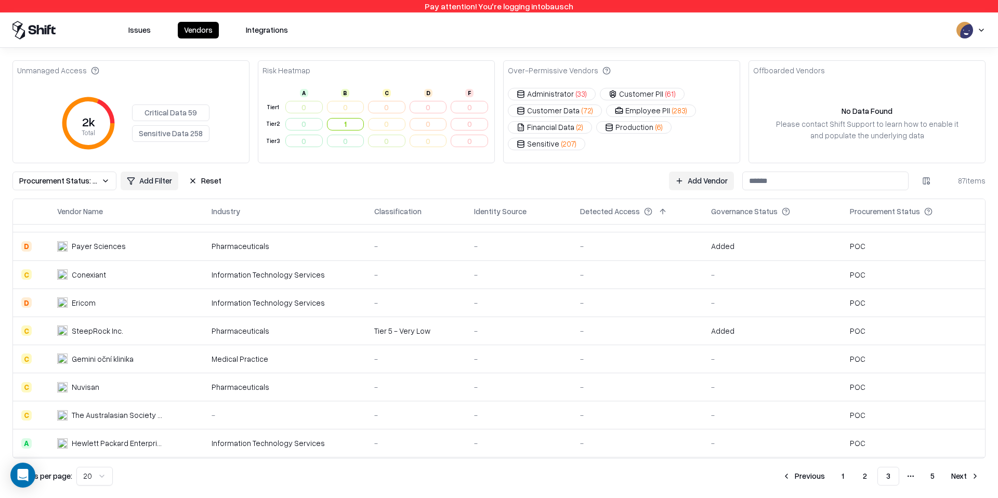
scroll to position [174, 0]
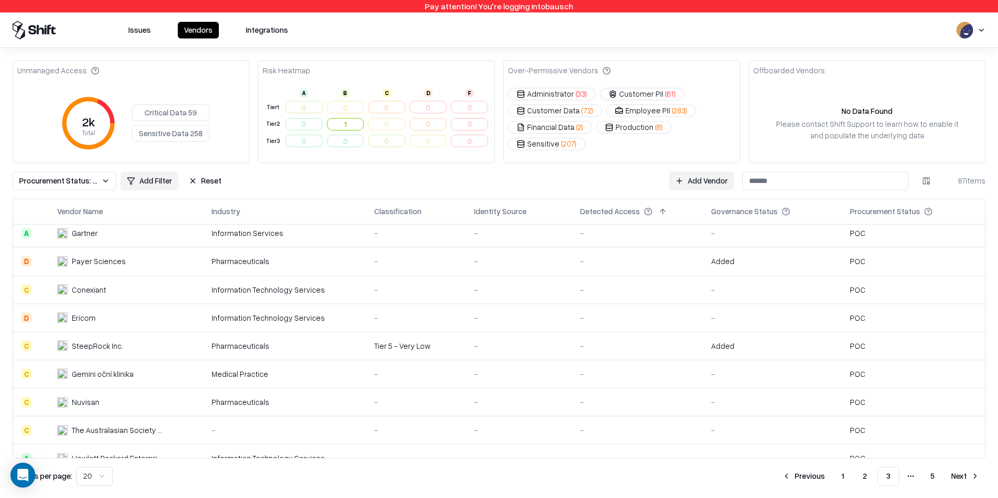
click at [98, 185] on button "Procurement Status: Poc" at bounding box center [64, 180] width 104 height 19
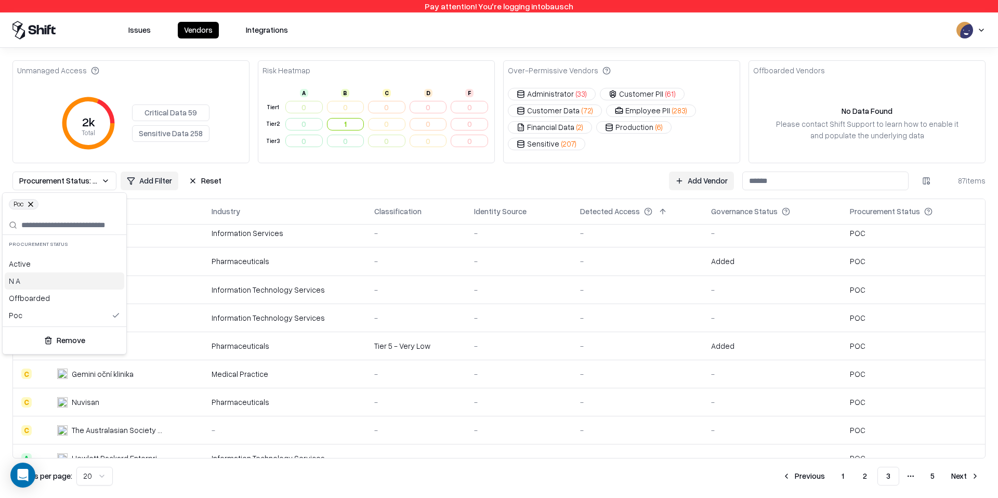
click at [92, 285] on div "N A" at bounding box center [65, 280] width 120 height 17
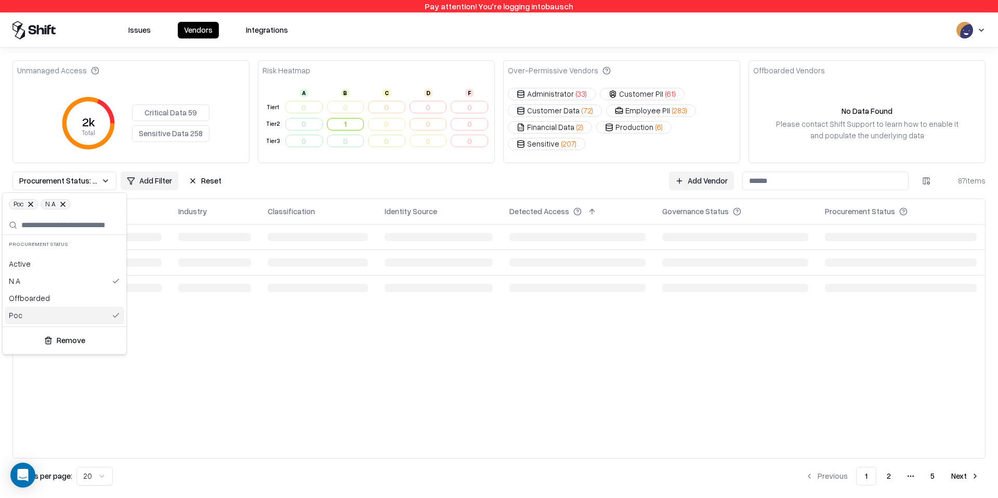
click at [99, 315] on div "Poc" at bounding box center [65, 315] width 120 height 17
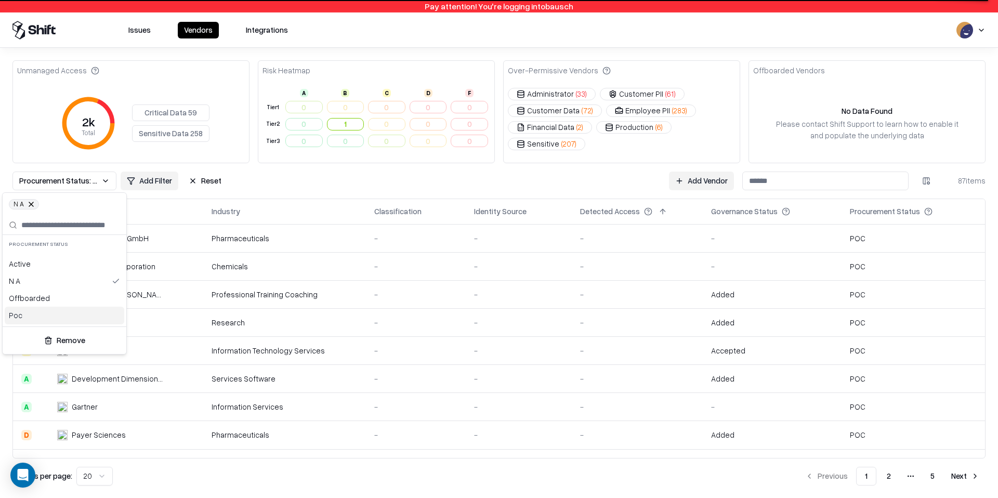
click at [289, 295] on html "Pay attention! You're logging into bausch Issues Vendors Integrations Unmanaged…" at bounding box center [499, 249] width 998 height 498
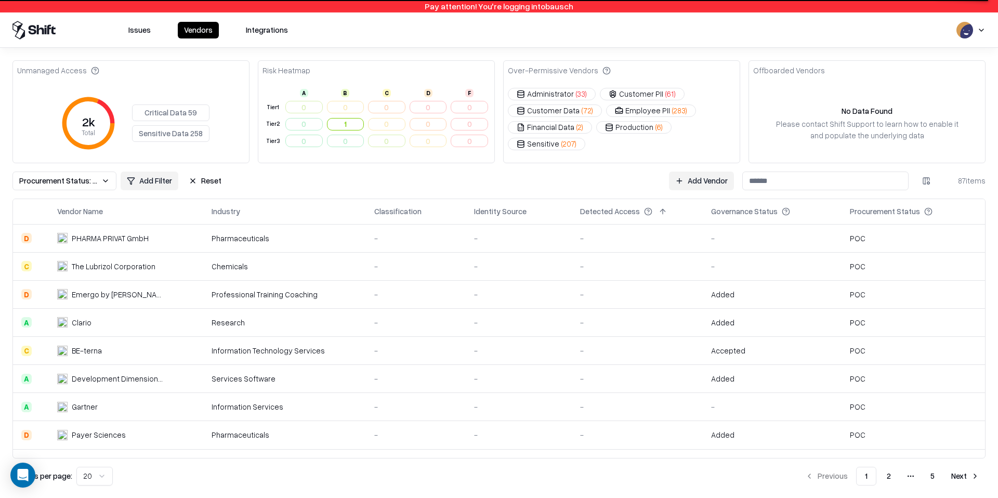
click at [104, 182] on button "Procurement Status: N A" at bounding box center [64, 180] width 104 height 19
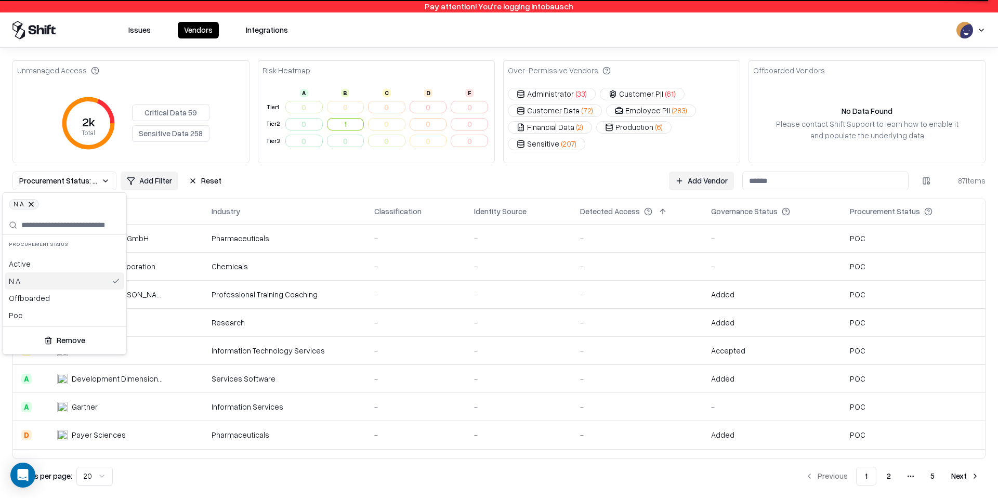
click at [85, 284] on div "N A" at bounding box center [65, 280] width 120 height 17
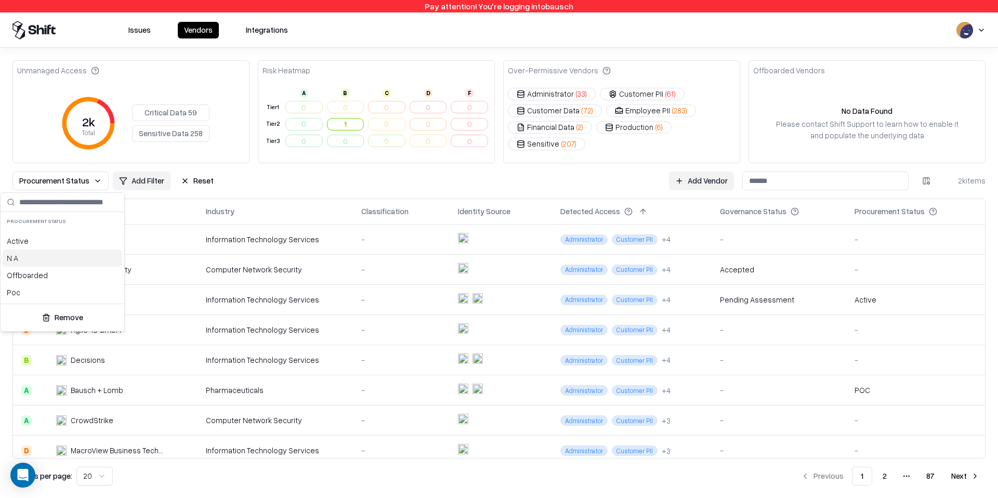
click at [84, 260] on div "N A" at bounding box center [63, 257] width 120 height 17
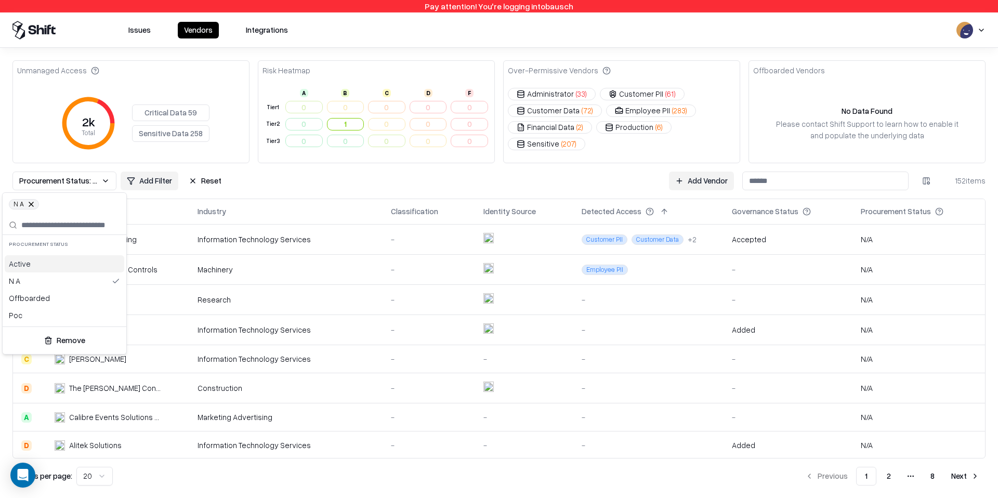
click at [349, 171] on html "Pay attention! You're logging into bausch Issues Vendors Integrations Unmanaged…" at bounding box center [499, 249] width 998 height 498
